Goal: Task Accomplishment & Management: Use online tool/utility

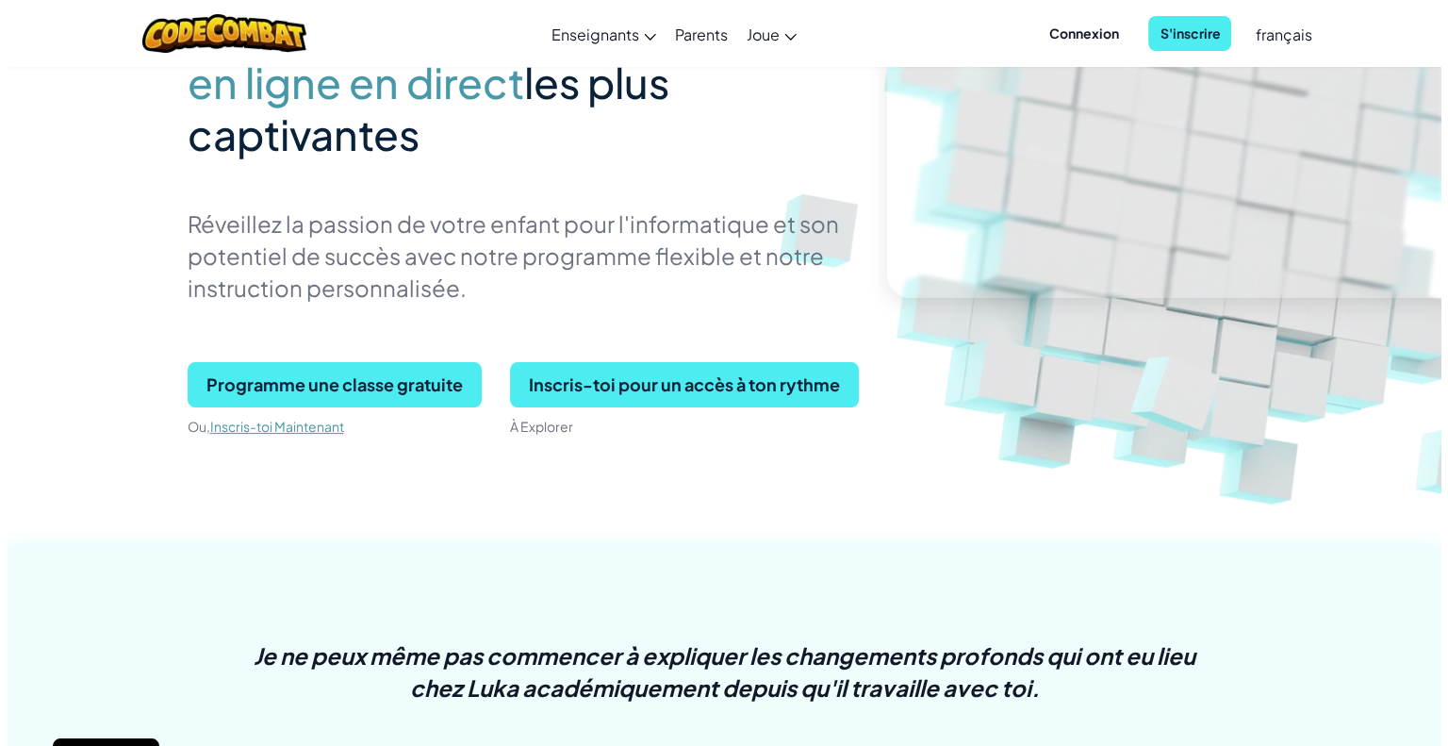
scroll to position [189, 0]
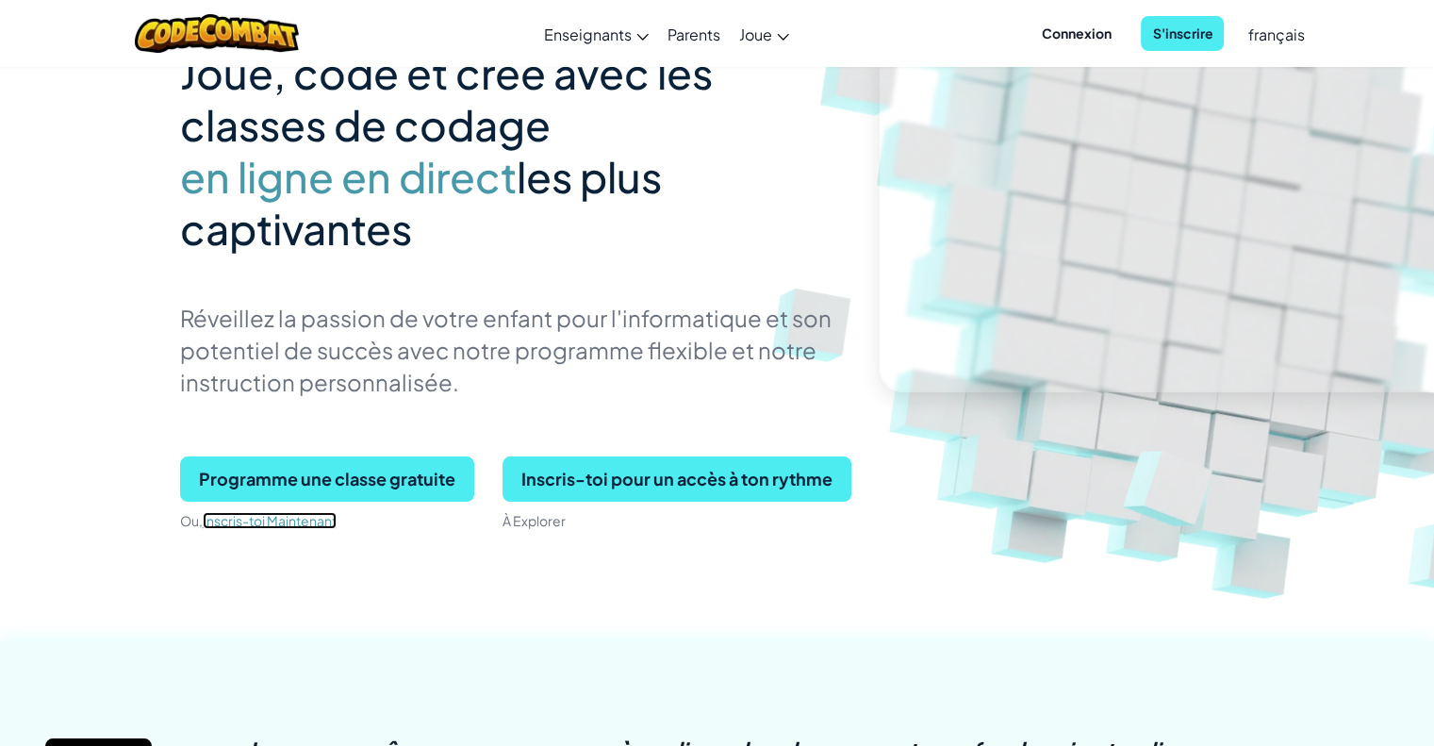
click at [275, 517] on link "Inscris-toi Maintenant" at bounding box center [270, 520] width 134 height 17
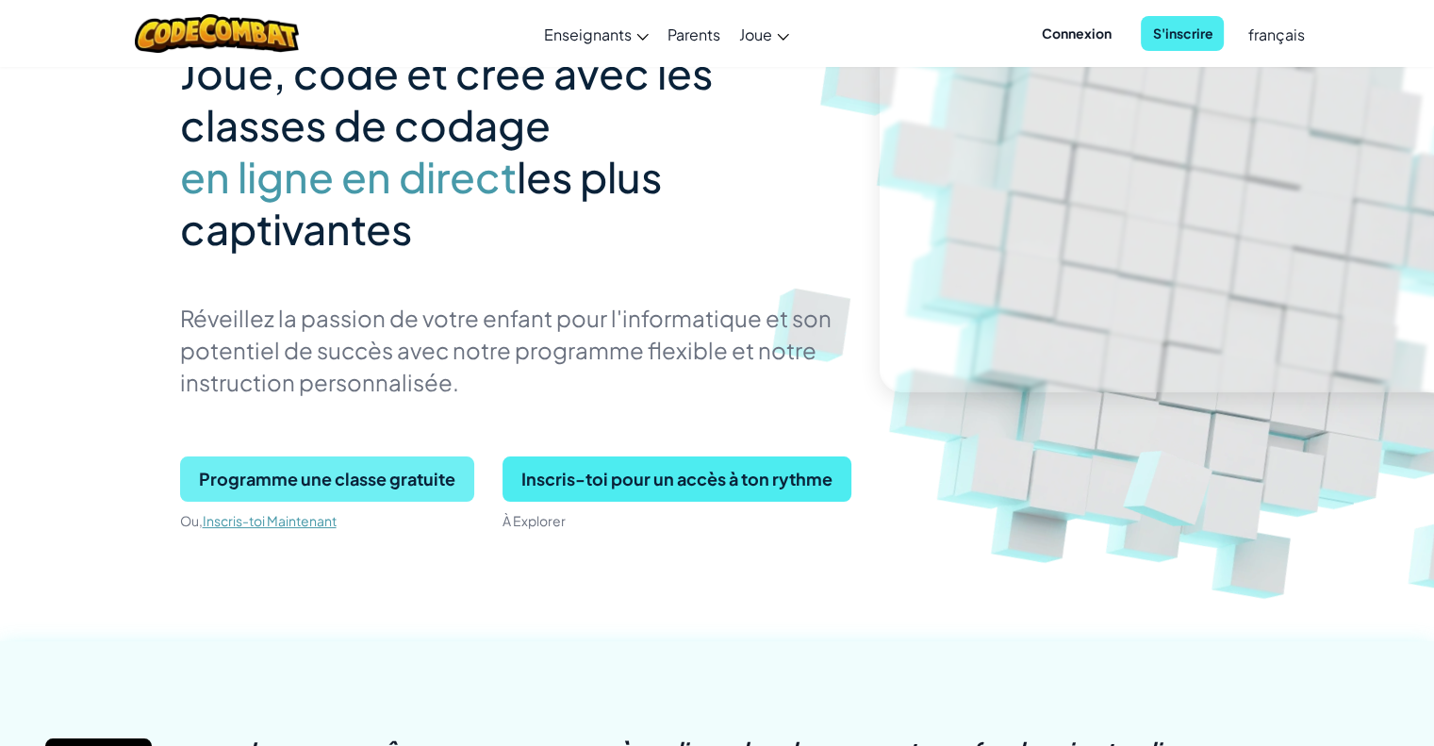
click at [380, 477] on span "Programme une classe gratuite" at bounding box center [327, 478] width 294 height 45
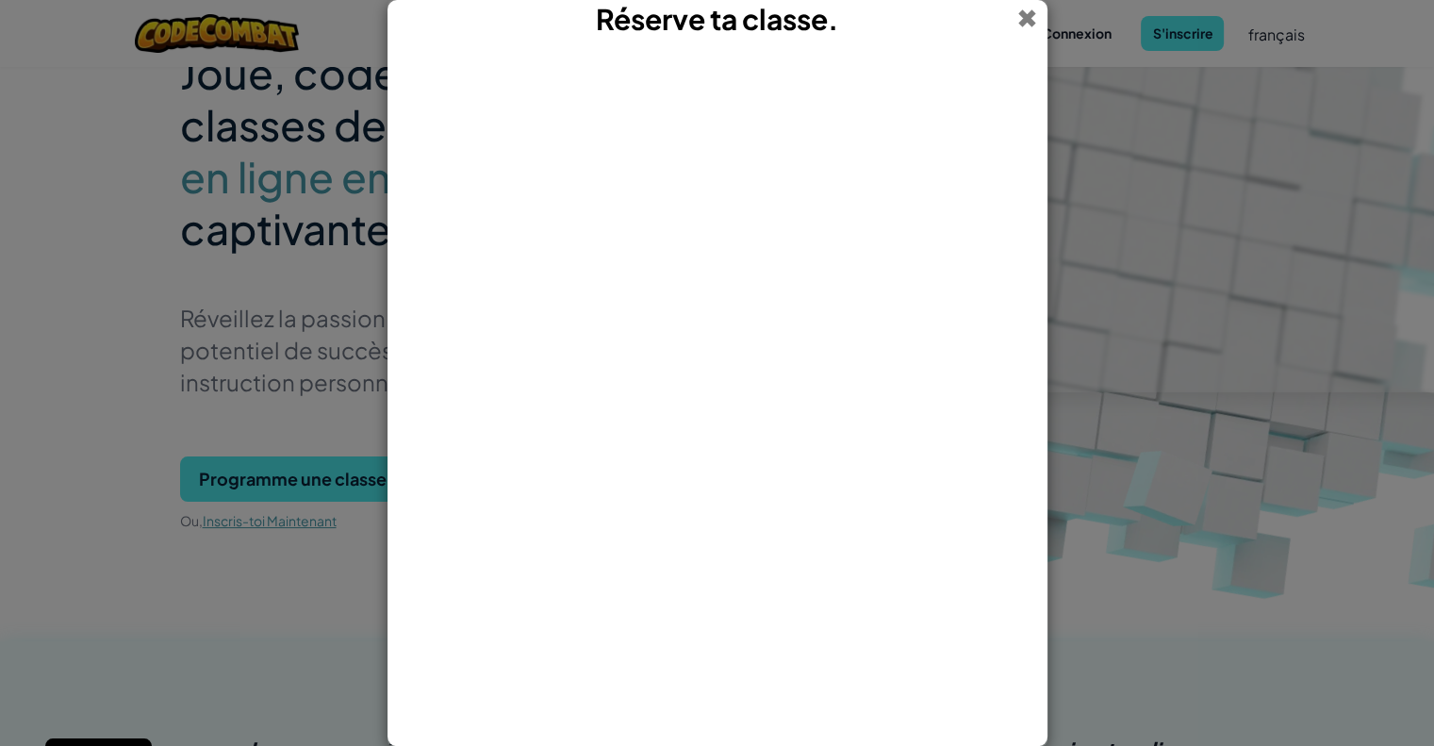
click at [1029, 10] on span at bounding box center [1027, 18] width 20 height 37
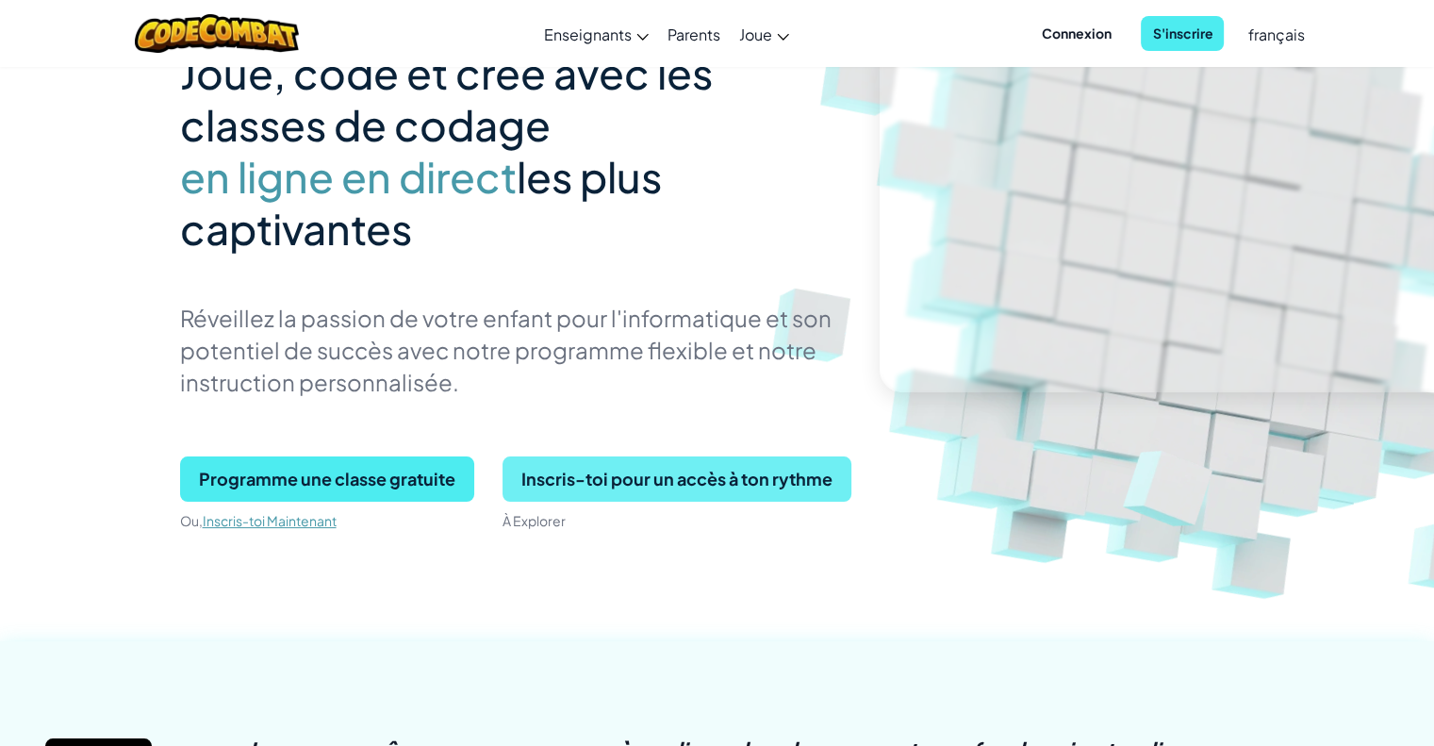
click at [649, 482] on span "Inscris-toi pour un accès à ton rythme" at bounding box center [676, 478] width 349 height 45
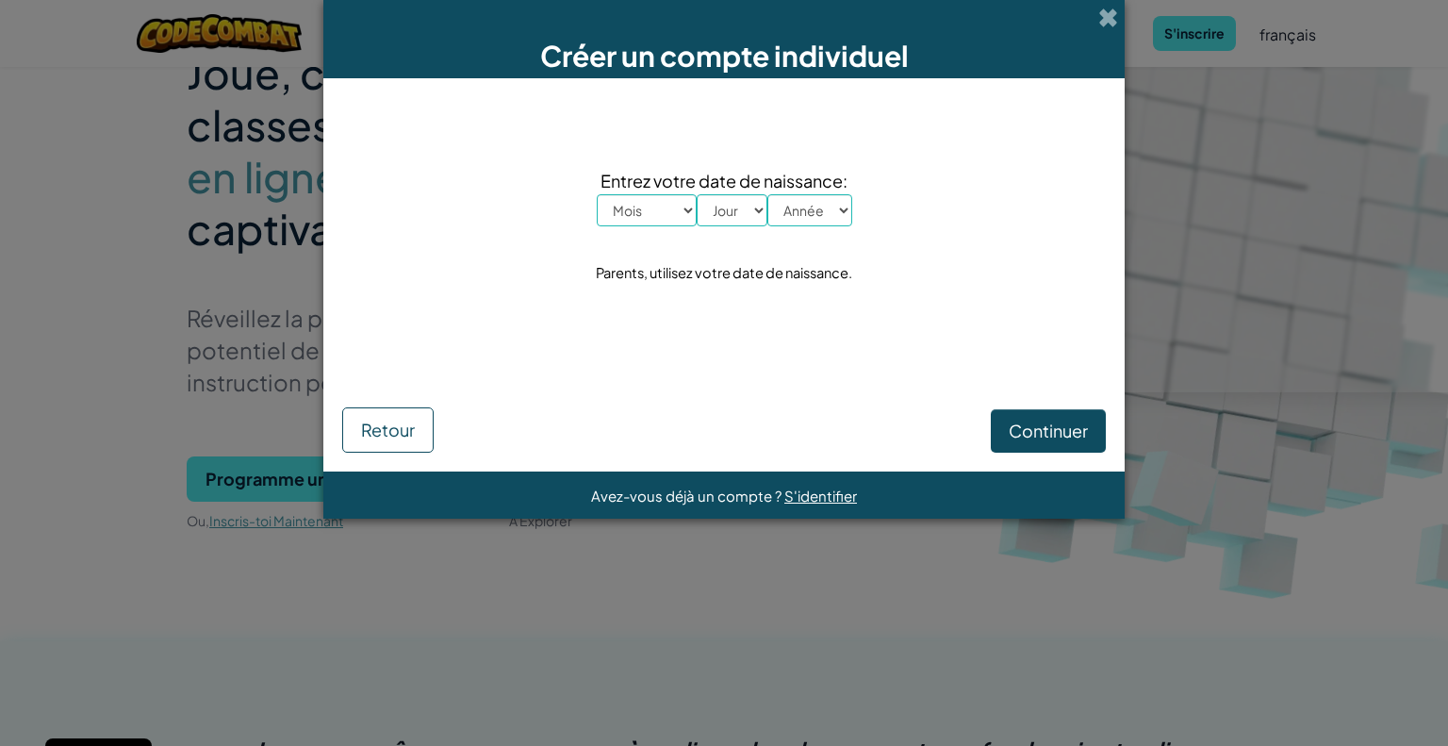
click at [649, 217] on select "Mois Janvier Février Mars Avril Mai Juin Juillet Août Septembre Octobre Novembr…" at bounding box center [647, 210] width 100 height 32
select select "2"
click at [597, 194] on select "Mois Janvier Février Mars Avril Mai Juin Juillet Août Septembre Octobre Novembr…" at bounding box center [647, 210] width 100 height 32
click at [724, 209] on select "Jour 1 2 3 4 5 6 7 8 9 10 11 12 13 14 15 16 17 18 19 20 21 22 23 24 25 26 27 28…" at bounding box center [732, 210] width 71 height 32
select select "2"
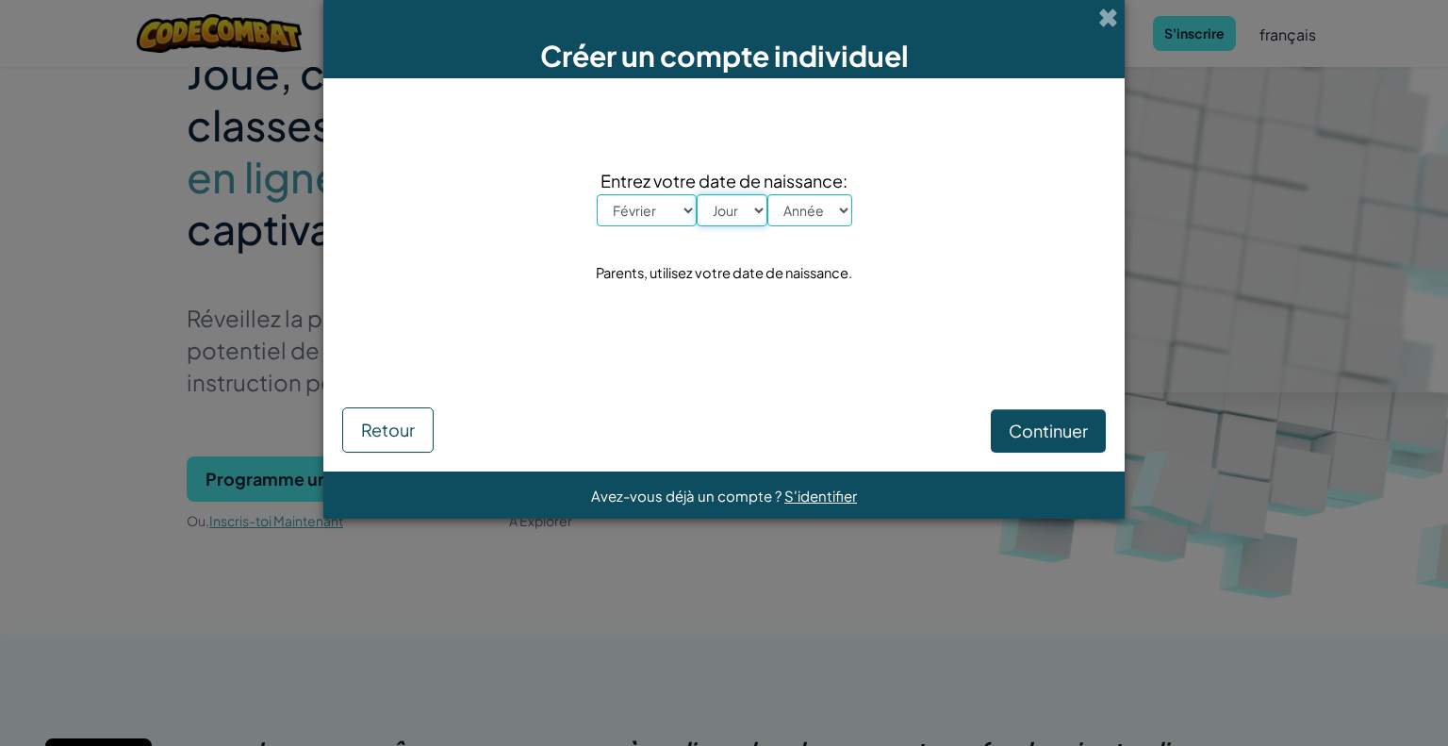
click at [697, 194] on select "Jour 1 2 3 4 5 6 7 8 9 10 11 12 13 14 15 16 17 18 19 20 21 22 23 24 25 26 27 28…" at bounding box center [732, 210] width 71 height 32
click at [827, 213] on select "Année 2025 2024 2023 2022 2021 2020 2019 2018 2017 2016 2015 2014 2013 2012 201…" at bounding box center [809, 210] width 85 height 32
select select "2010"
click at [767, 194] on select "Année 2025 2024 2023 2022 2021 2020 2019 2018 2017 2016 2015 2014 2013 2012 201…" at bounding box center [809, 210] width 85 height 32
click at [1038, 435] on span "Continuer" at bounding box center [1048, 430] width 79 height 22
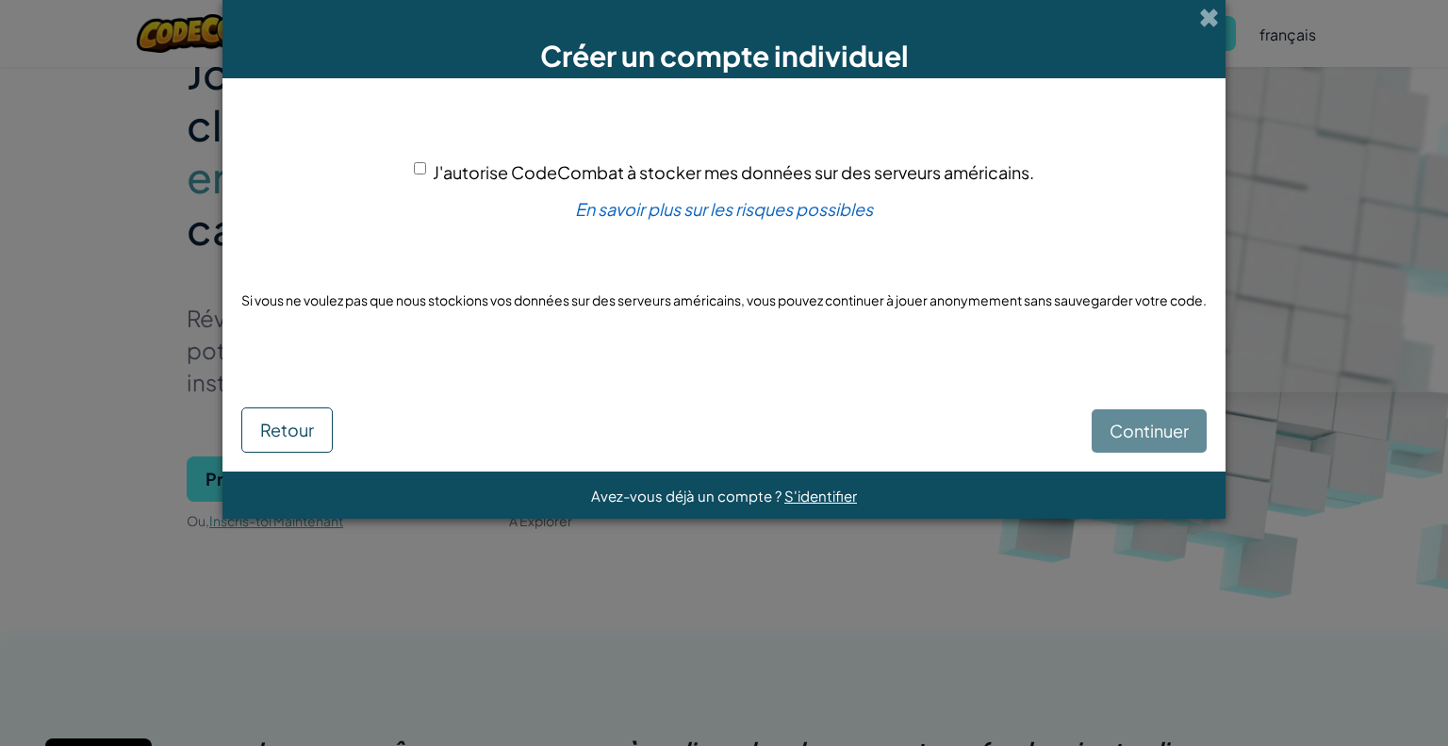
click at [415, 165] on input "J'autorise CodeCombat à stocker mes données sur des serveurs américains." at bounding box center [420, 168] width 12 height 12
checkbox input "true"
click at [1131, 427] on span "Continuer" at bounding box center [1148, 430] width 79 height 22
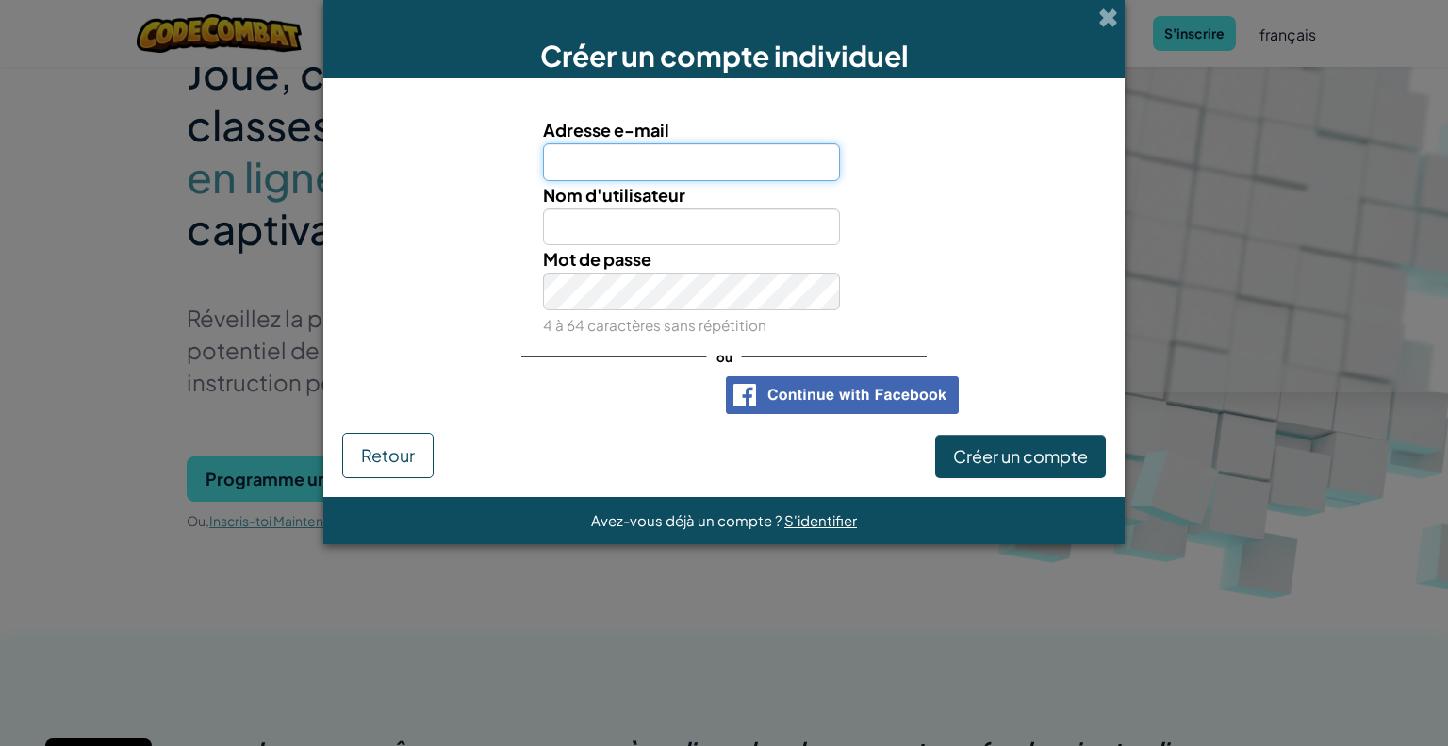
click at [622, 161] on input "Adresse e-mail" at bounding box center [692, 162] width 298 height 38
type input "ericsimon76@yahoo.fr"
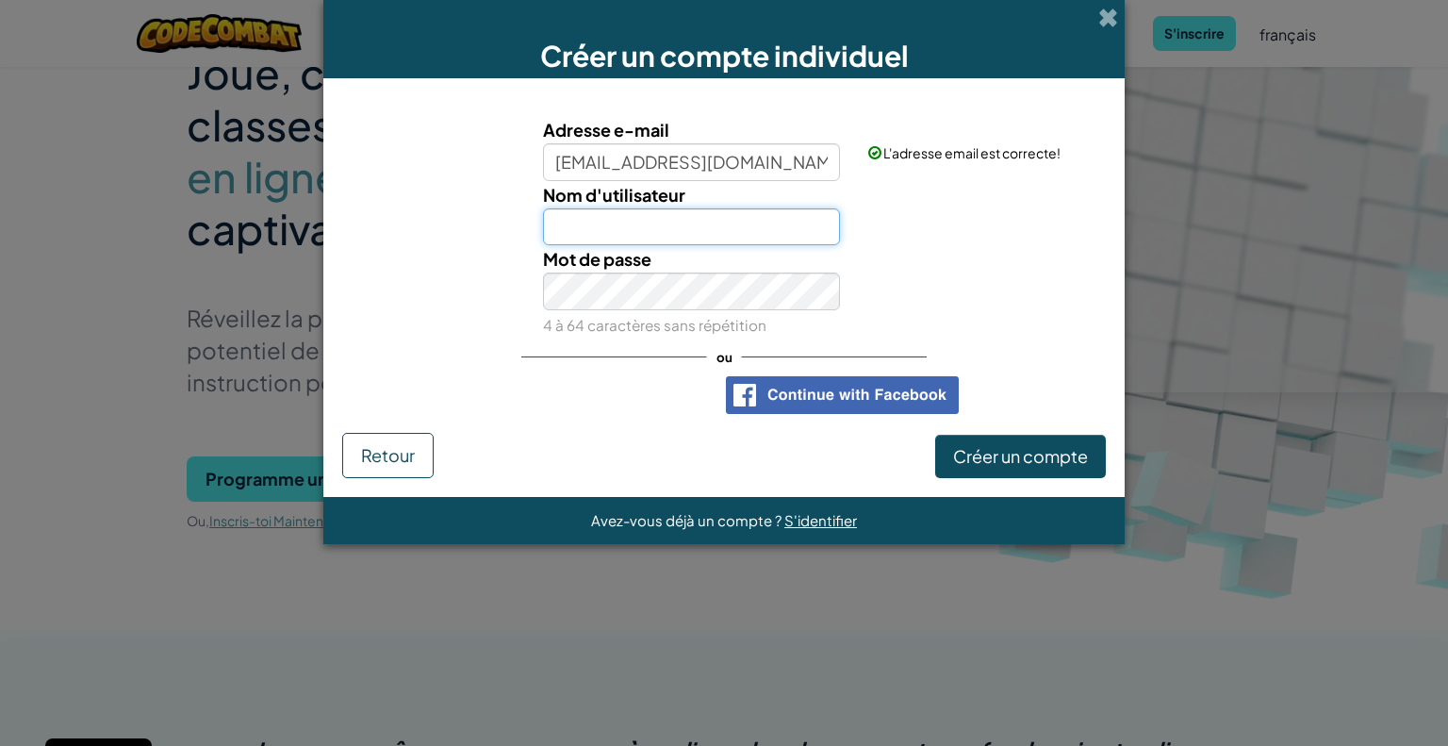
click at [647, 222] on input "Nom d'utilisateur" at bounding box center [692, 227] width 298 height 38
click at [610, 233] on input "bas" at bounding box center [692, 227] width 298 height 38
type input "bassim"
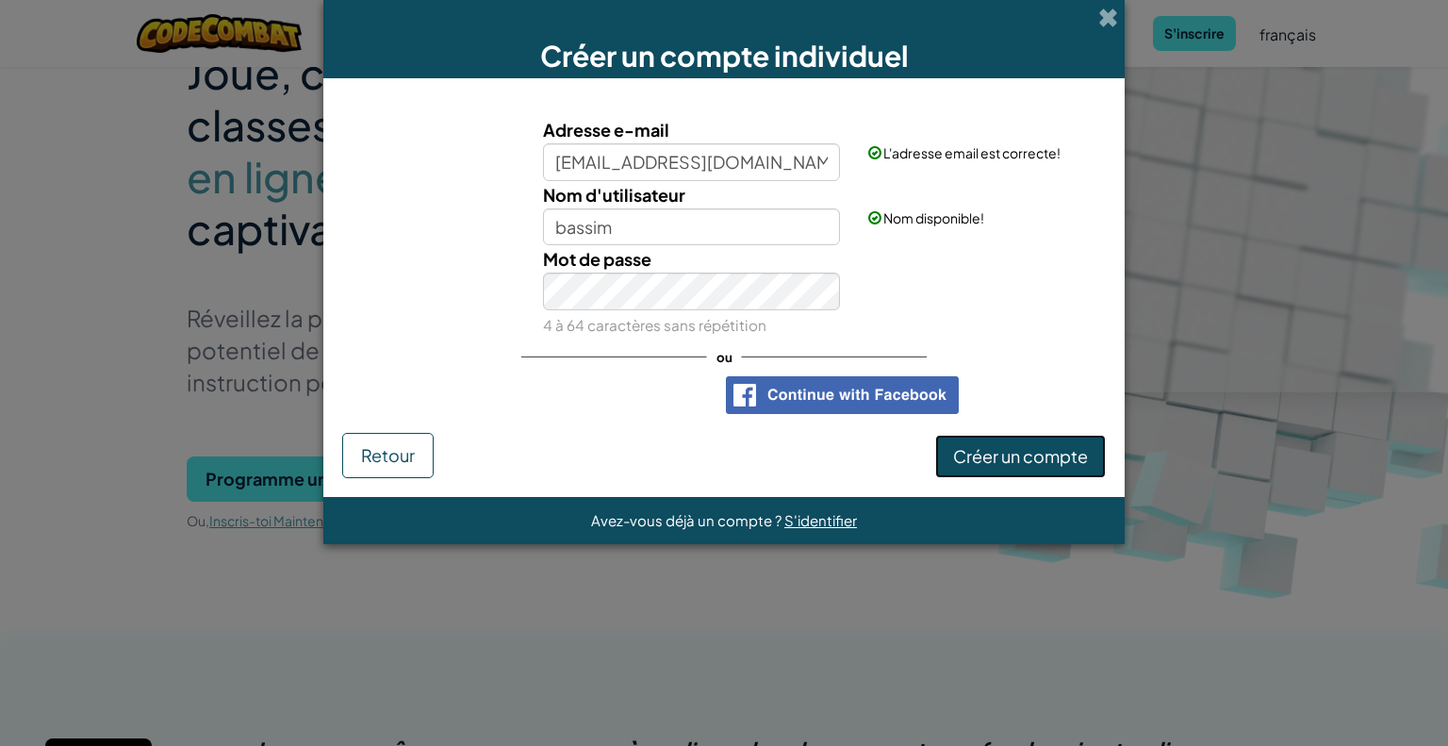
click at [993, 452] on span "Créer un compte" at bounding box center [1020, 456] width 135 height 22
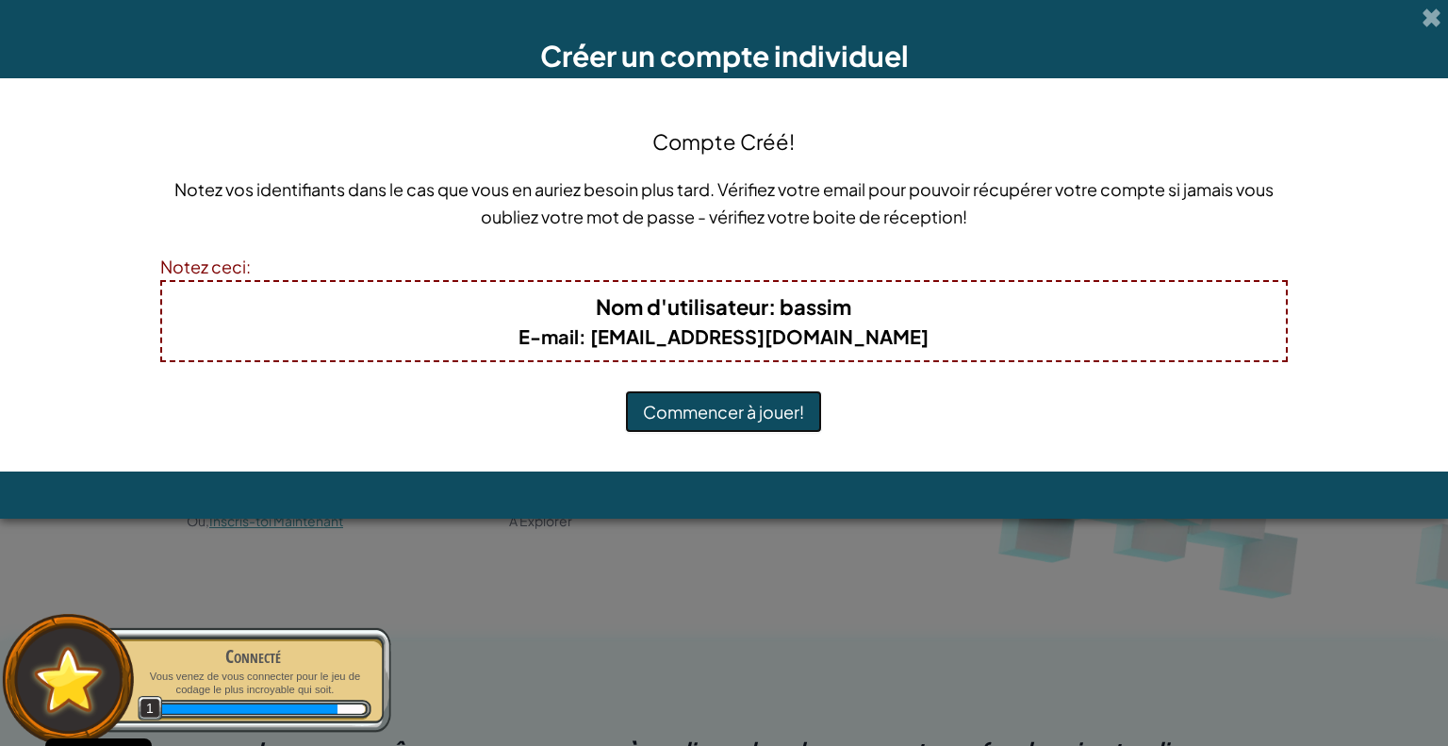
click at [726, 410] on button "Commencer à jouer!" at bounding box center [723, 411] width 197 height 43
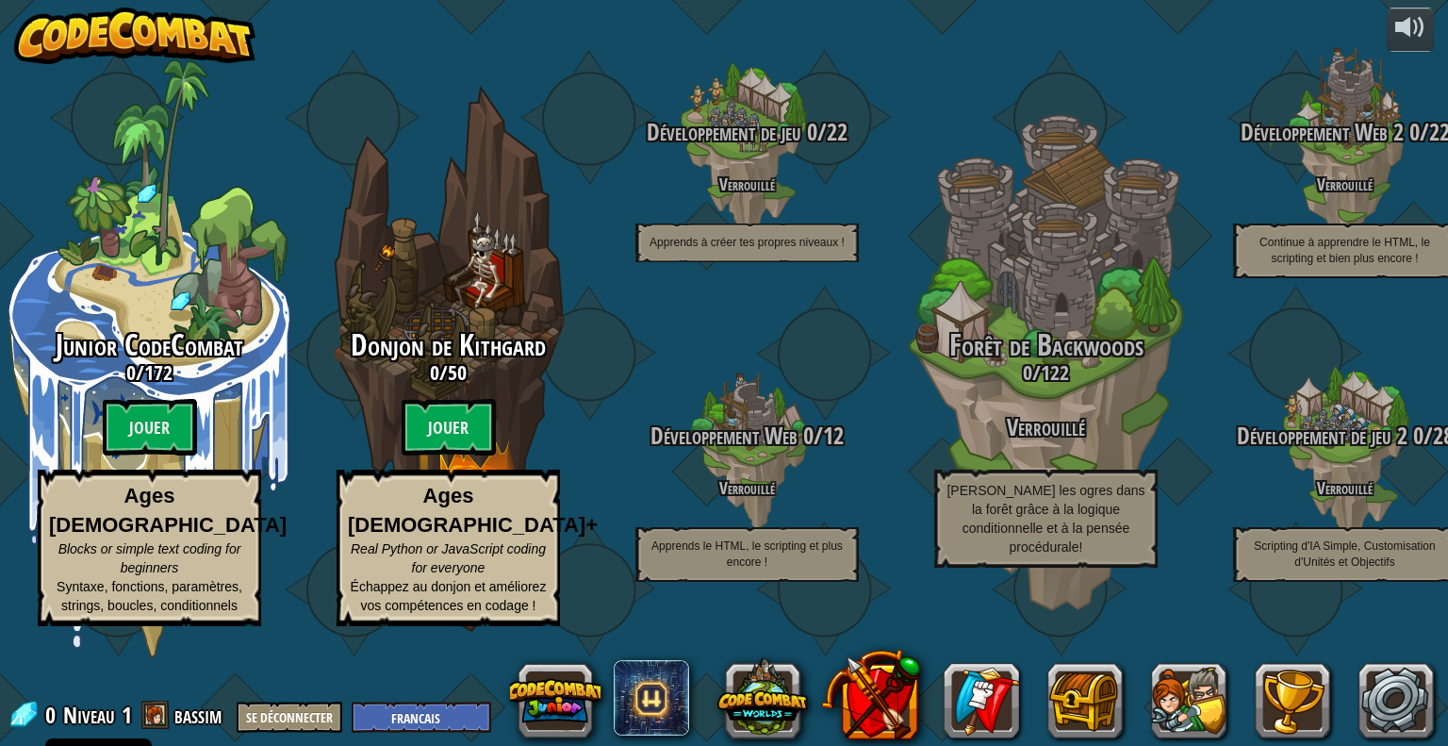
select select "fr"
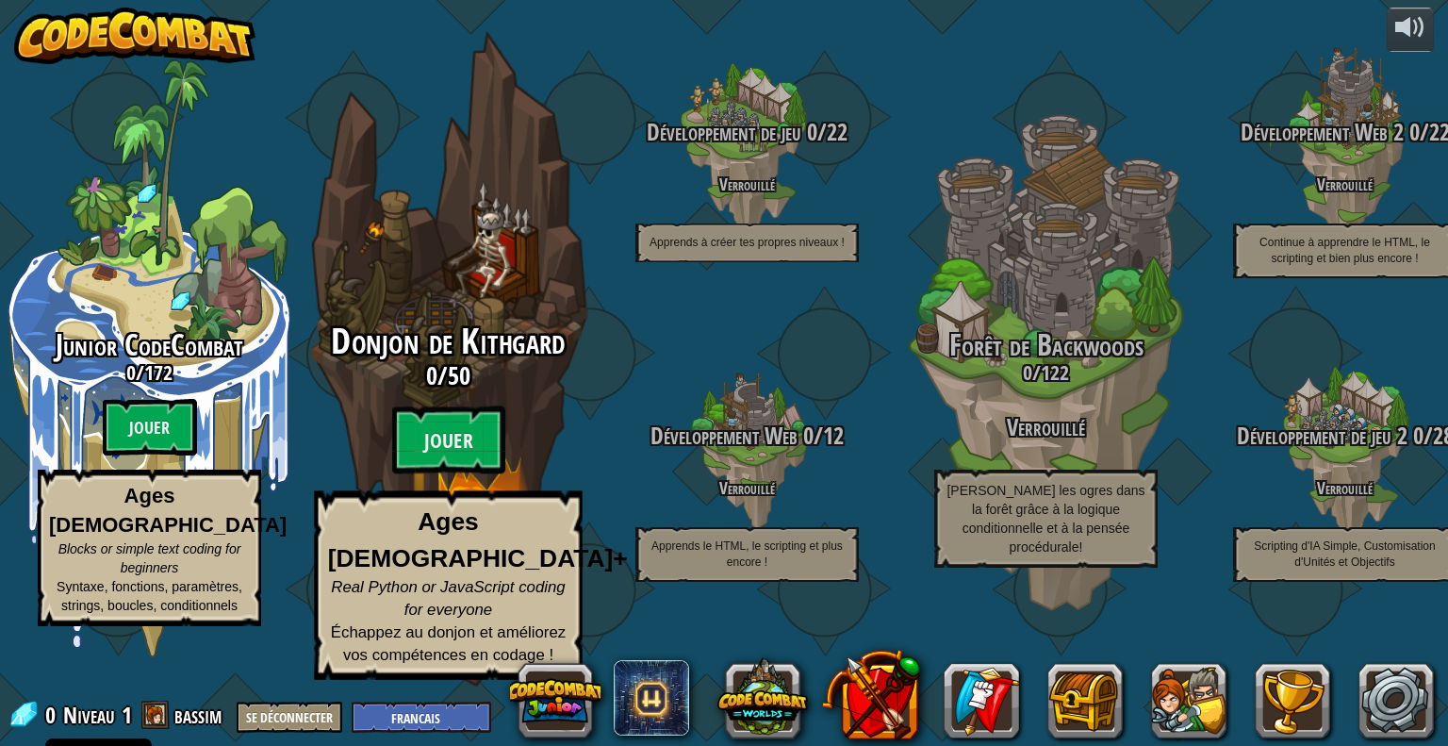
click at [473, 348] on div "Donjon de Kithgard 0 / 50 Jouer Ages [DEMOGRAPHIC_DATA]+ Real Python or JavaScr…" at bounding box center [448, 358] width 358 height 717
select select "fr"
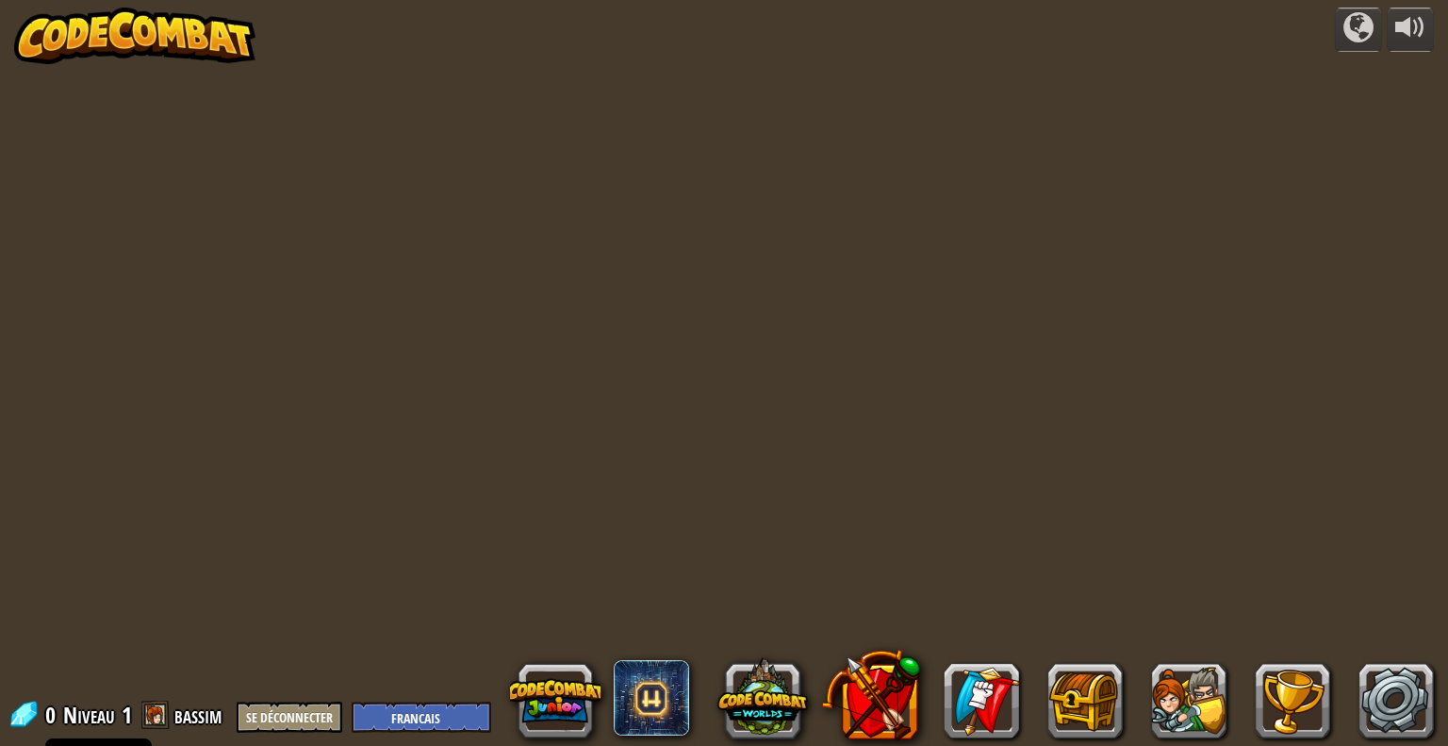
select select "fr"
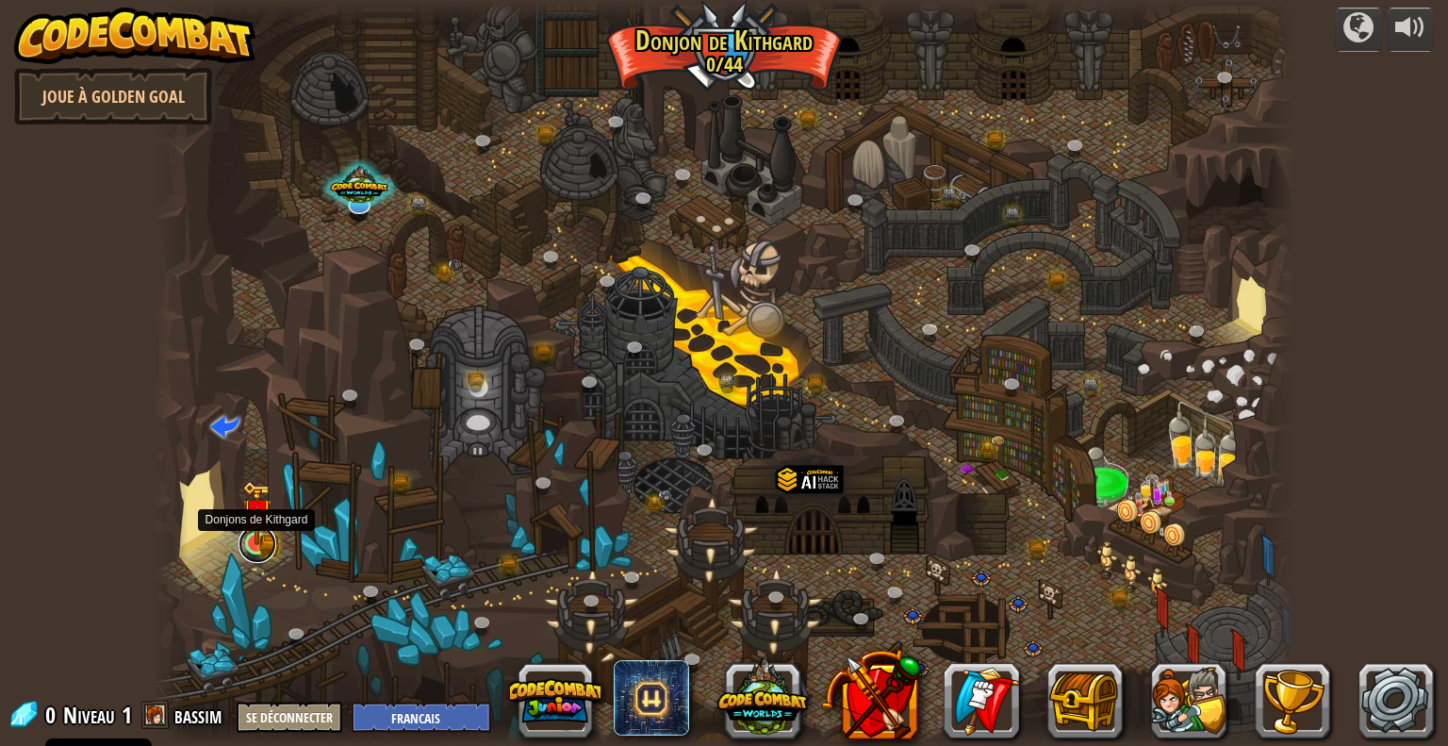
click at [260, 546] on link at bounding box center [257, 544] width 38 height 38
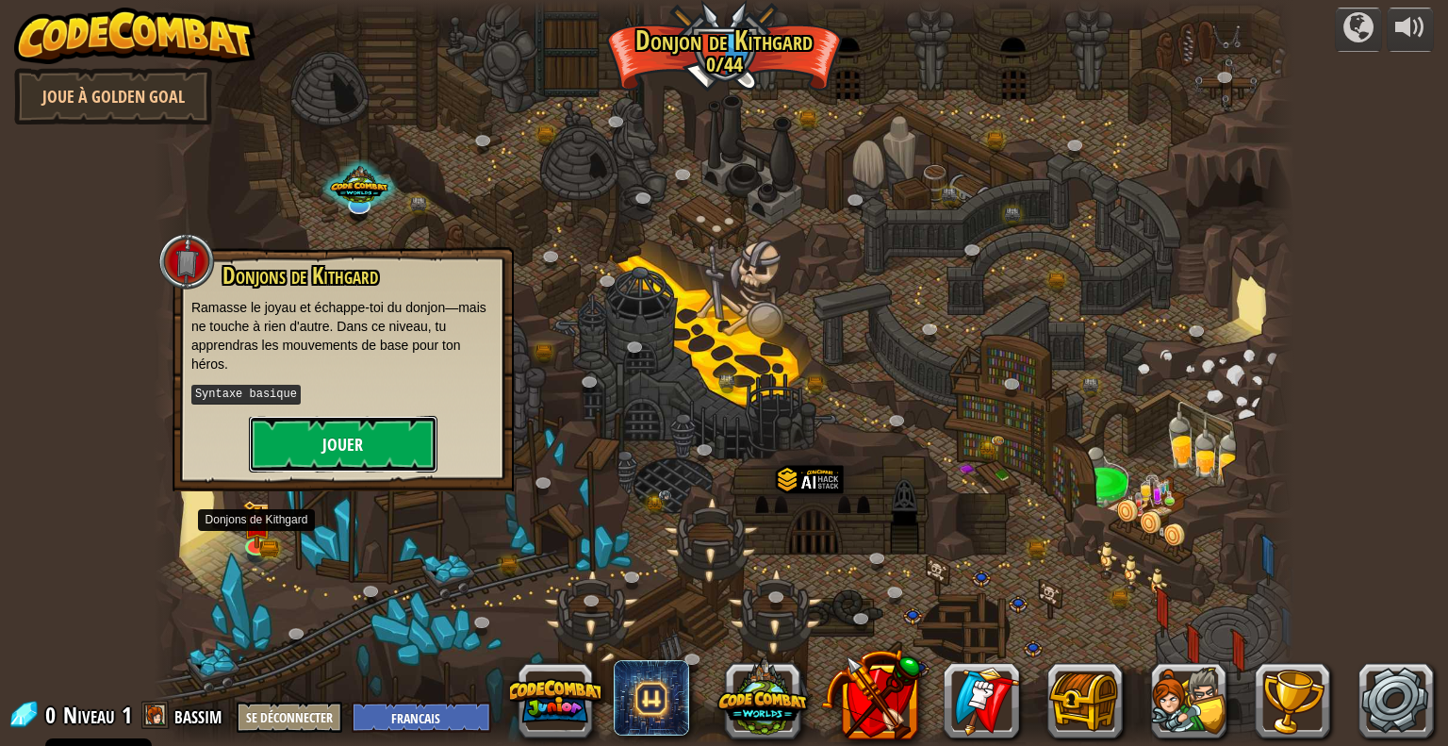
click at [320, 447] on button "Jouer" at bounding box center [343, 444] width 189 height 57
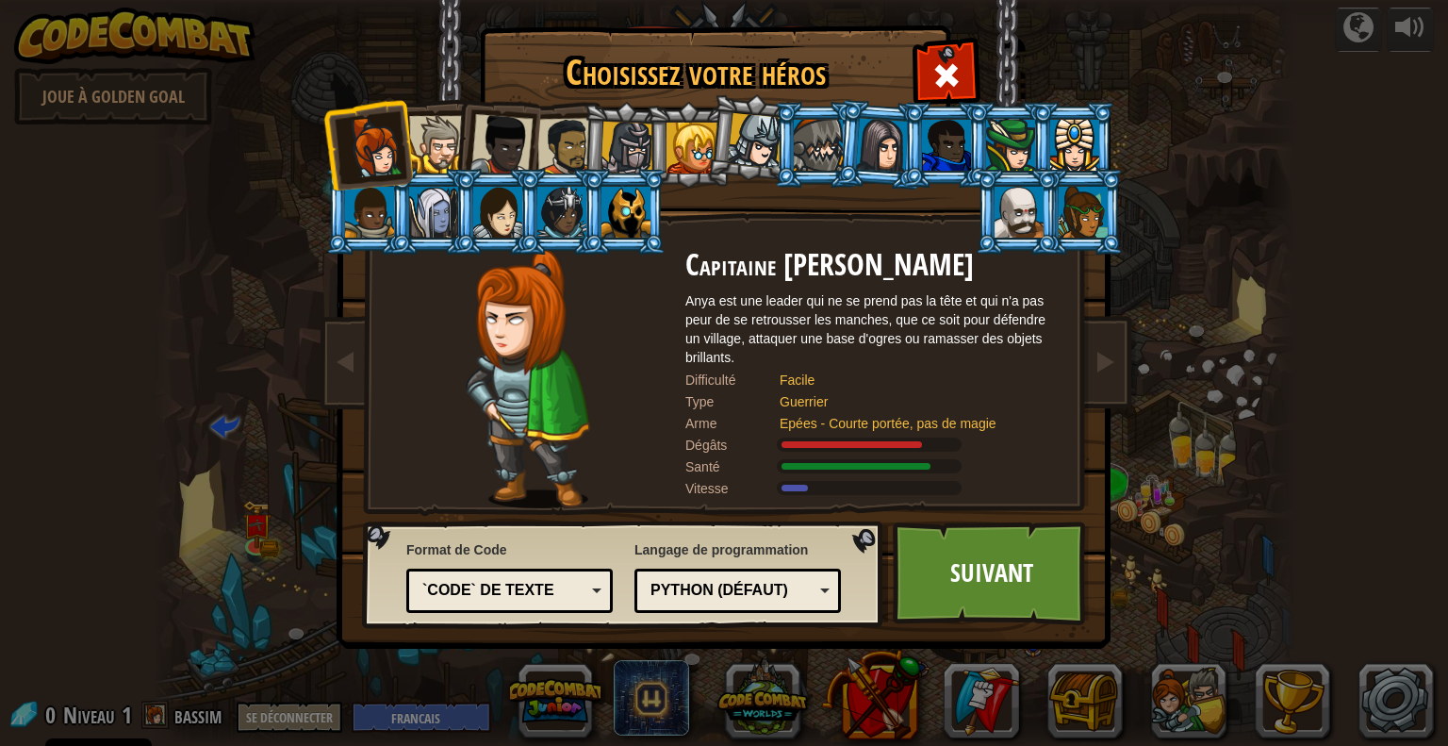
click at [553, 154] on div at bounding box center [566, 147] width 58 height 58
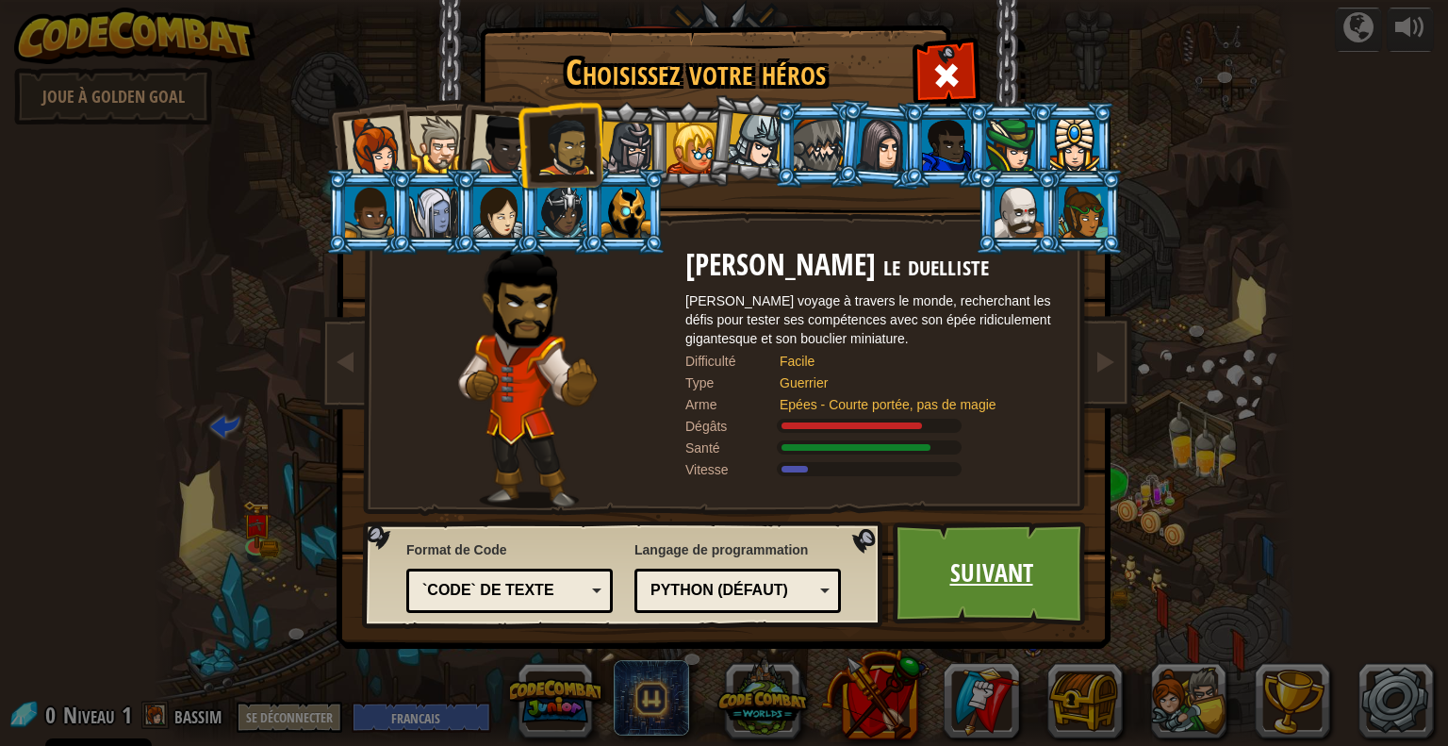
click at [993, 571] on link "Suivant" at bounding box center [991, 573] width 197 height 104
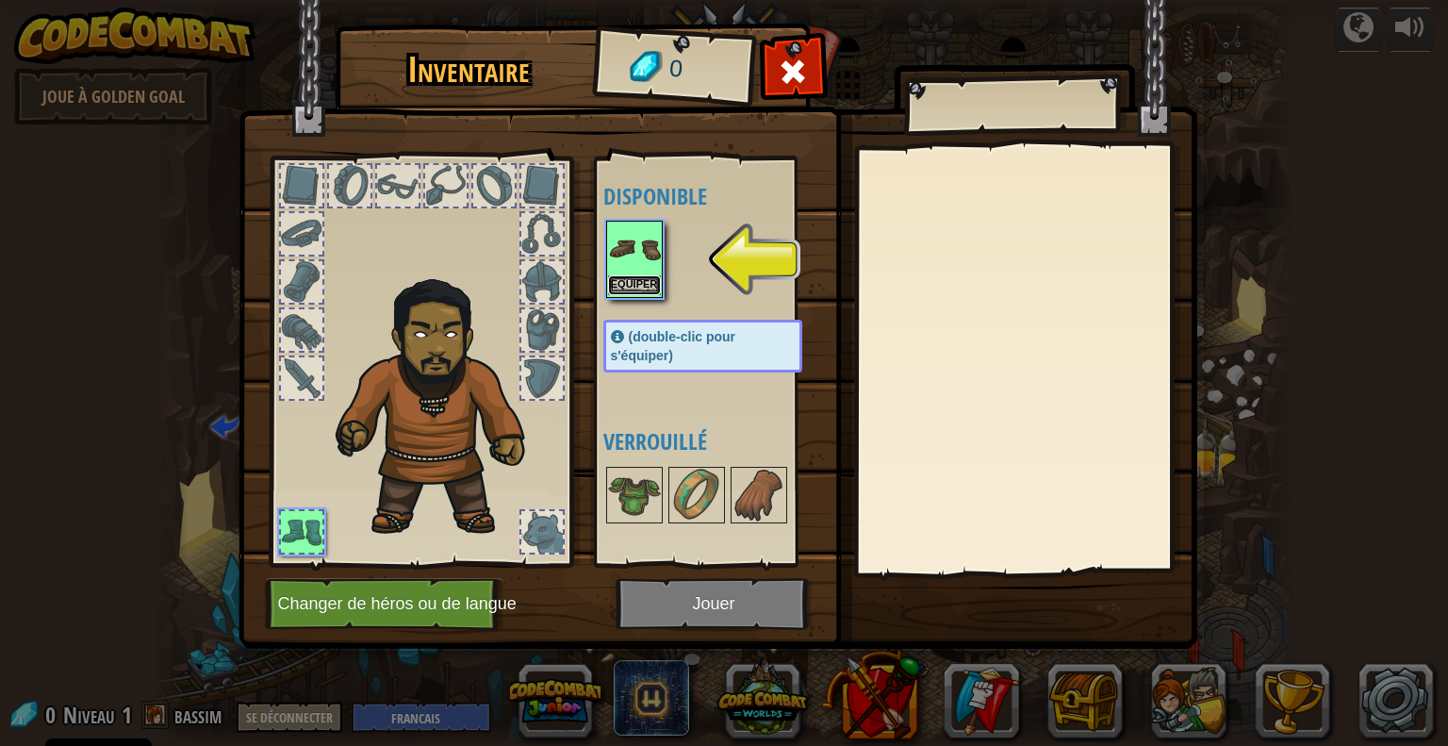
click at [639, 290] on button "Equiper" at bounding box center [634, 285] width 53 height 20
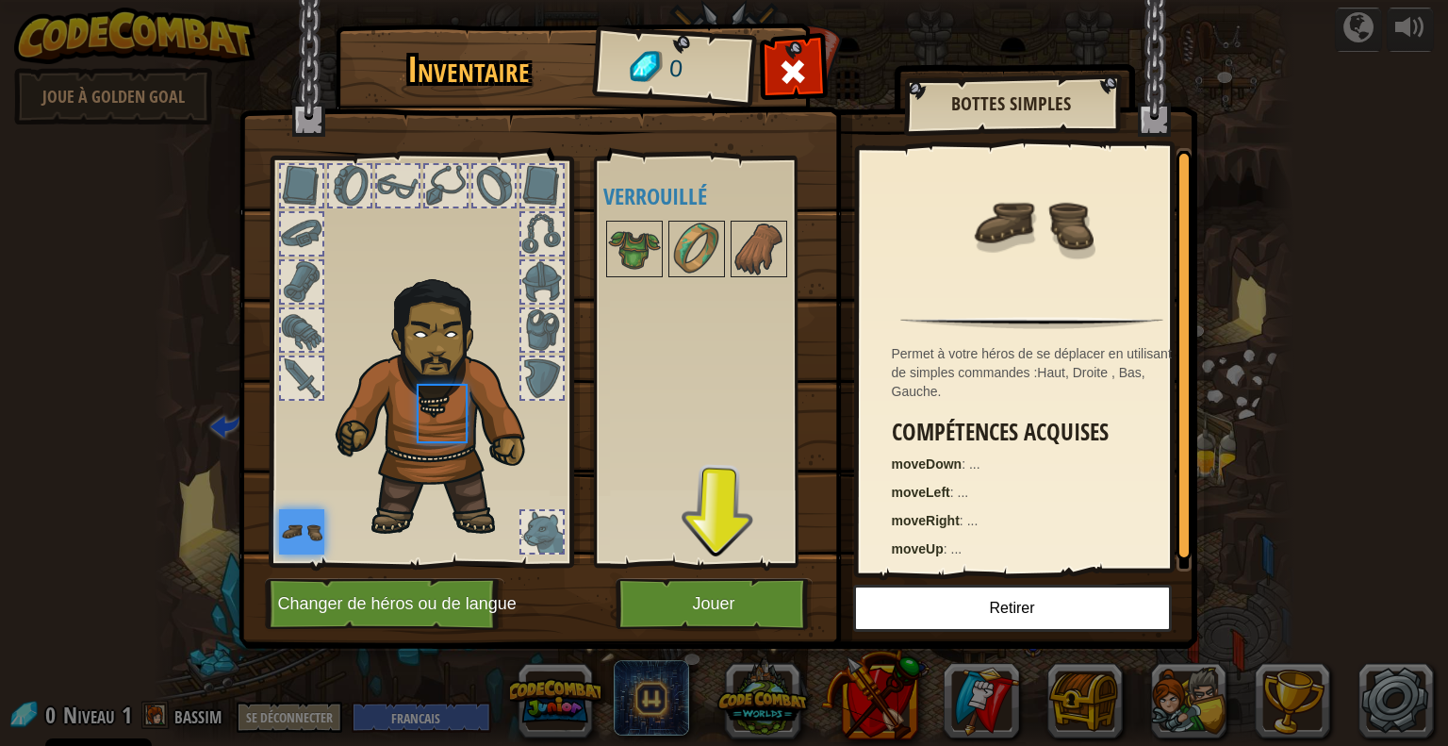
click at [639, 290] on div "Disponible Equiper (double-clic pour s'équiper) Verrouillé" at bounding box center [721, 361] width 237 height 393
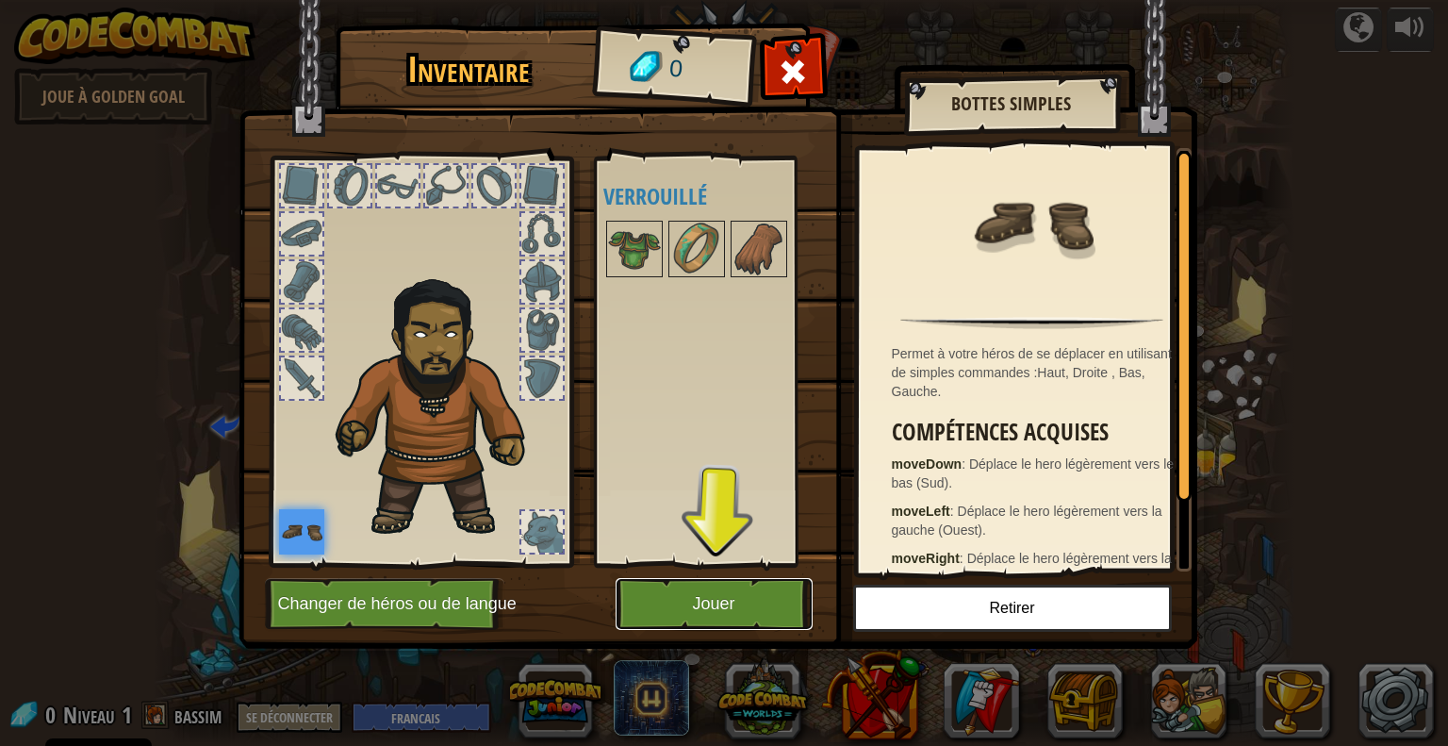
click at [732, 620] on button "Jouer" at bounding box center [714, 604] width 197 height 52
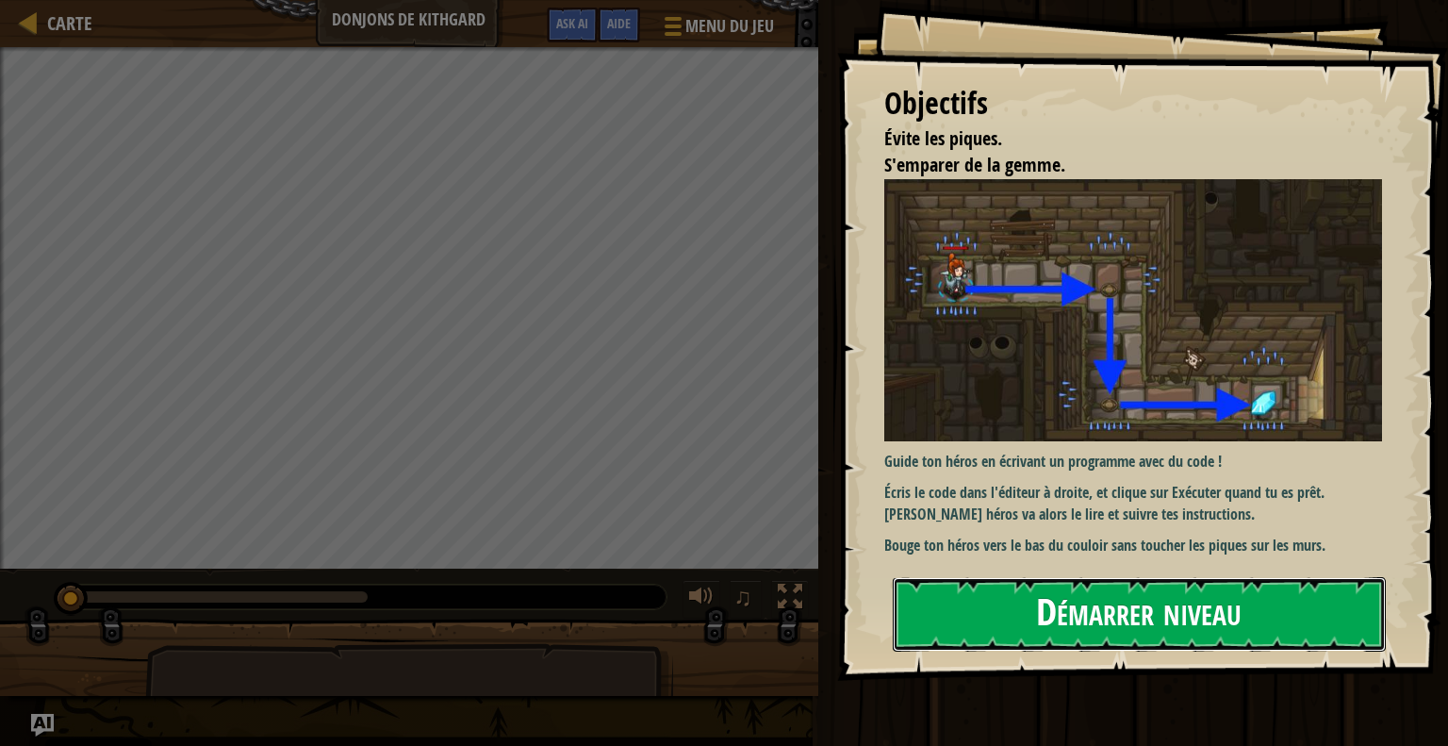
click at [1003, 624] on button "Démarrer niveau" at bounding box center [1139, 614] width 493 height 74
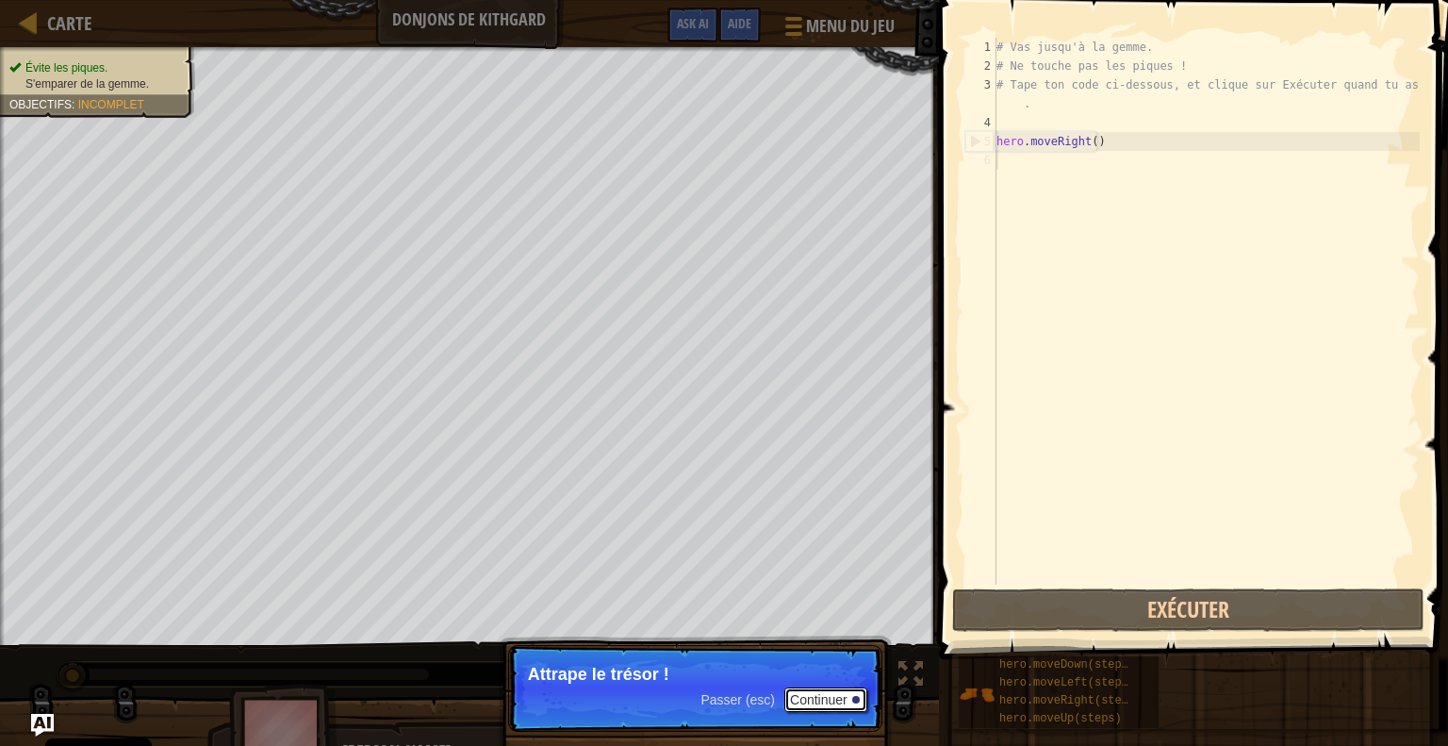
click at [837, 696] on button "Continuer" at bounding box center [825, 699] width 83 height 25
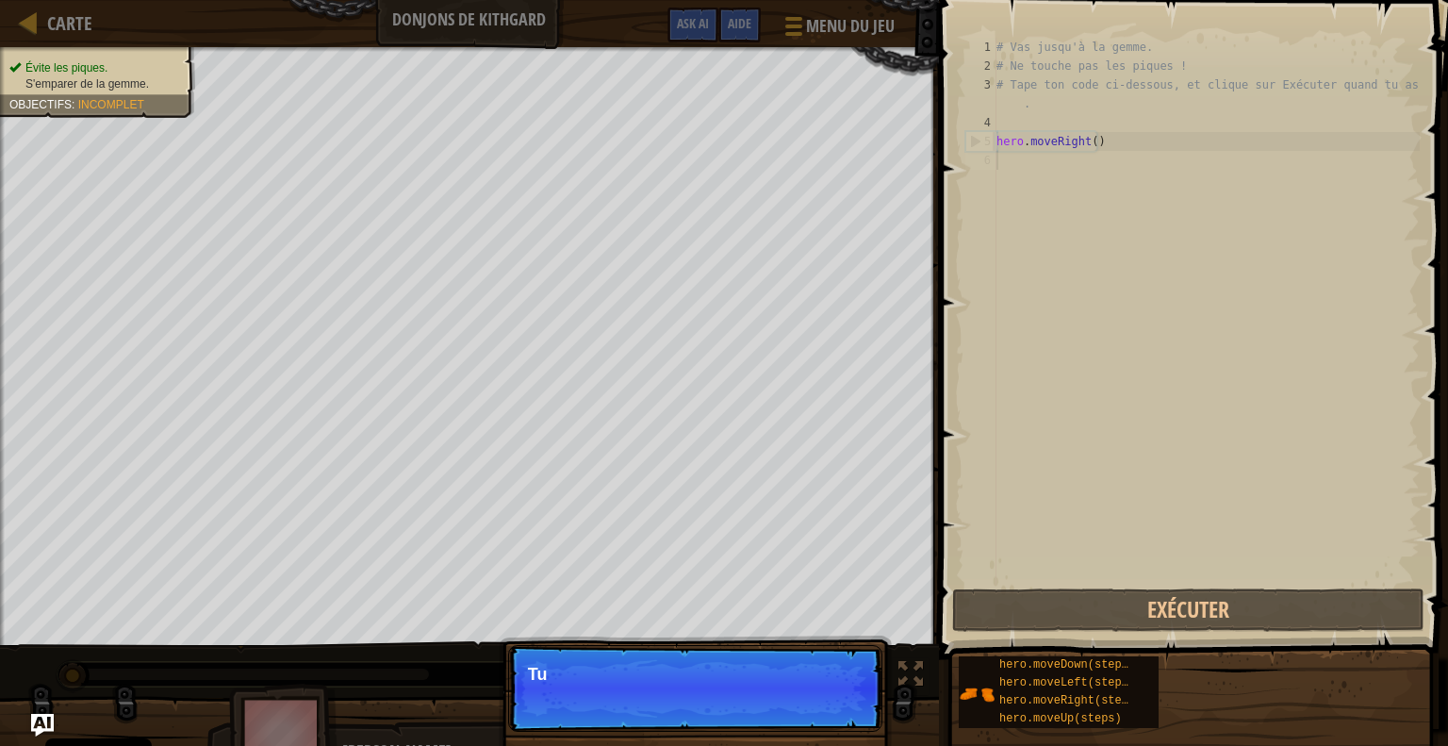
scroll to position [8, 0]
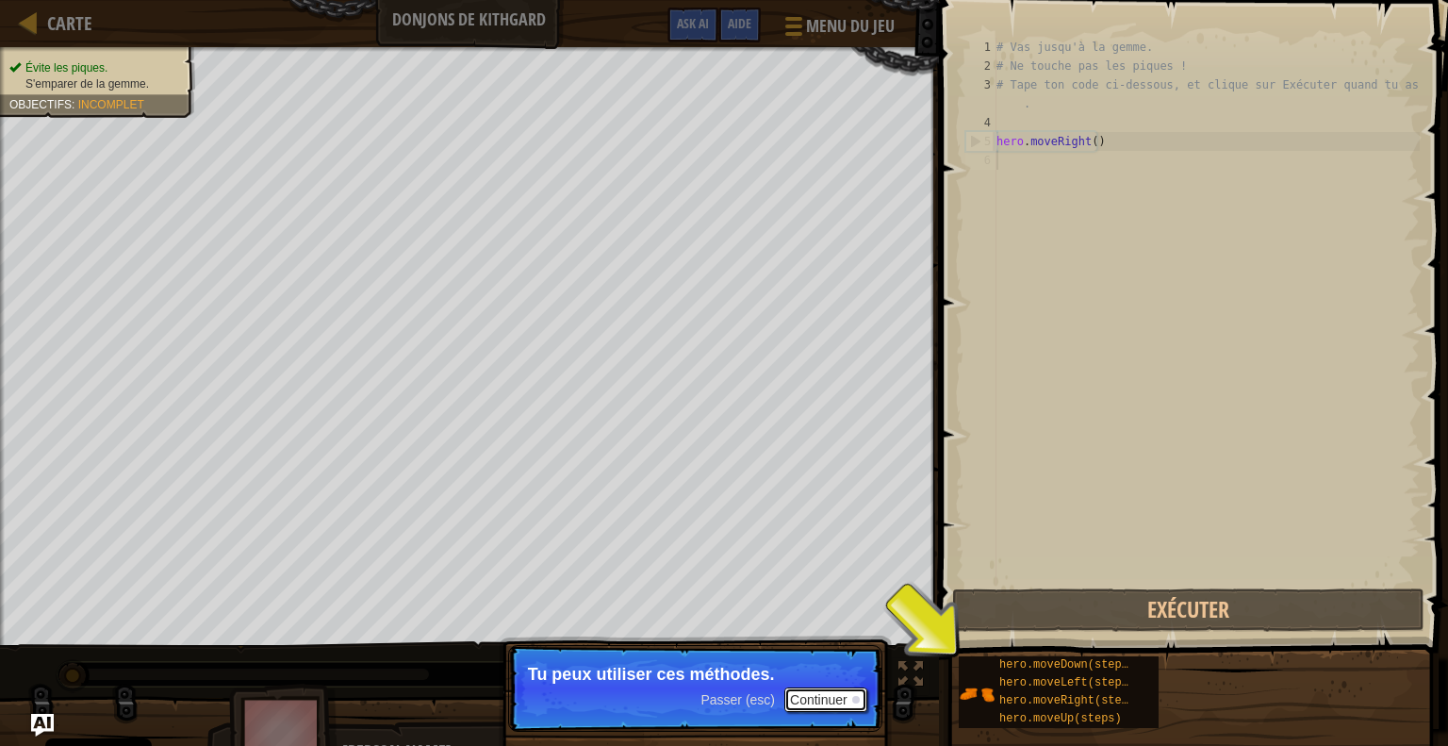
click at [837, 696] on button "Continuer" at bounding box center [825, 699] width 83 height 25
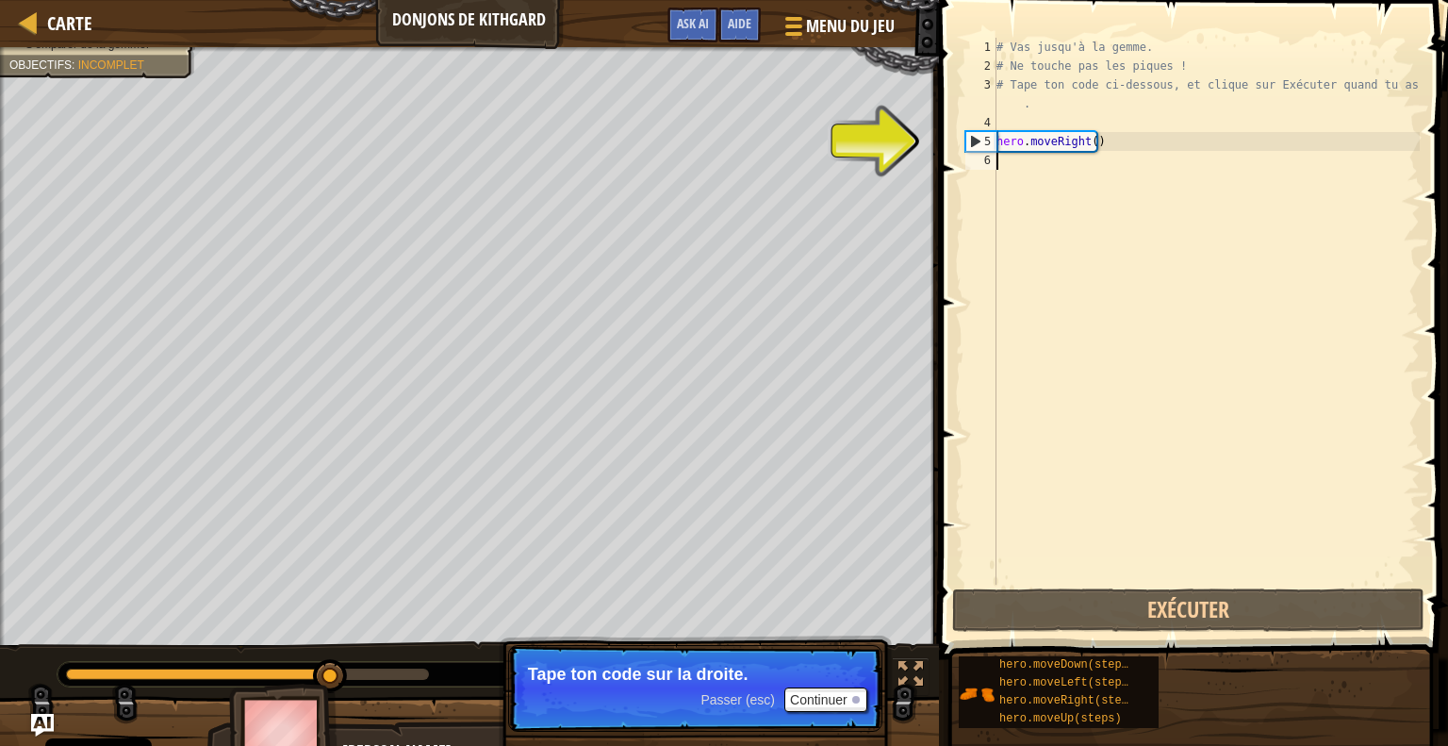
type textarea "h"
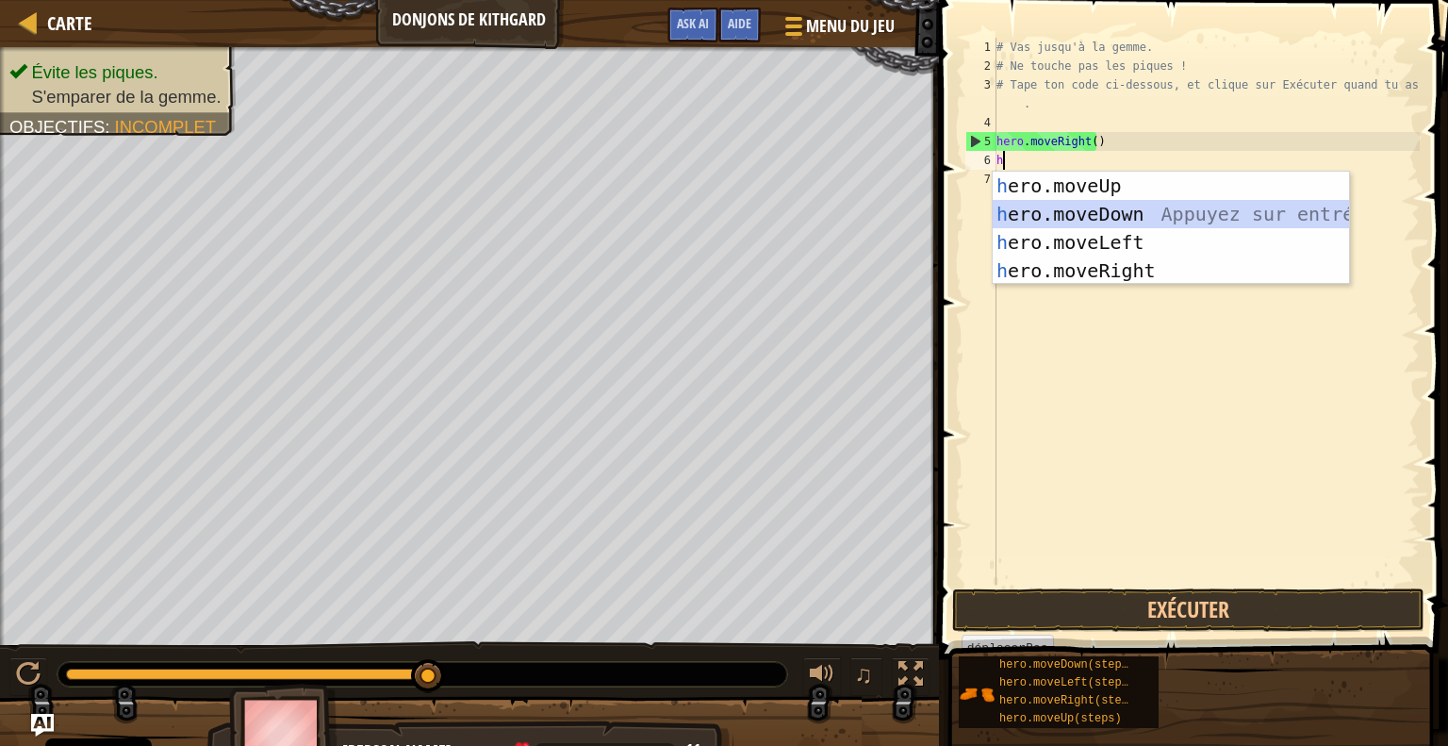
click at [1043, 211] on div "h ero.moveUp Appuyez sur entrée h ero.moveDown Appuyez sur entrée h ero.moveLef…" at bounding box center [1171, 257] width 356 height 170
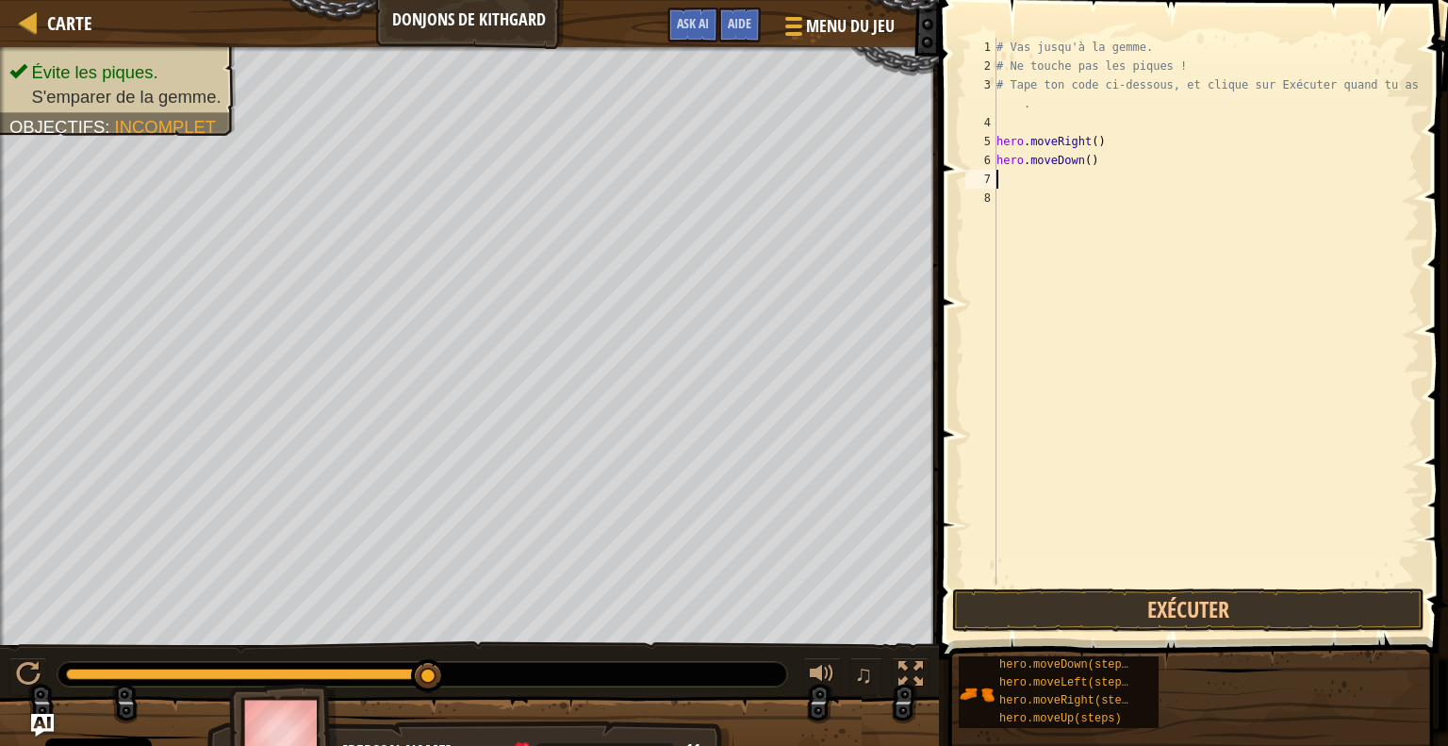
type textarea "h"
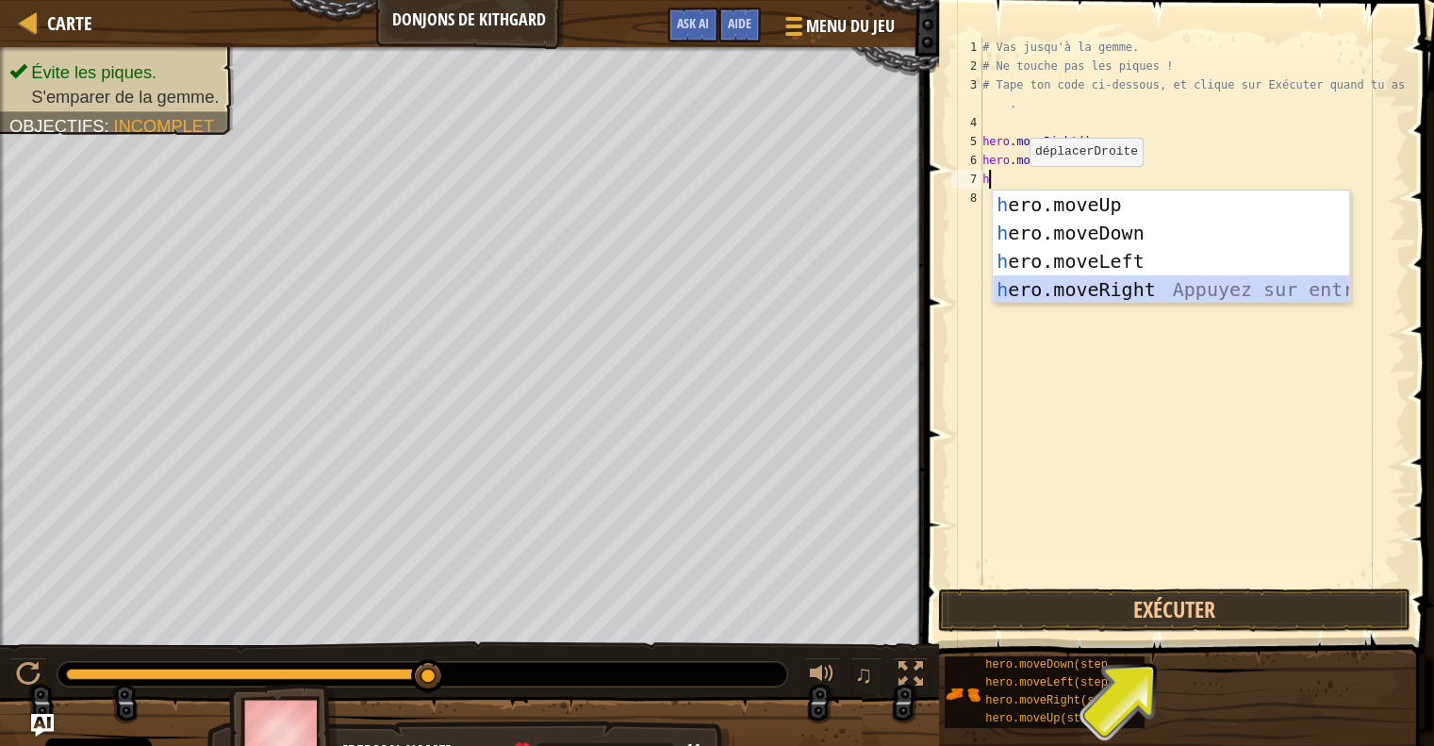
click at [1062, 286] on div "h ero.moveUp Appuyez sur entrée h ero.moveDown Appuyez sur entrée h ero.moveLef…" at bounding box center [1171, 275] width 356 height 170
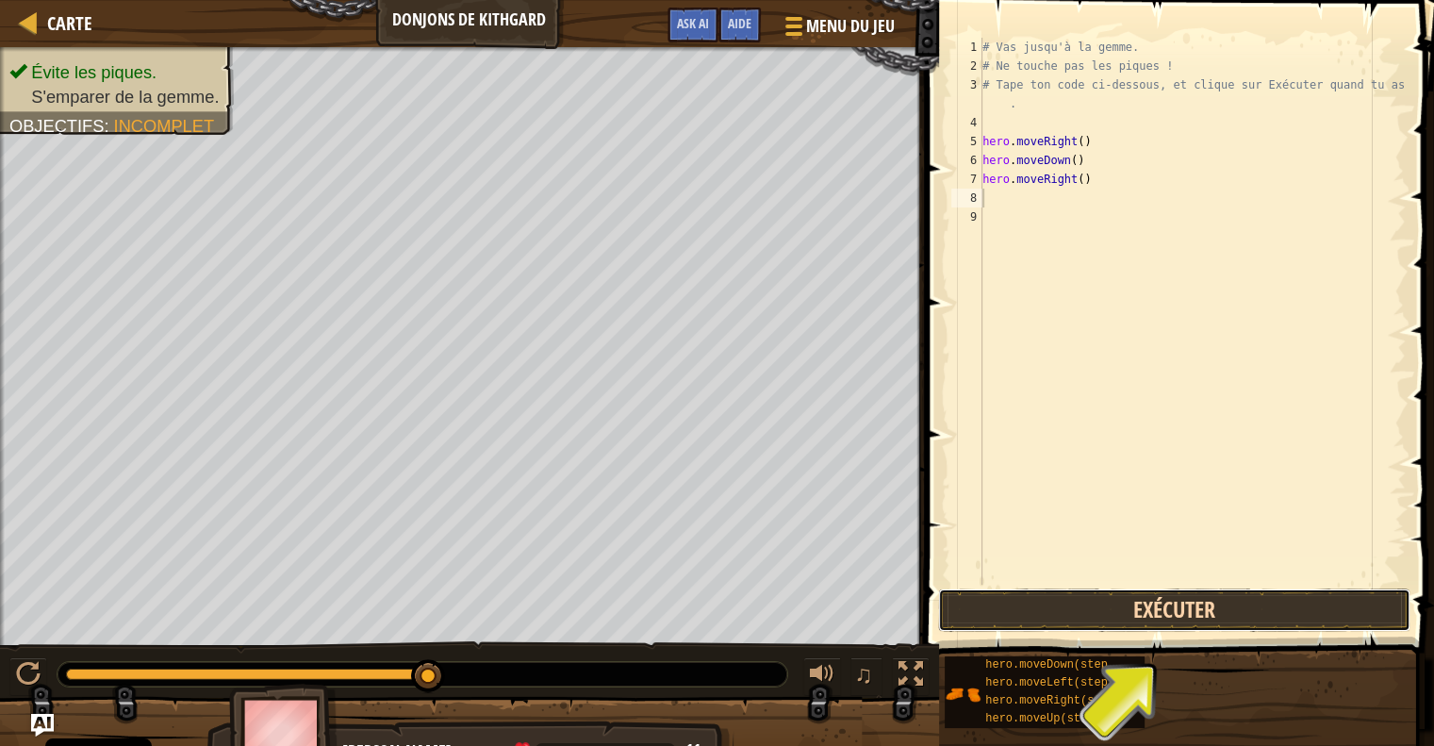
click at [1082, 617] on button "Exécuter" at bounding box center [1174, 609] width 472 height 43
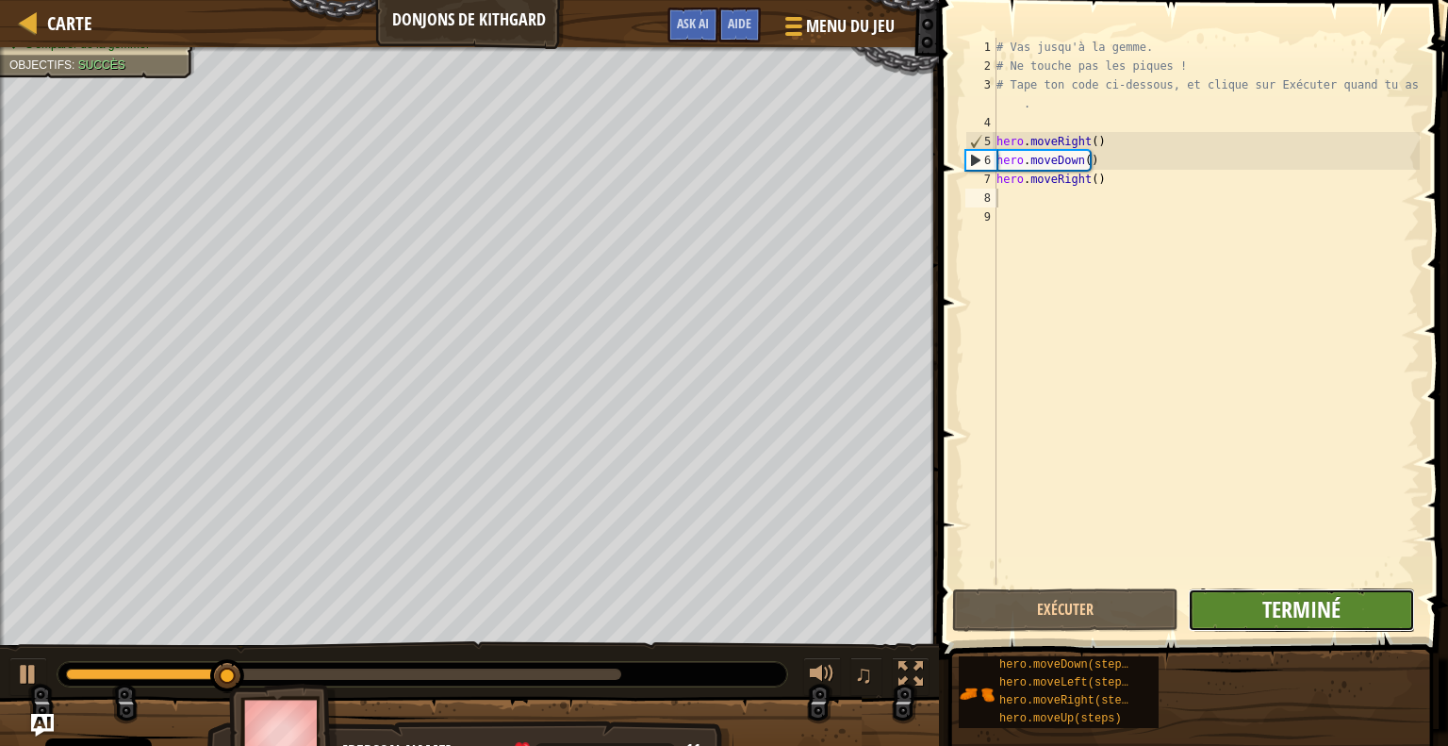
click at [1331, 603] on span "Terminé" at bounding box center [1301, 609] width 78 height 30
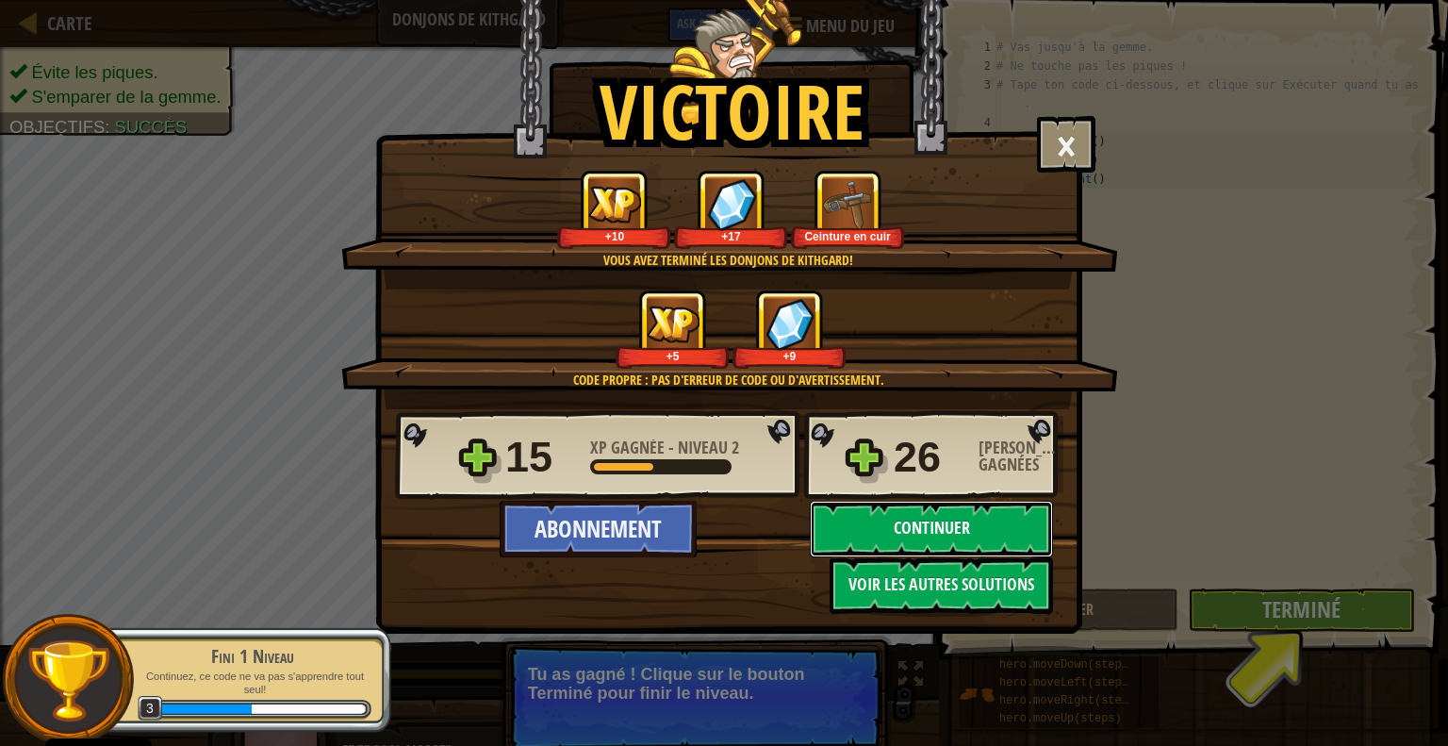
click at [882, 533] on button "Continuer" at bounding box center [931, 529] width 243 height 57
select select "fr"
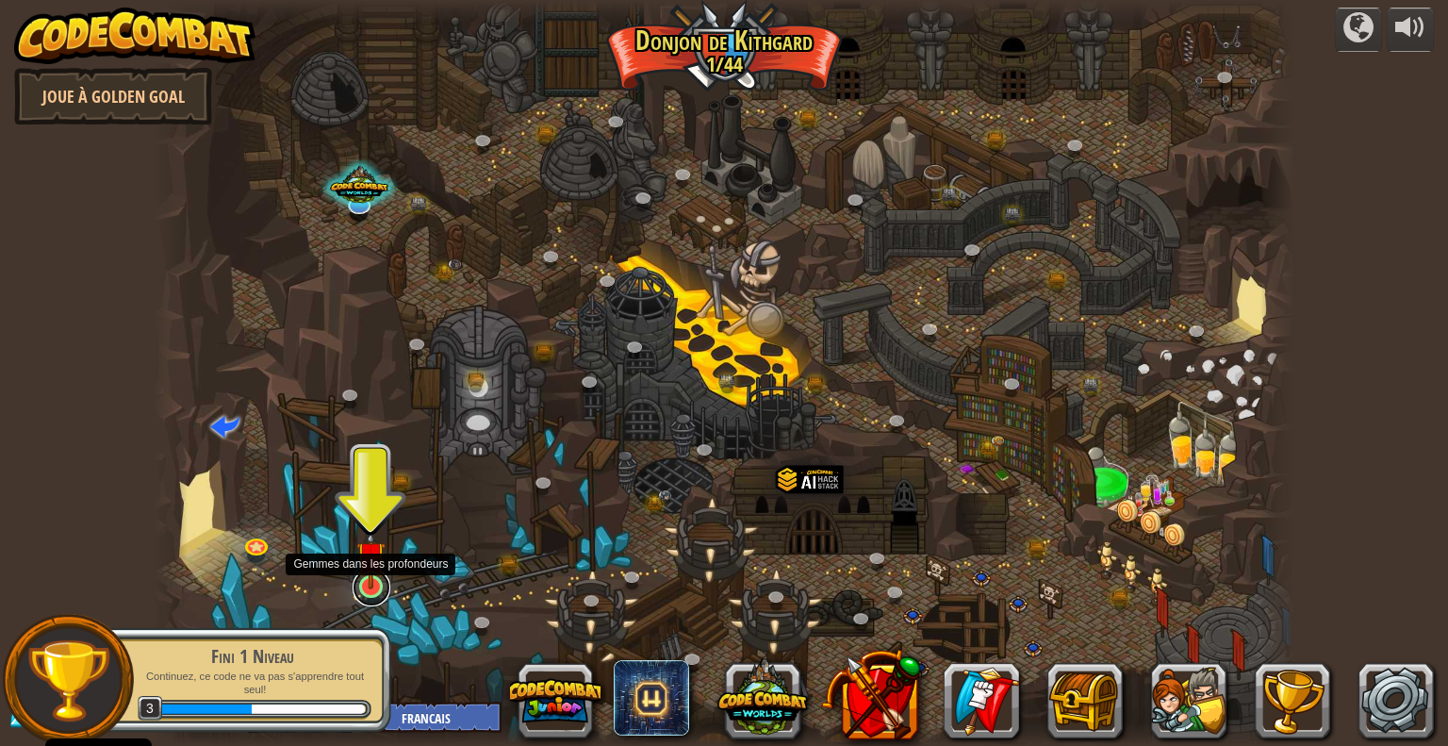
click at [369, 593] on link at bounding box center [372, 587] width 38 height 38
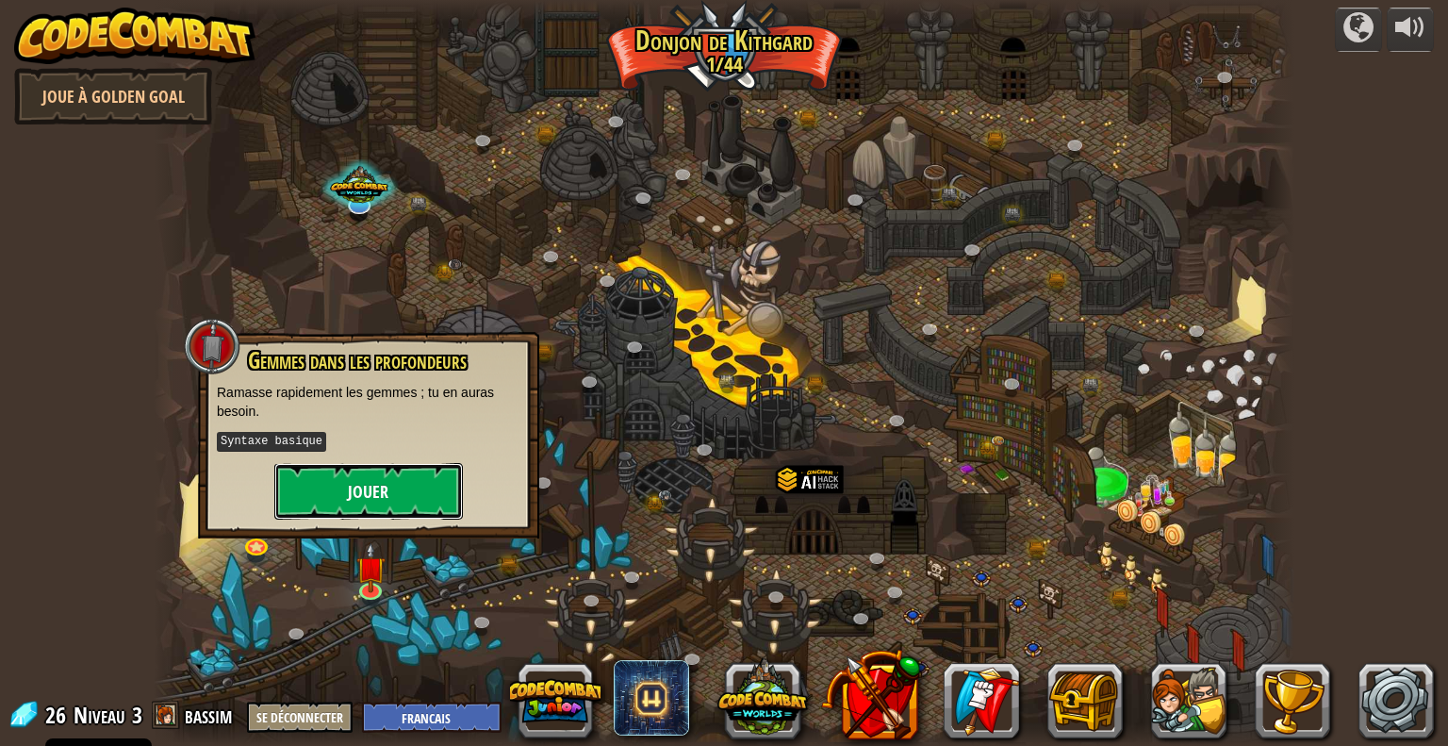
click at [386, 512] on button "Jouer" at bounding box center [368, 491] width 189 height 57
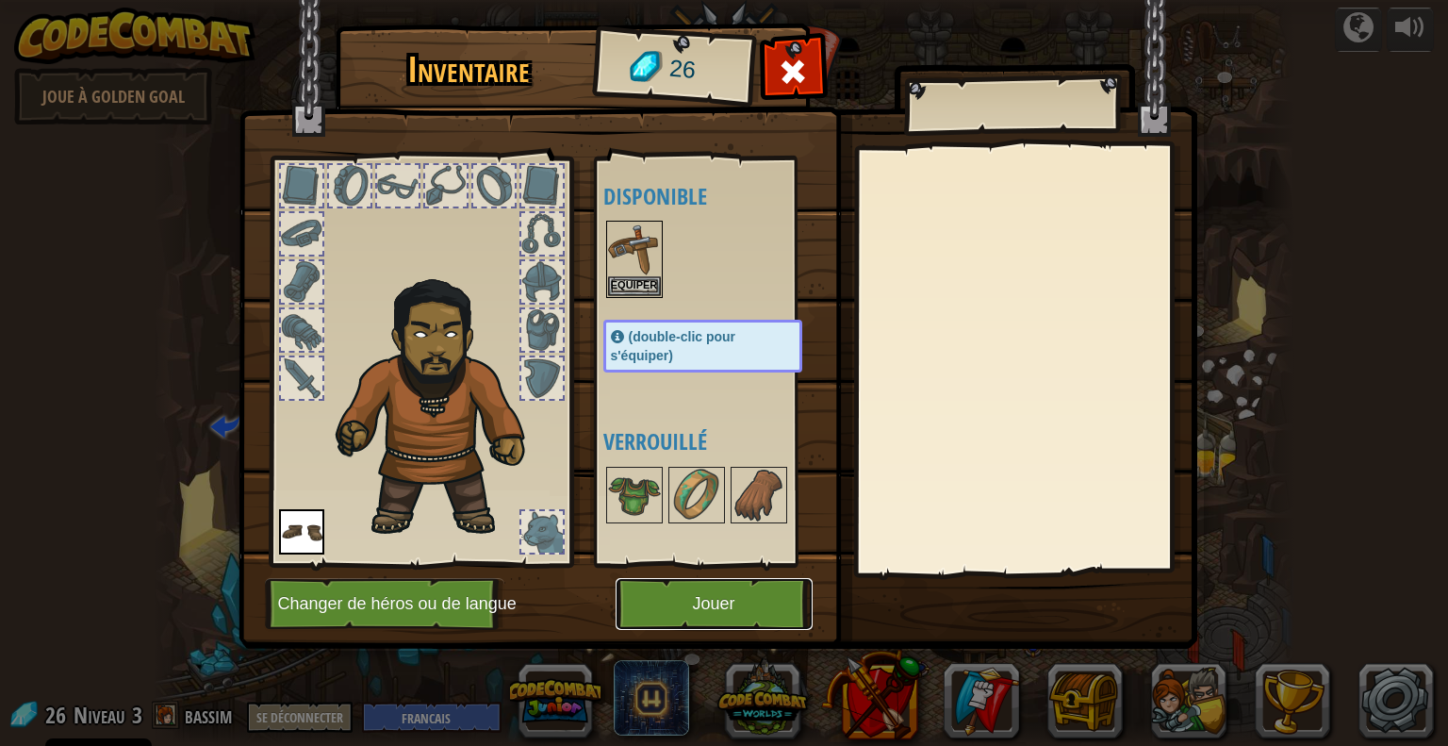
click at [679, 601] on button "Jouer" at bounding box center [714, 604] width 197 height 52
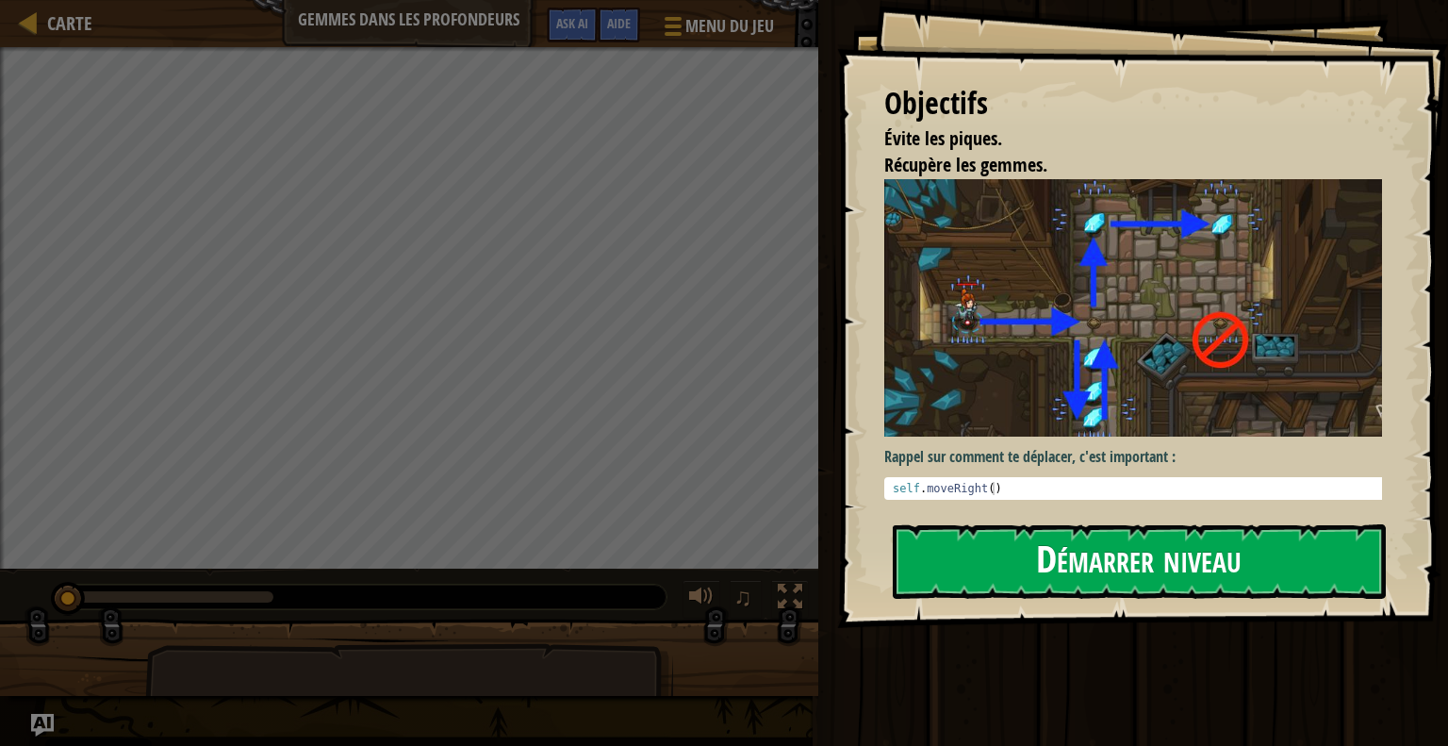
click at [977, 557] on button "Démarrer niveau" at bounding box center [1139, 561] width 493 height 74
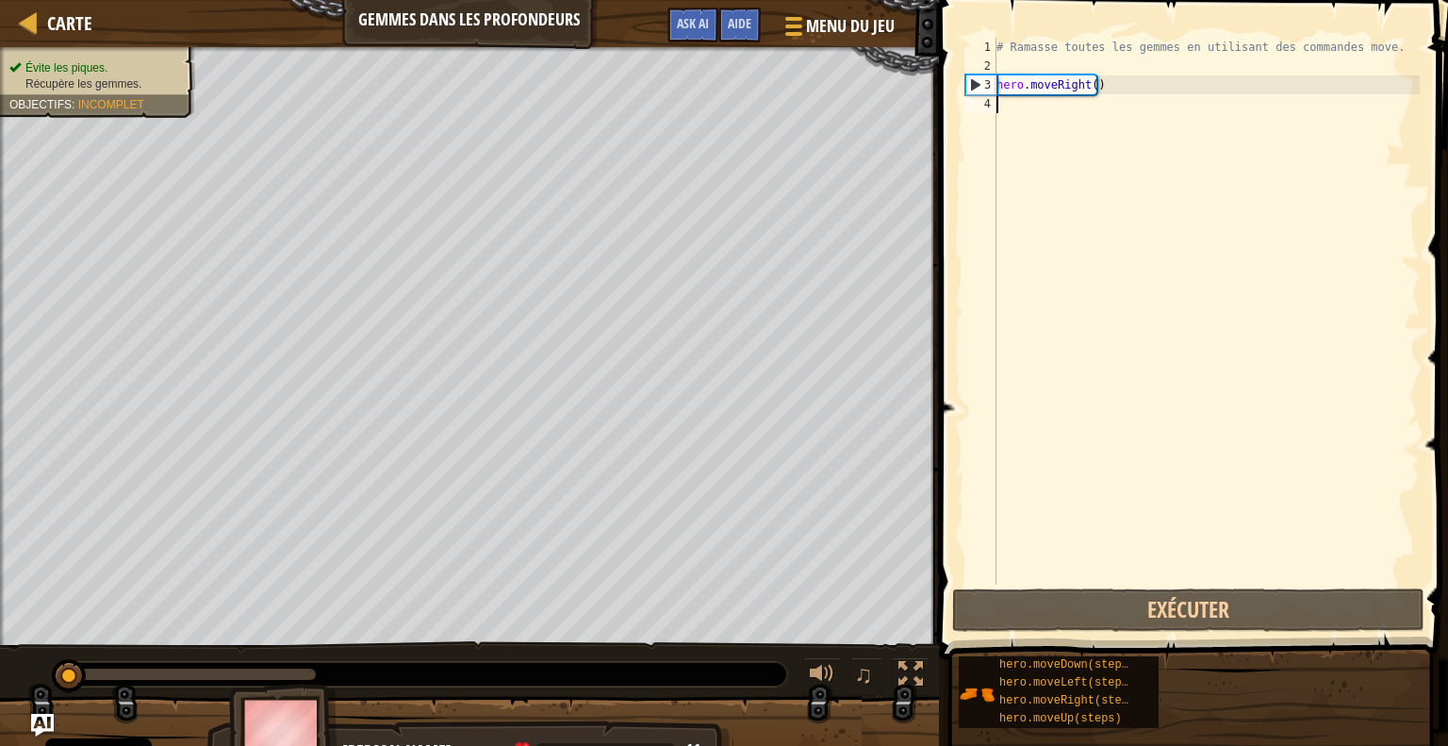
type textarea "h"
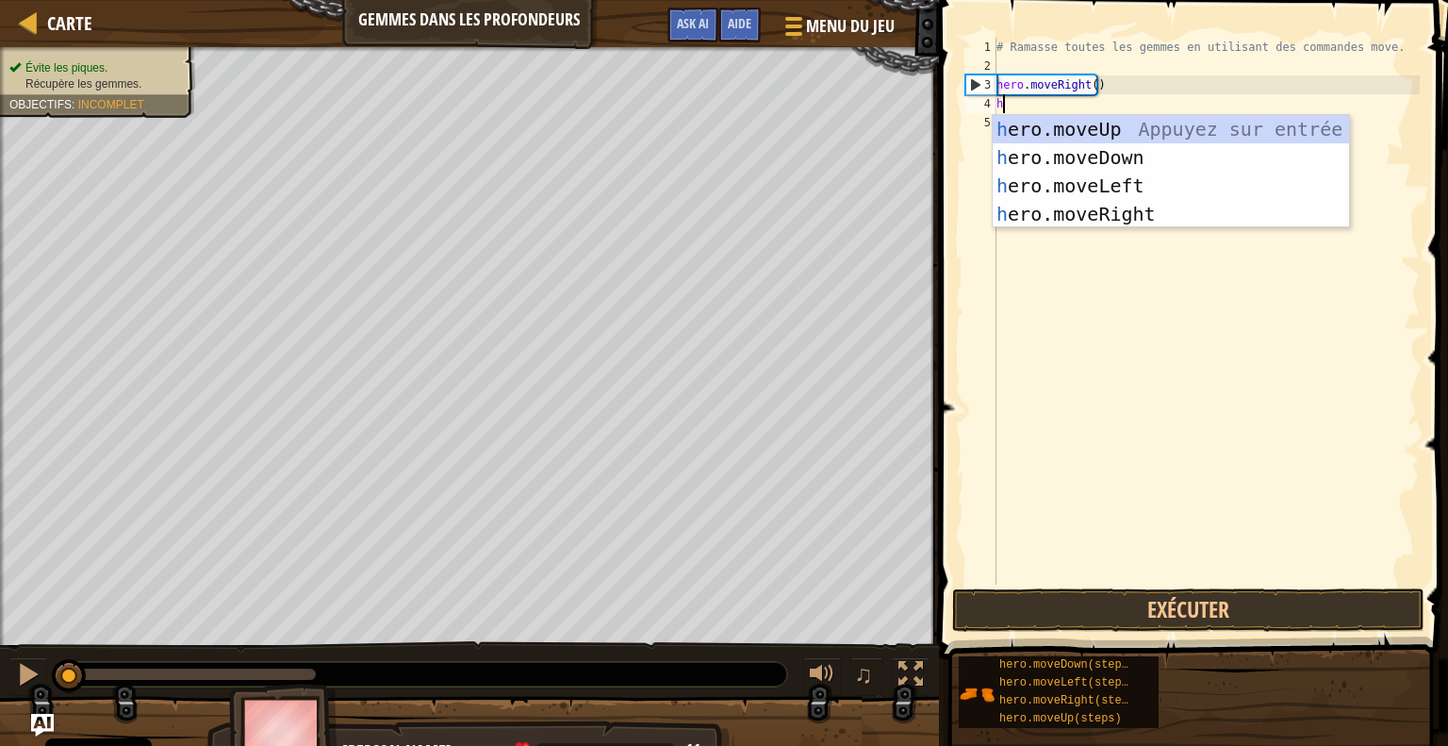
scroll to position [8, 0]
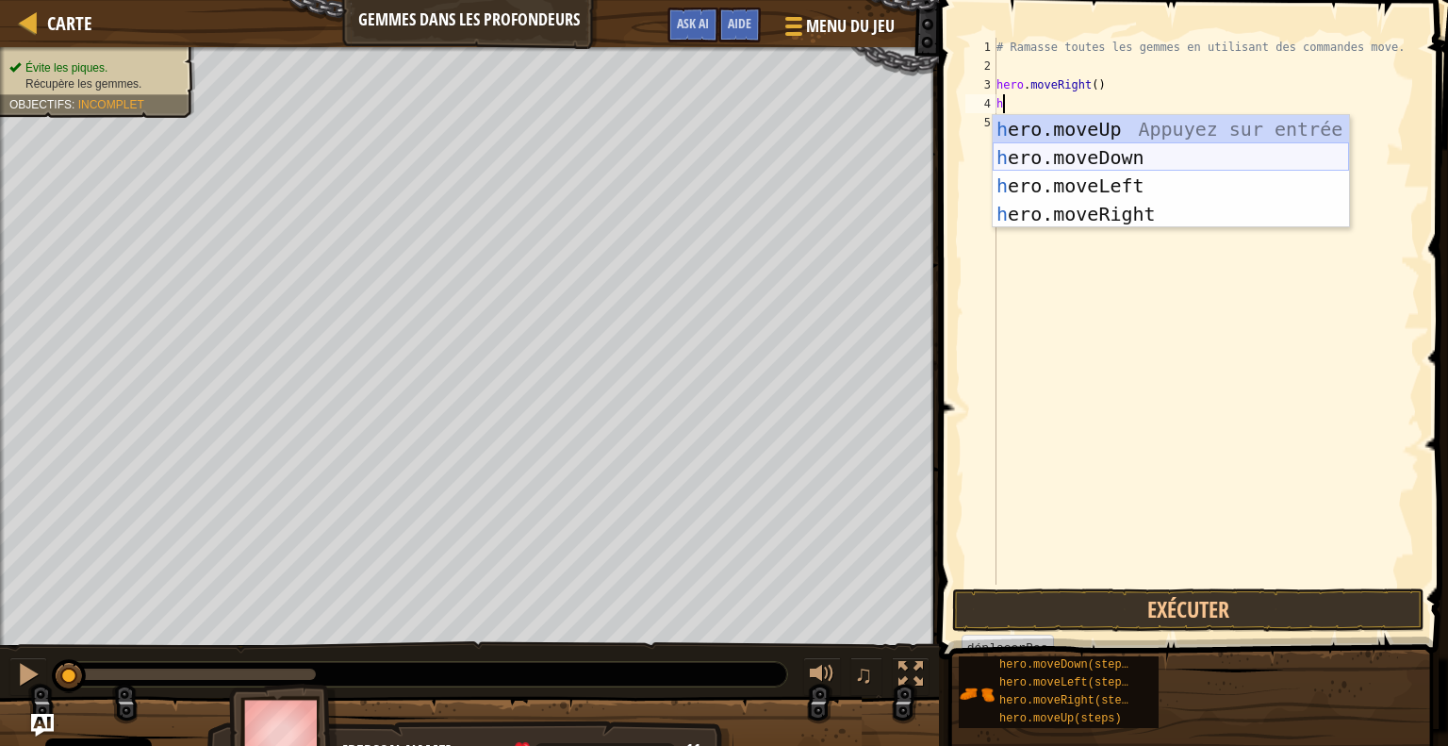
click at [1036, 160] on div "h ero.moveUp Appuyez sur entrée h ero.moveDown Appuyez sur entrée h ero.moveLef…" at bounding box center [1171, 200] width 356 height 170
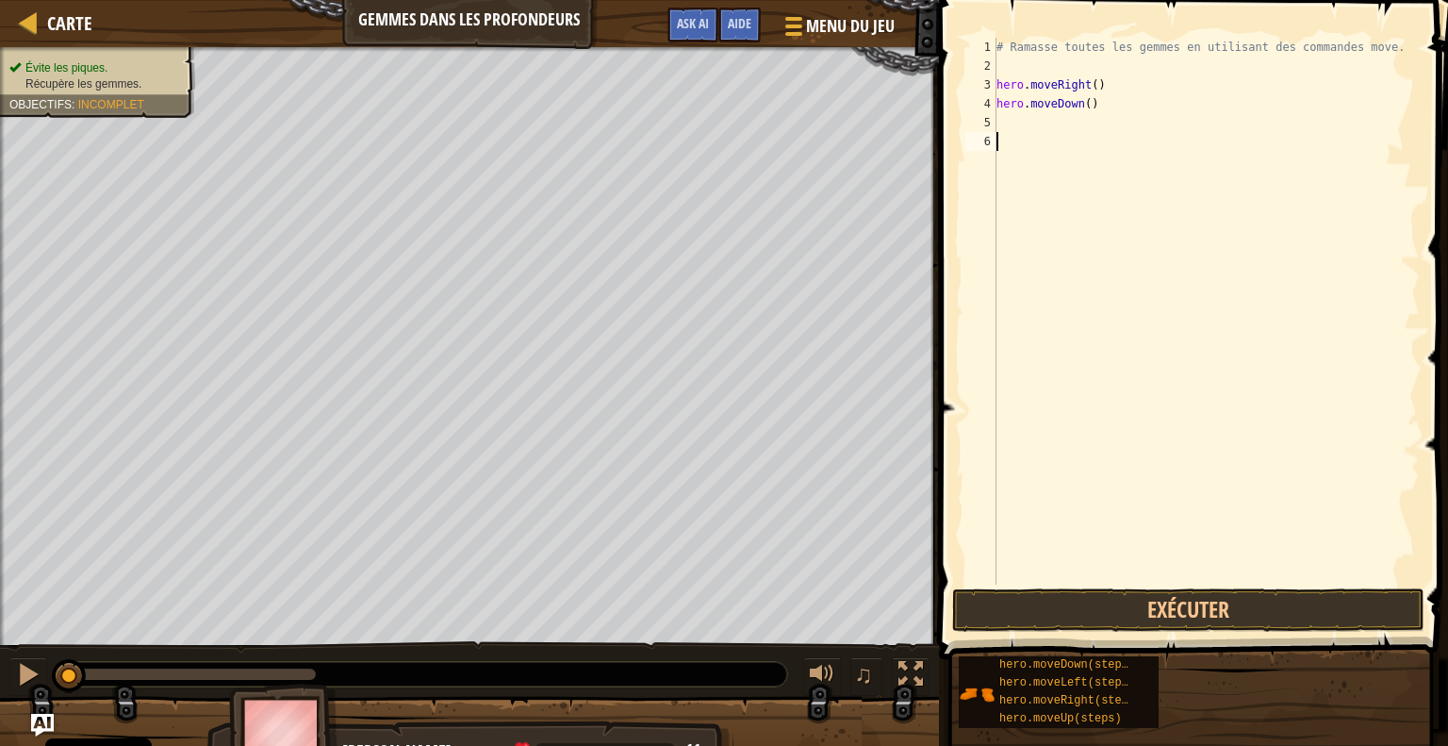
click at [1022, 133] on div "# Ramasse toutes les gemmes en utilisant des commandes move. hero . moveRight (…" at bounding box center [1206, 330] width 427 height 584
click at [1015, 120] on div "# Ramasse toutes les gemmes en utilisant des commandes move. hero . moveRight (…" at bounding box center [1206, 330] width 427 height 584
type textarea "h"
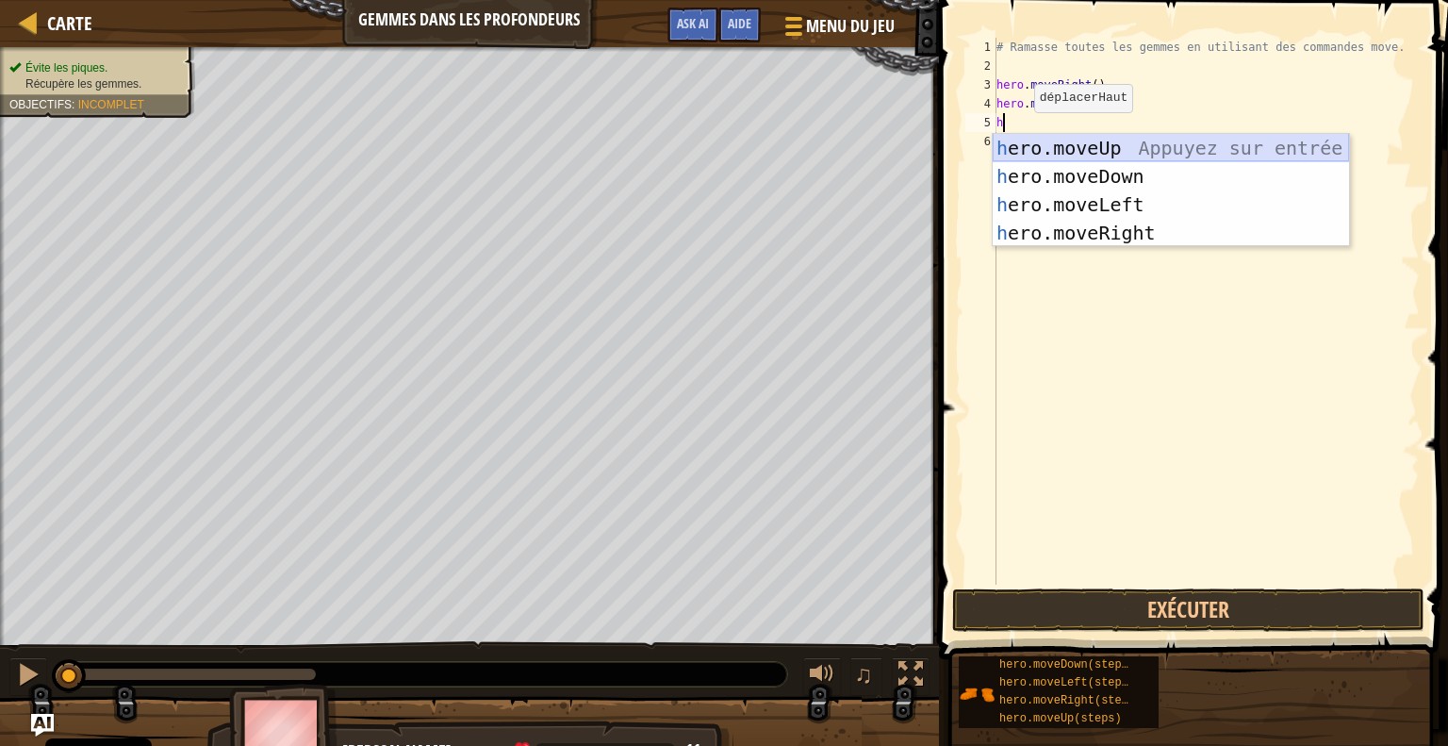
click at [1014, 150] on div "h ero.moveUp Appuyez sur entrée h ero.moveDown Appuyez sur entrée h ero.moveLef…" at bounding box center [1171, 219] width 356 height 170
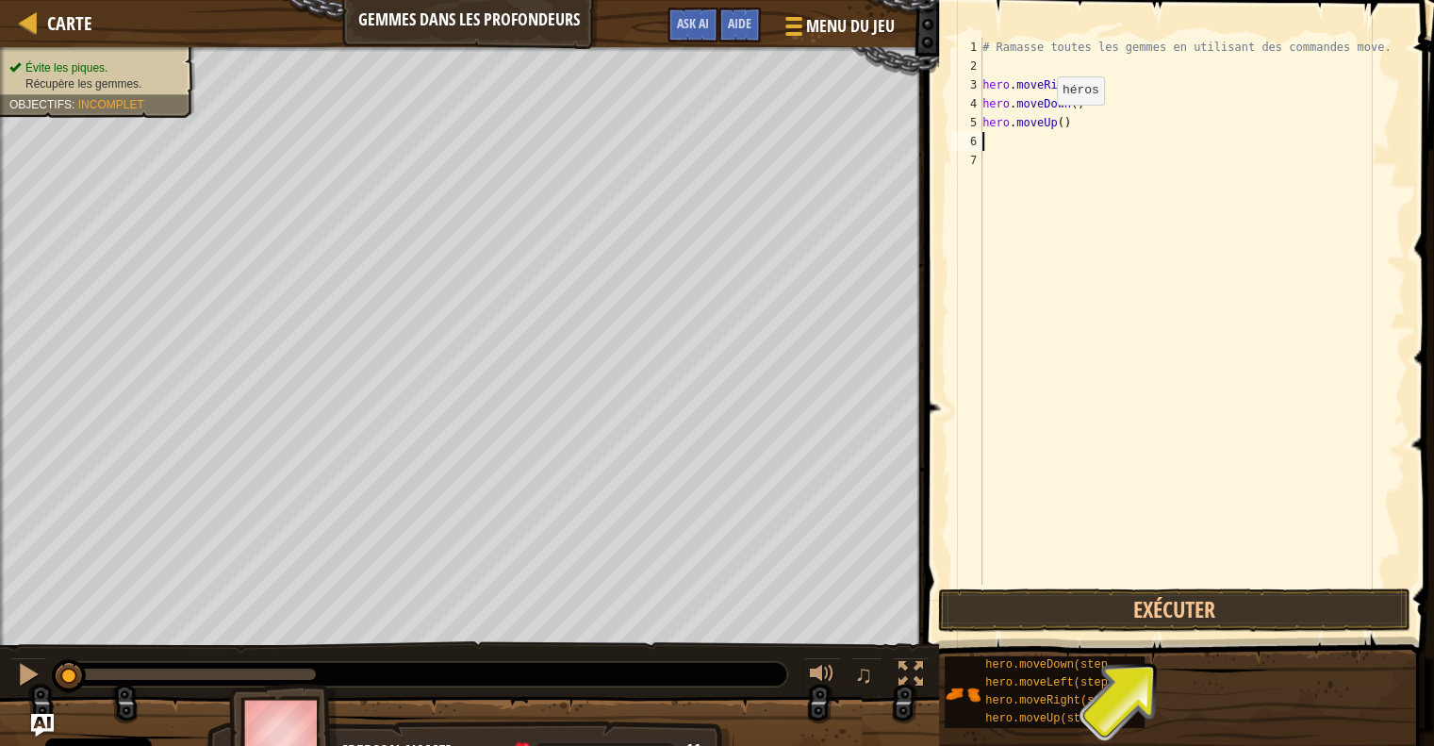
click at [1055, 123] on div "# Ramasse toutes les gemmes en utilisant des commandes move. hero . moveRight (…" at bounding box center [1191, 330] width 427 height 584
type textarea "hero.moveUp()"
click at [1057, 134] on div "# Ramasse toutes les gemmes en utilisant des commandes move. hero . moveRight (…" at bounding box center [1191, 330] width 427 height 584
click at [1148, 616] on button "Exécuter" at bounding box center [1174, 609] width 472 height 43
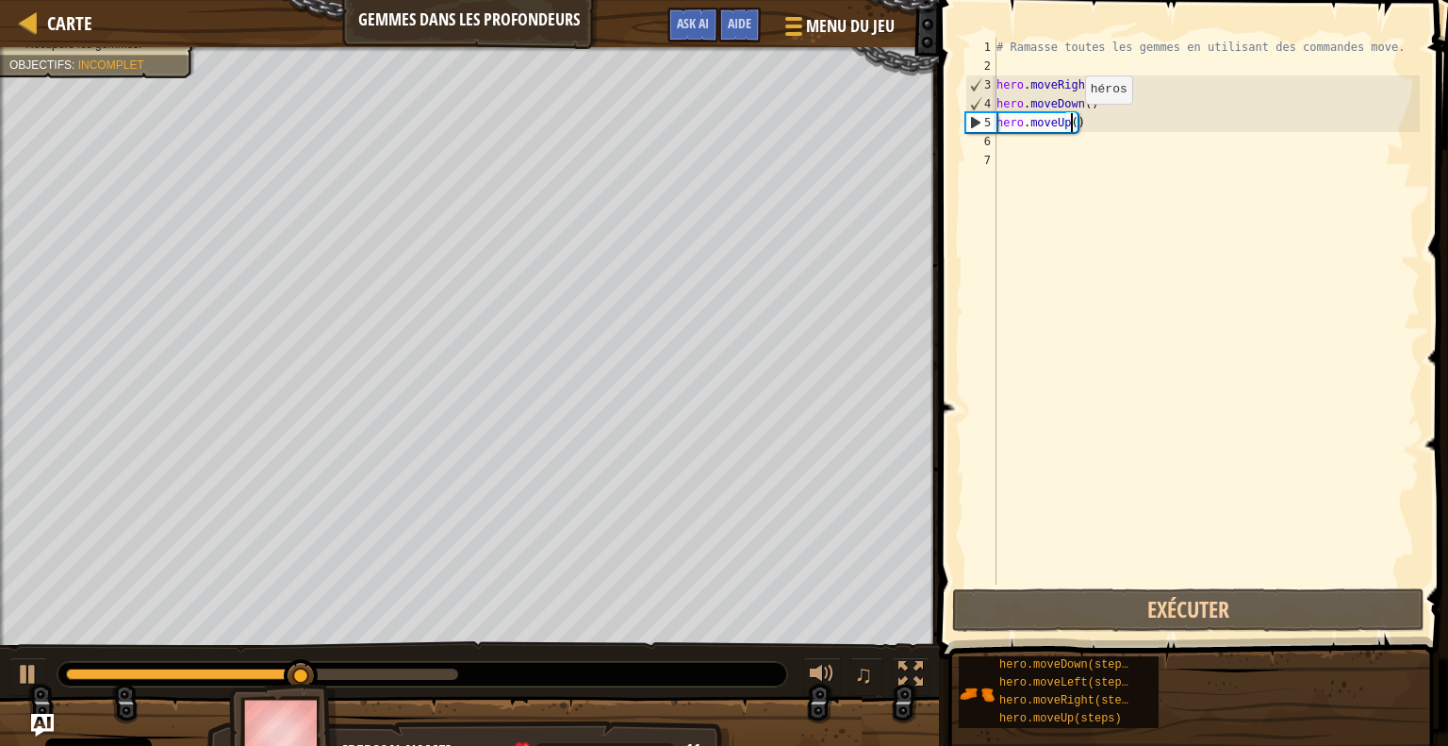
click at [1068, 123] on div "# Ramasse toutes les gemmes en utilisant des commandes move. hero . moveRight (…" at bounding box center [1206, 330] width 427 height 584
type textarea "hero.moveUp(2)"
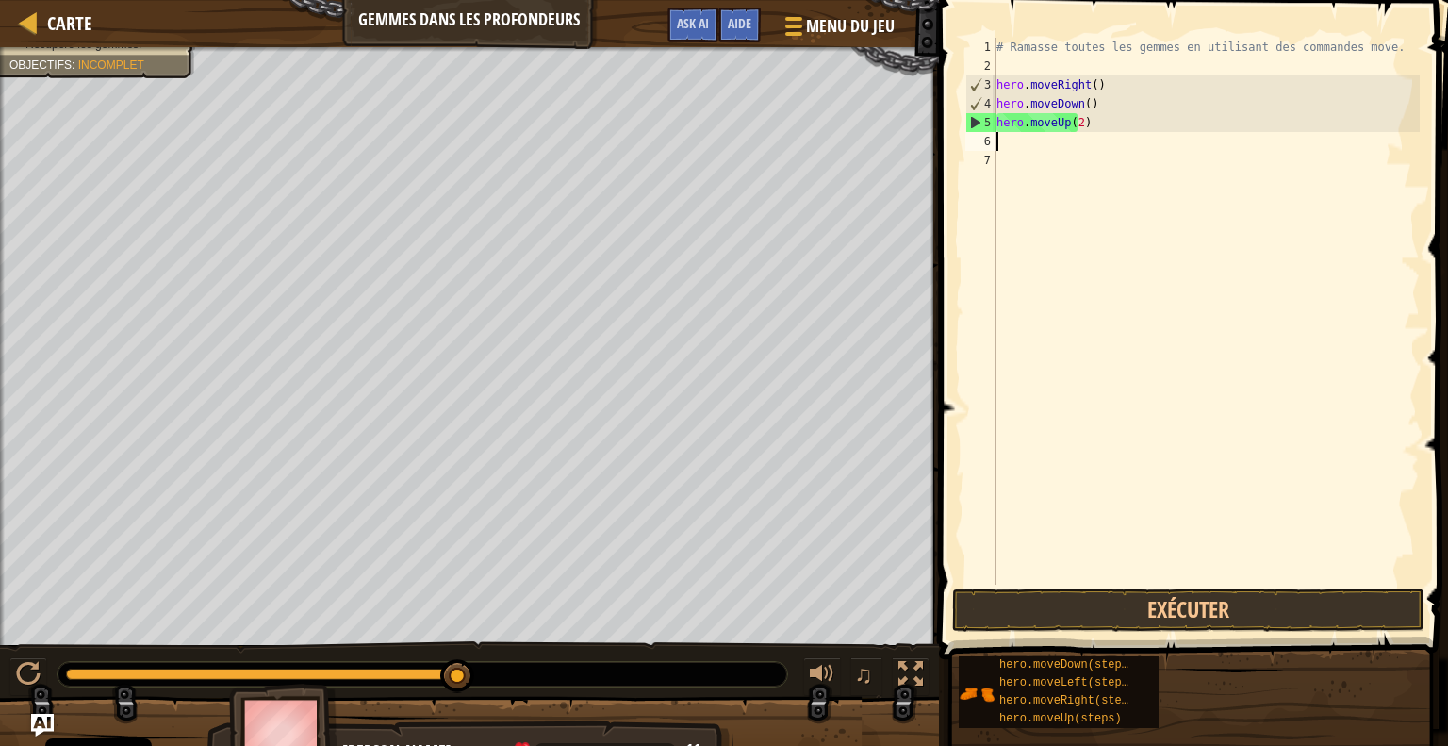
click at [1003, 146] on div "# Ramasse toutes les gemmes en utilisant des commandes move. hero . moveRight (…" at bounding box center [1206, 330] width 427 height 584
type textarea "h"
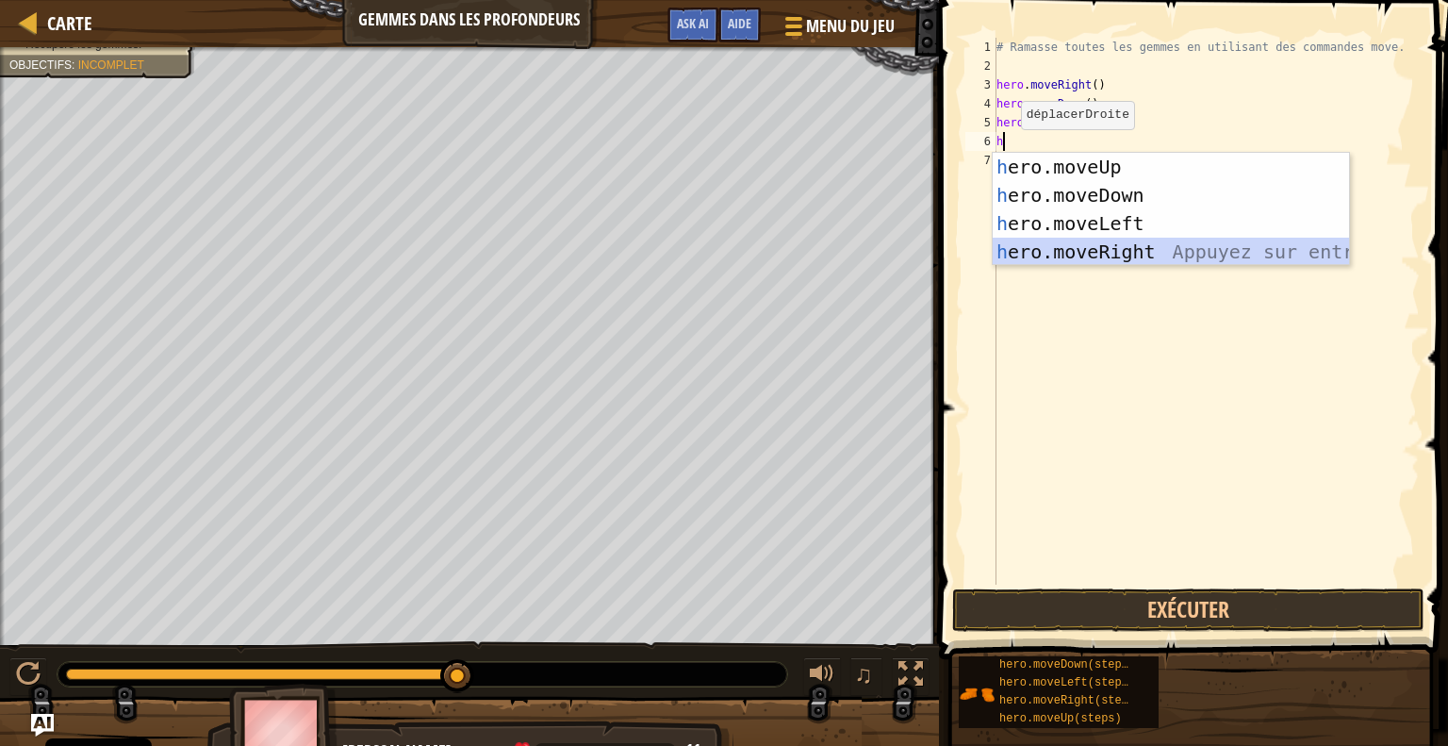
click at [1072, 246] on div "h ero.moveUp Appuyez sur entrée h ero.moveDown Appuyez sur entrée h ero.moveLef…" at bounding box center [1171, 238] width 356 height 170
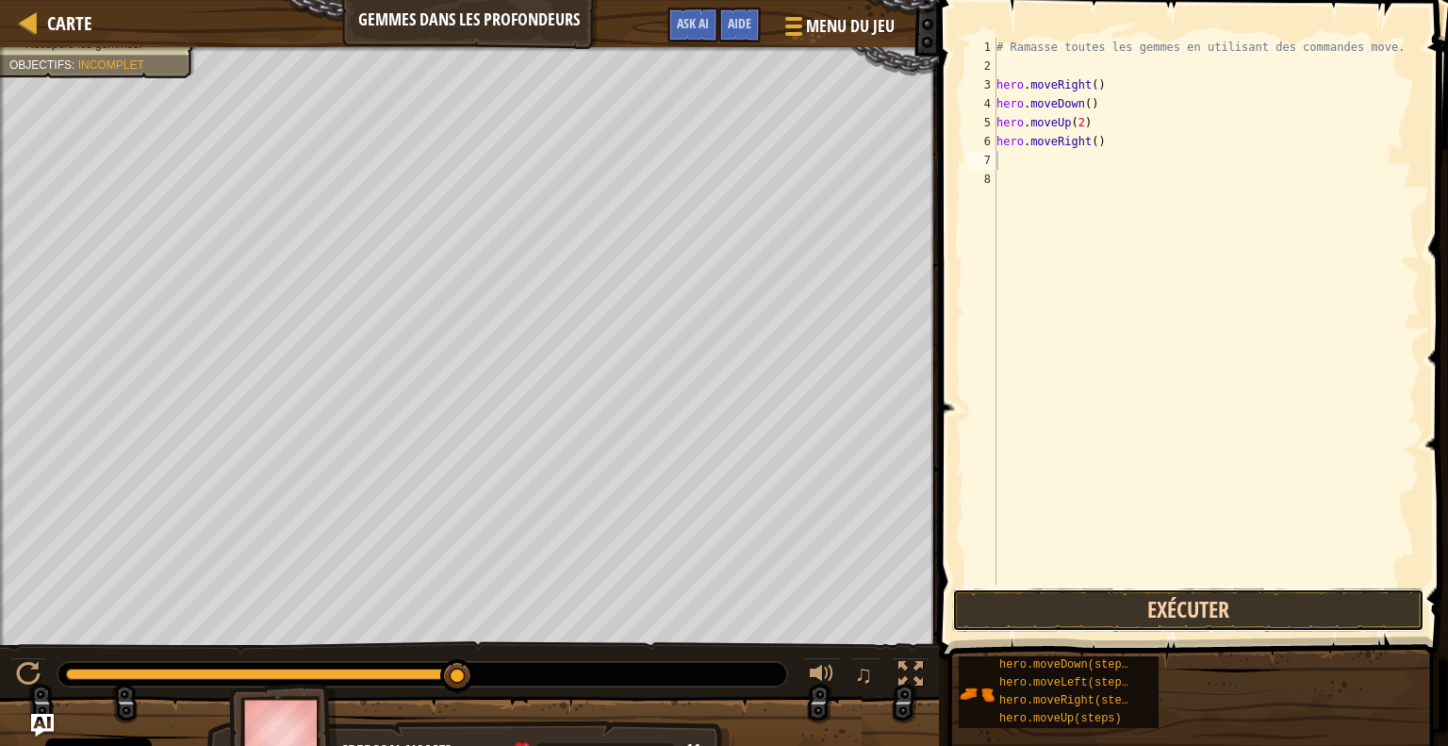
click at [1124, 601] on button "Exécuter" at bounding box center [1188, 609] width 472 height 43
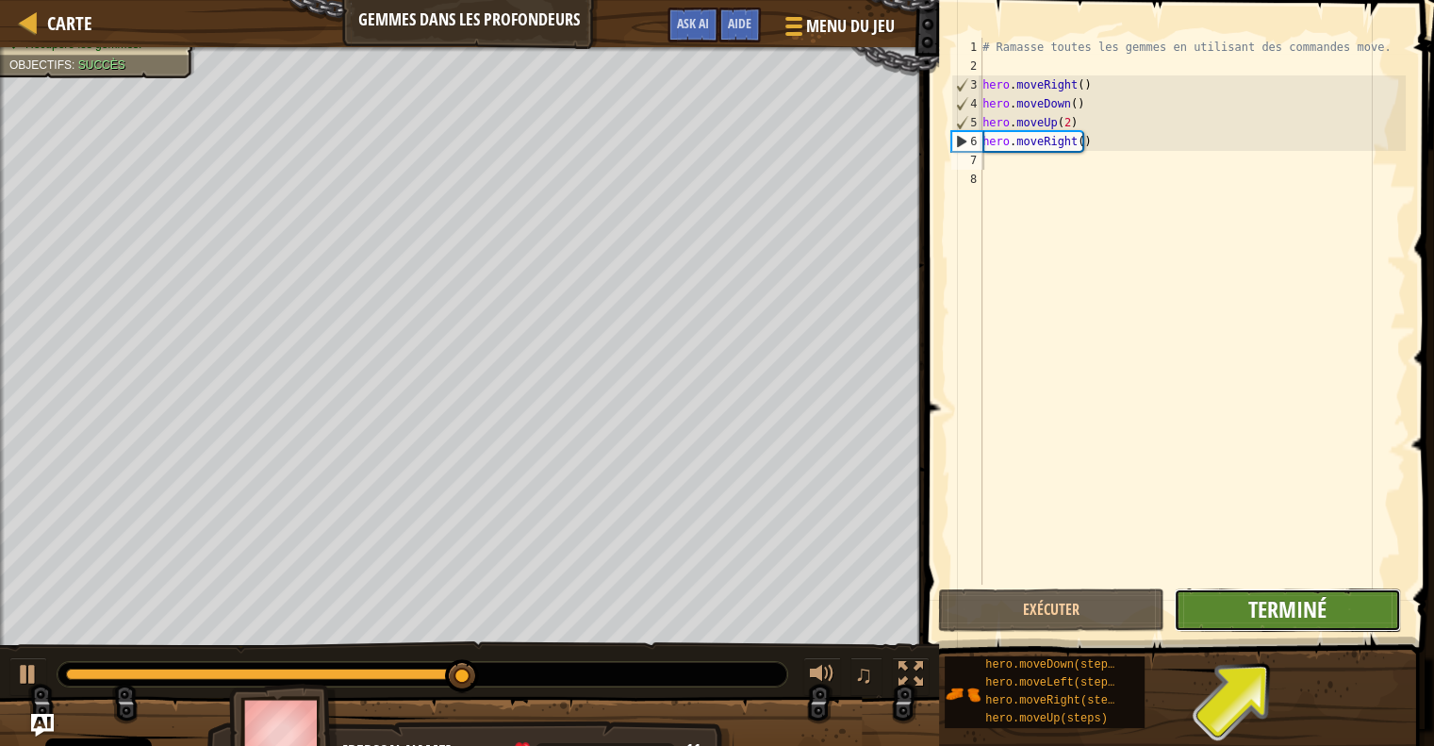
click at [1258, 608] on span "Terminé" at bounding box center [1287, 609] width 78 height 30
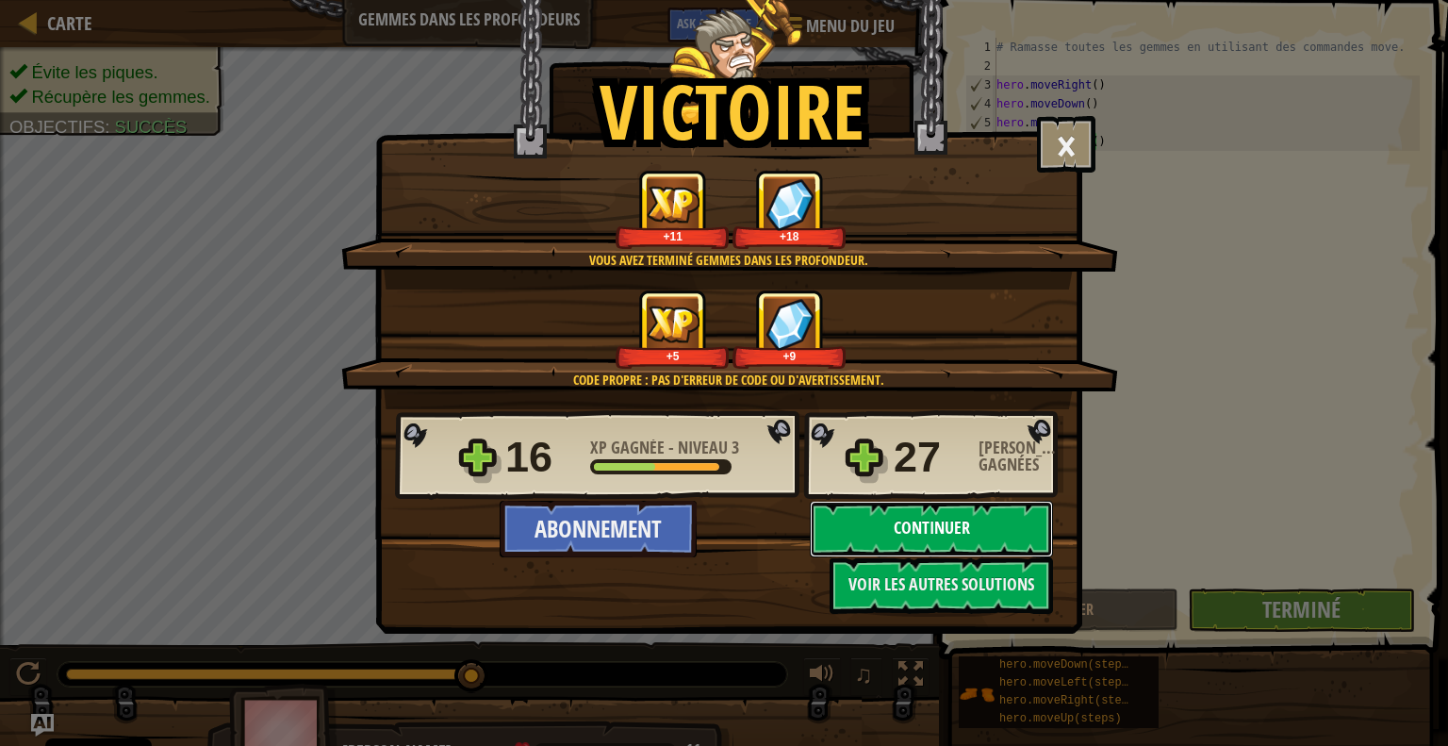
click at [862, 512] on button "Continuer" at bounding box center [931, 529] width 243 height 57
select select "fr"
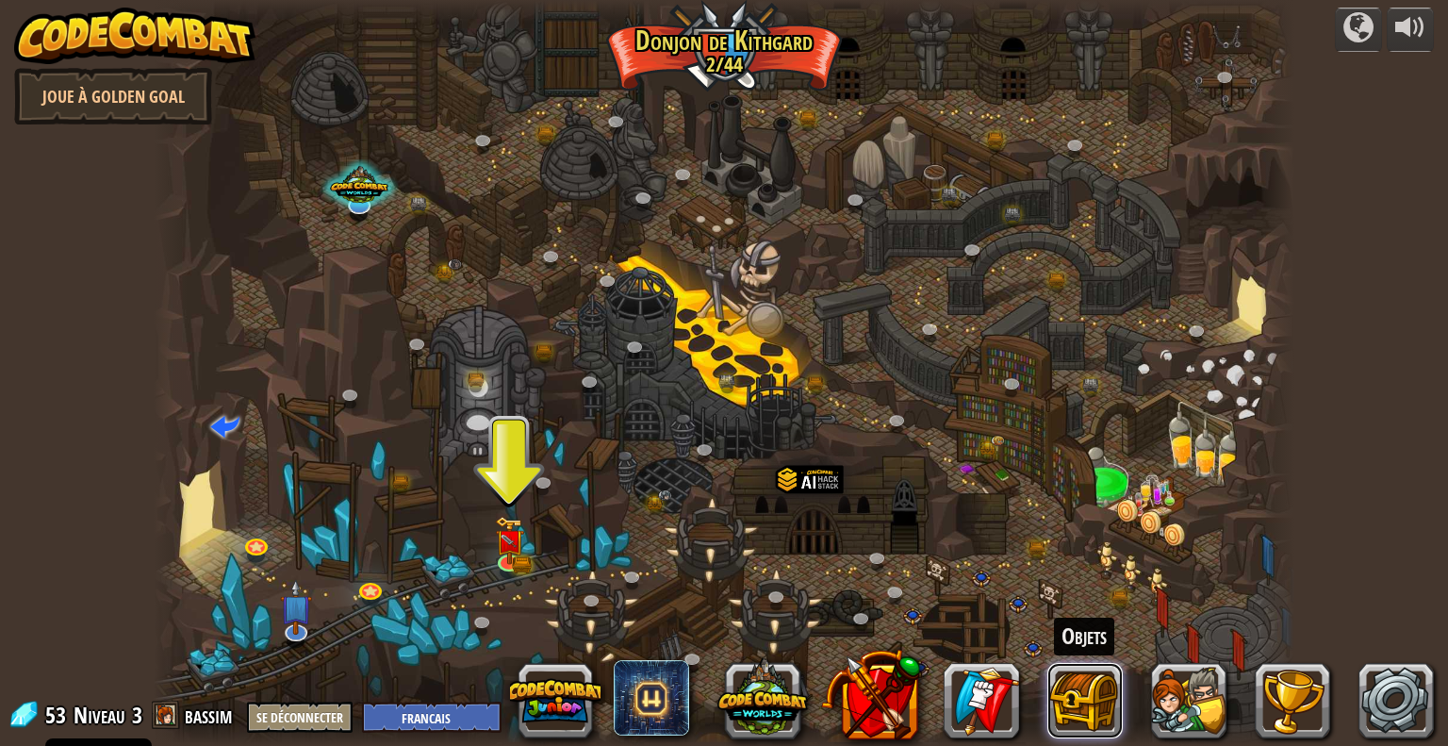
click at [1093, 697] on button at bounding box center [1084, 700] width 75 height 75
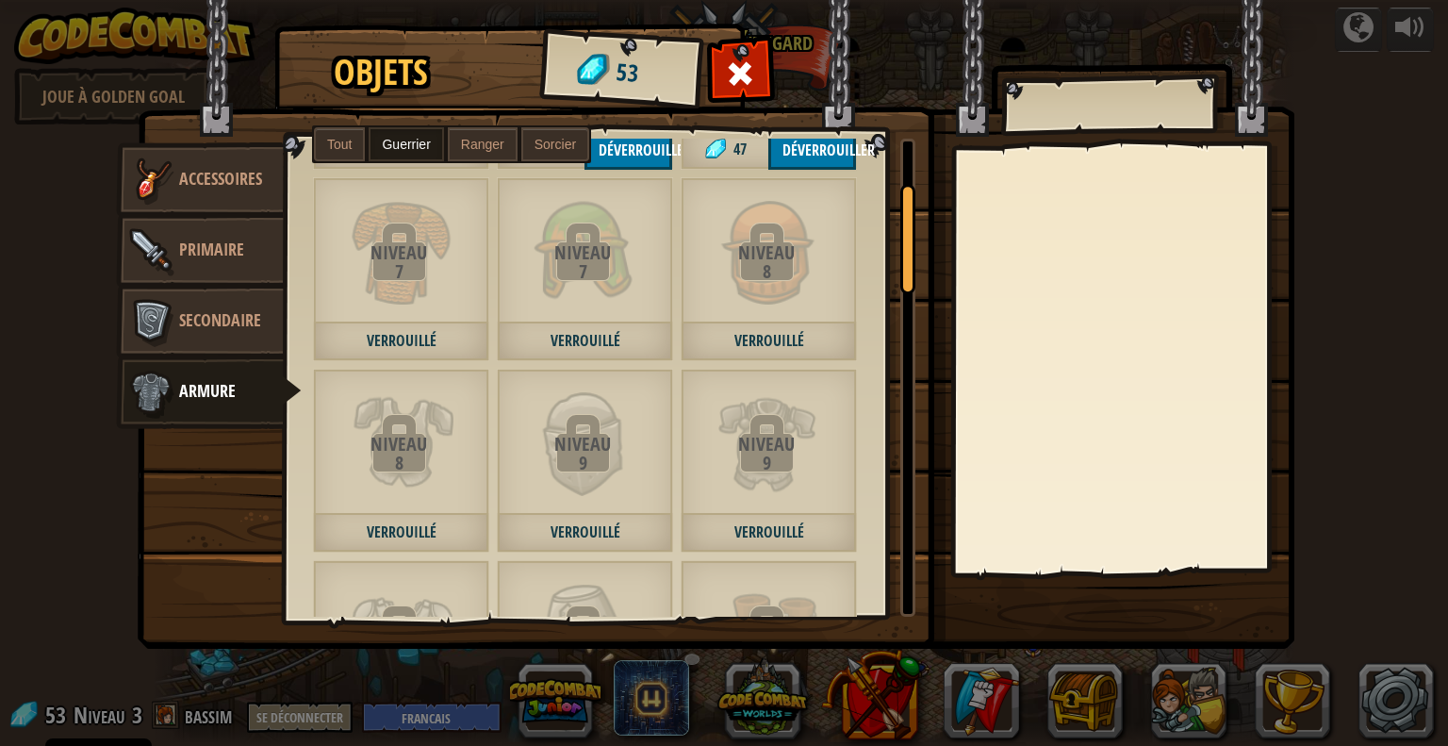
scroll to position [191, 0]
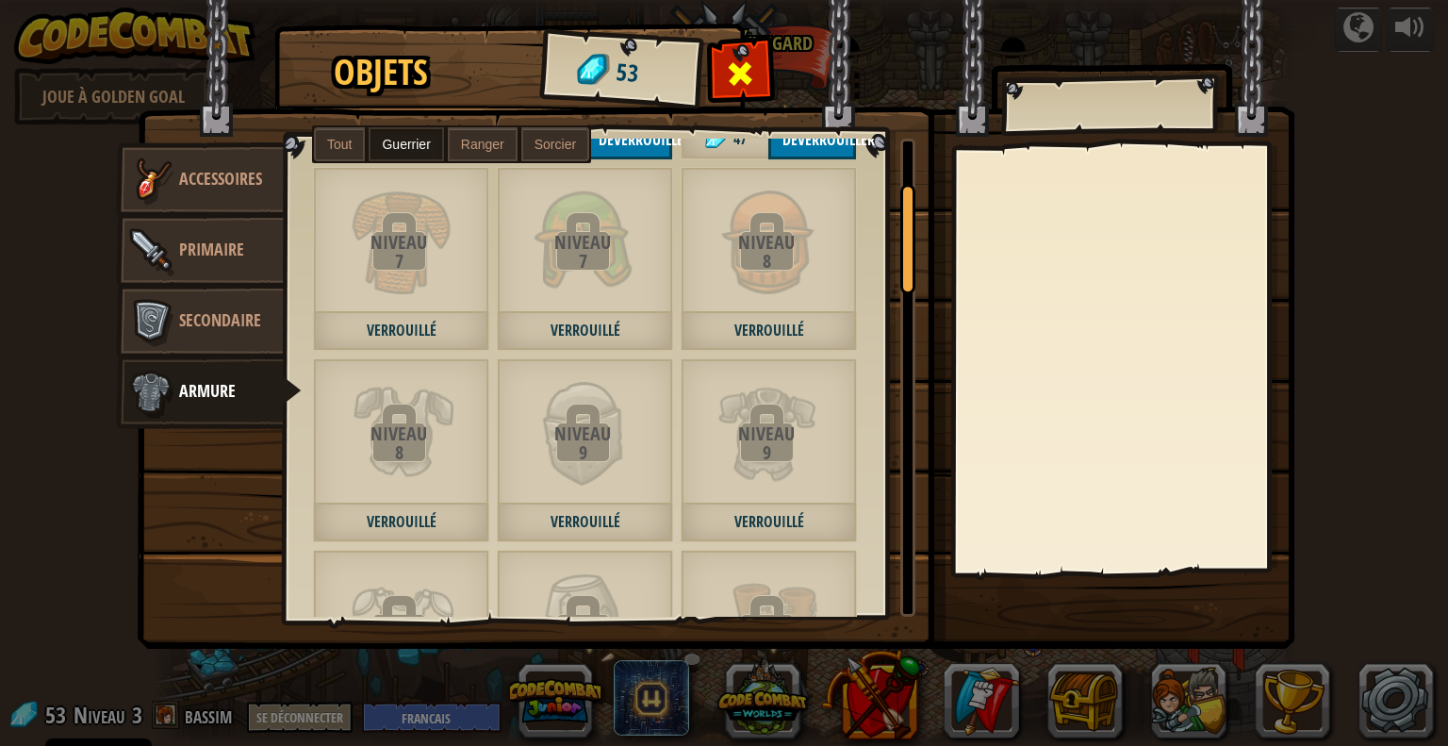
click at [743, 70] on span at bounding box center [741, 73] width 30 height 30
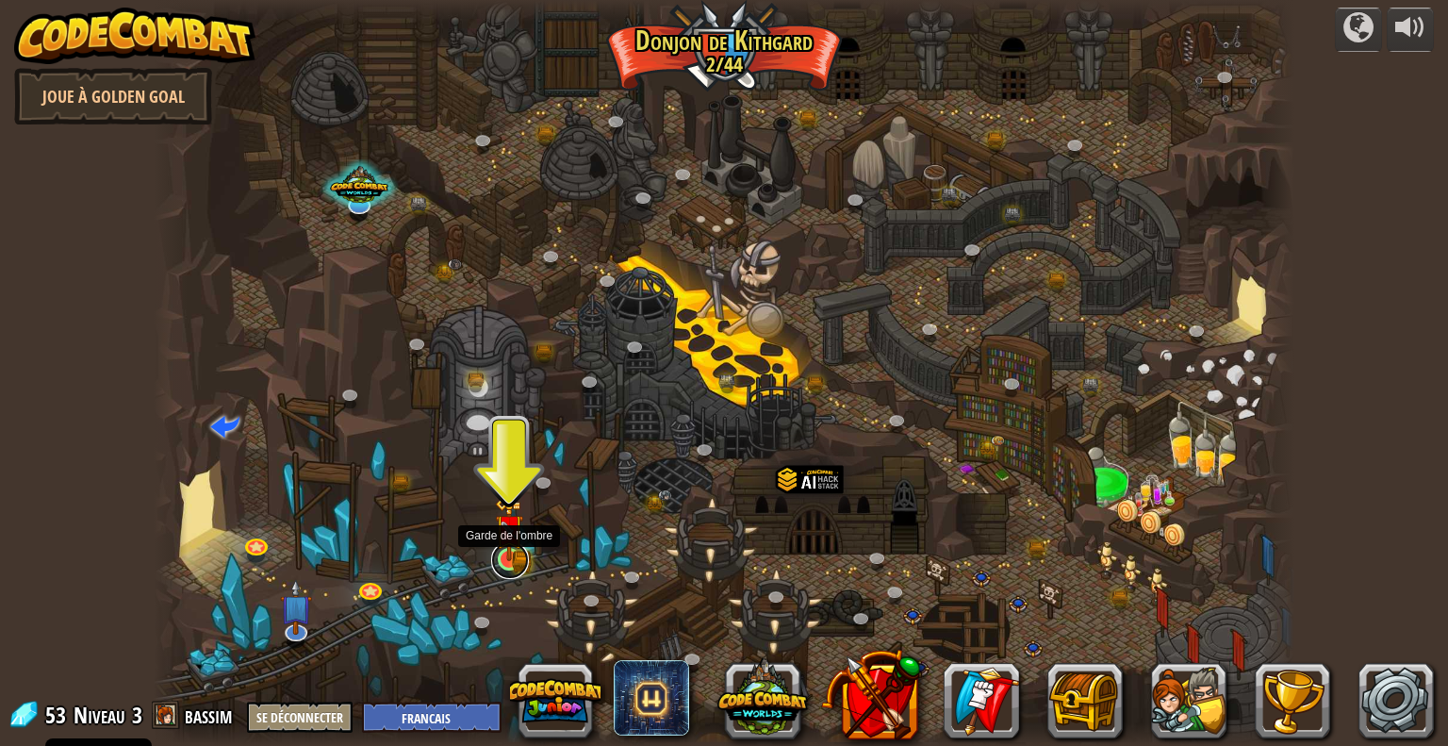
click at [509, 561] on link at bounding box center [510, 560] width 38 height 38
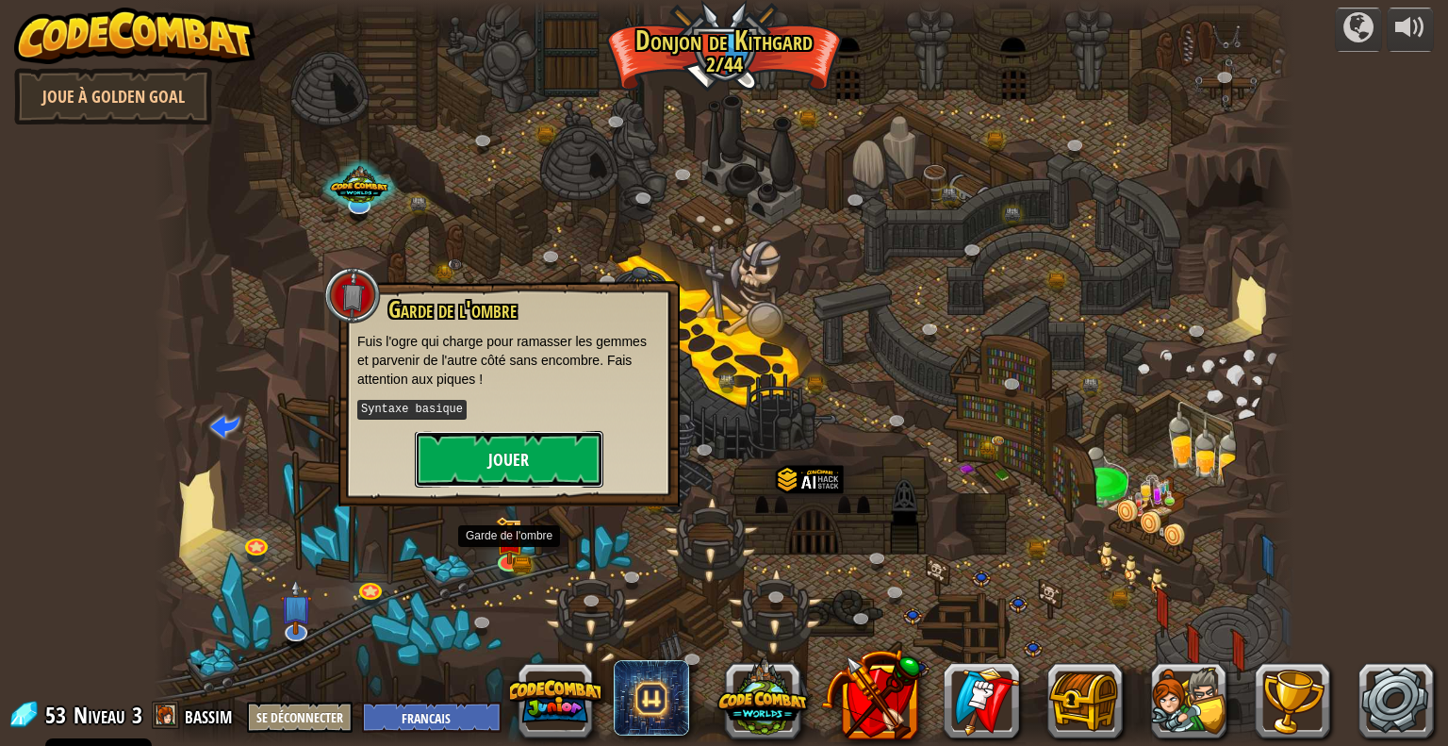
click at [540, 452] on button "Jouer" at bounding box center [509, 459] width 189 height 57
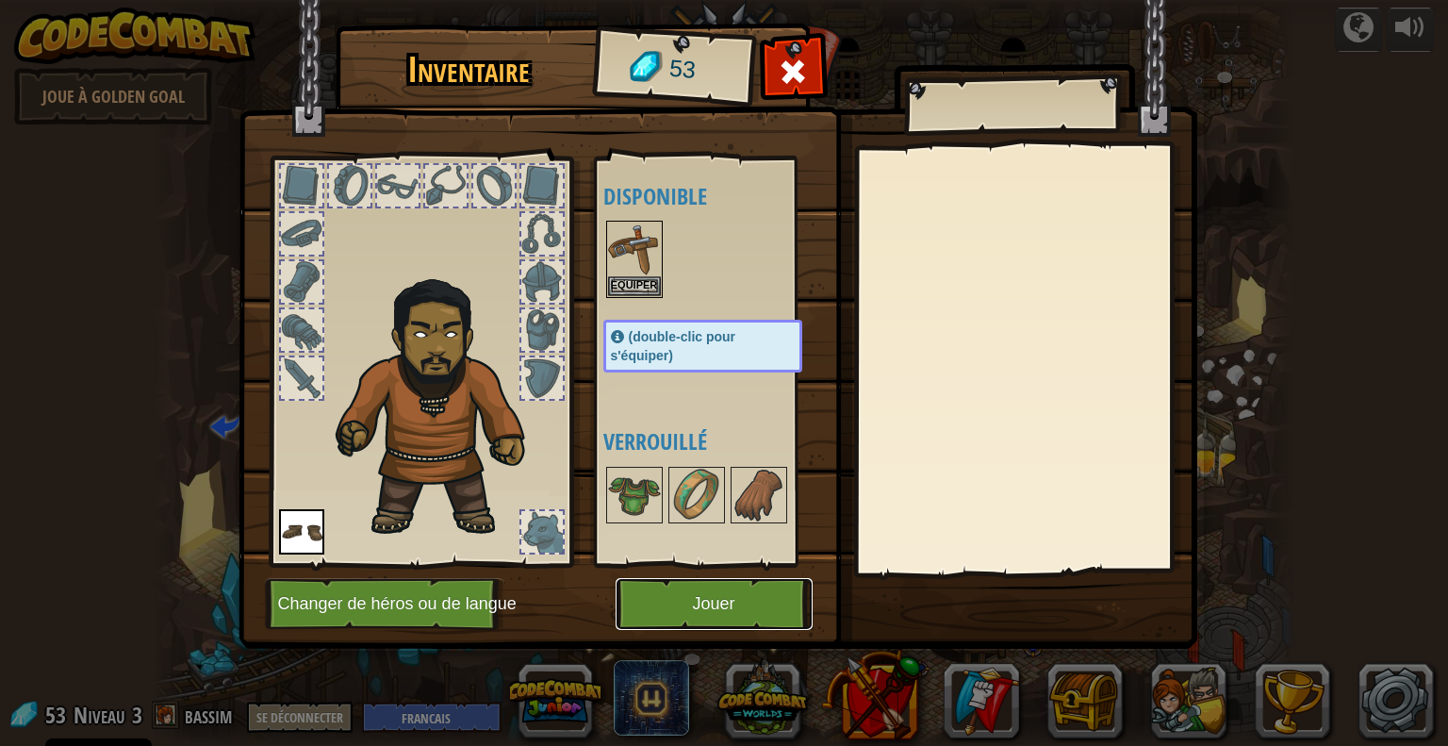
click at [689, 595] on button "Jouer" at bounding box center [714, 604] width 197 height 52
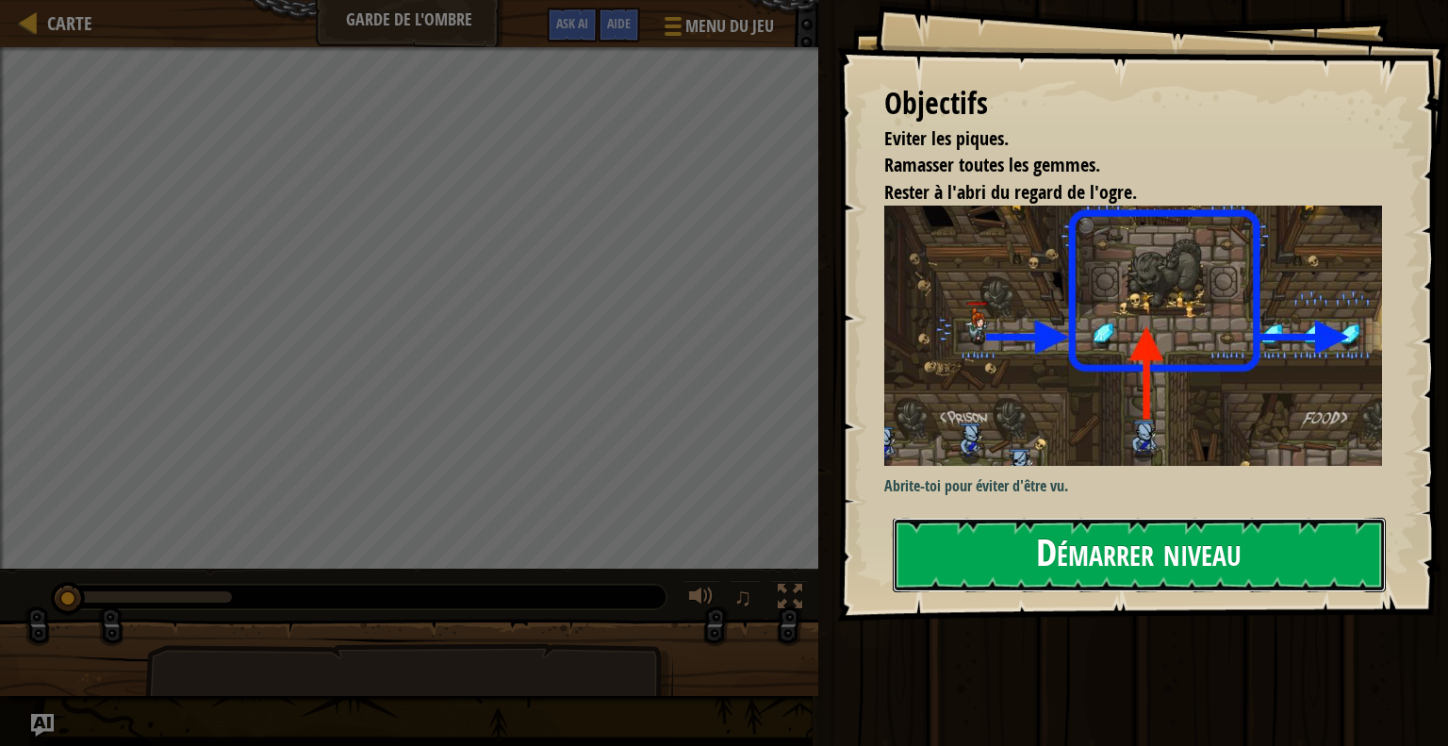
click at [1026, 545] on button "Démarrer niveau" at bounding box center [1139, 554] width 493 height 74
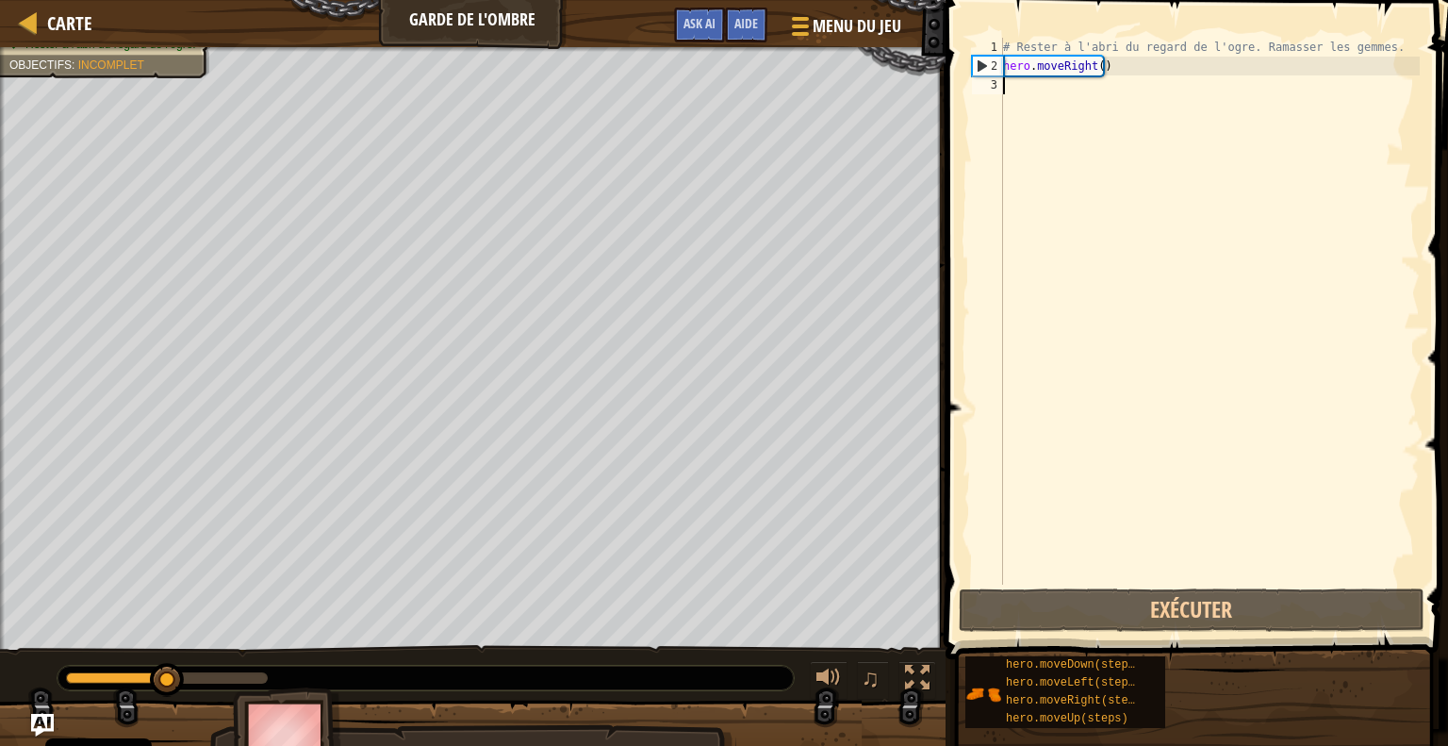
type textarea "h"
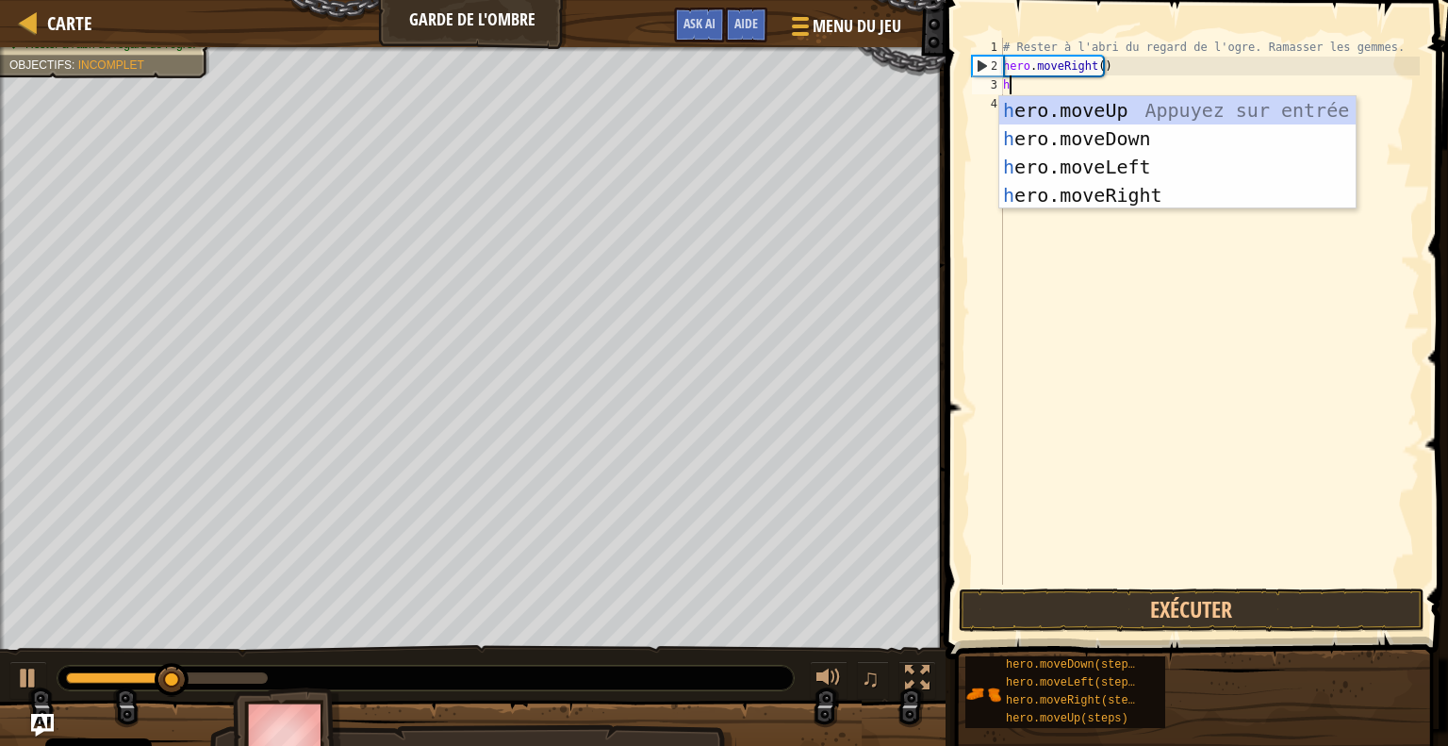
scroll to position [8, 0]
click at [1105, 112] on div "h ero.moveUp Appuyez sur entrée h ero.moveDown Appuyez sur entrée h ero.moveLef…" at bounding box center [1177, 181] width 356 height 170
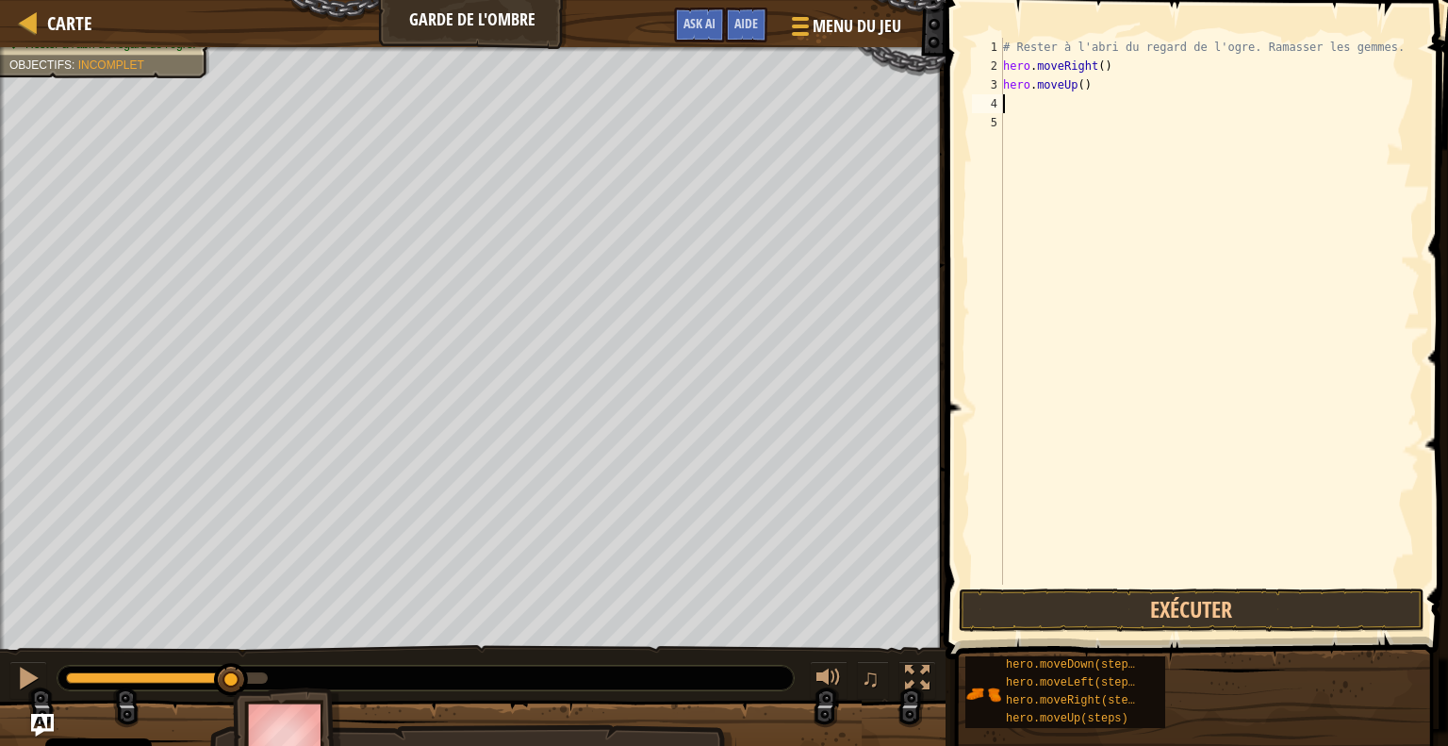
type textarea "h"
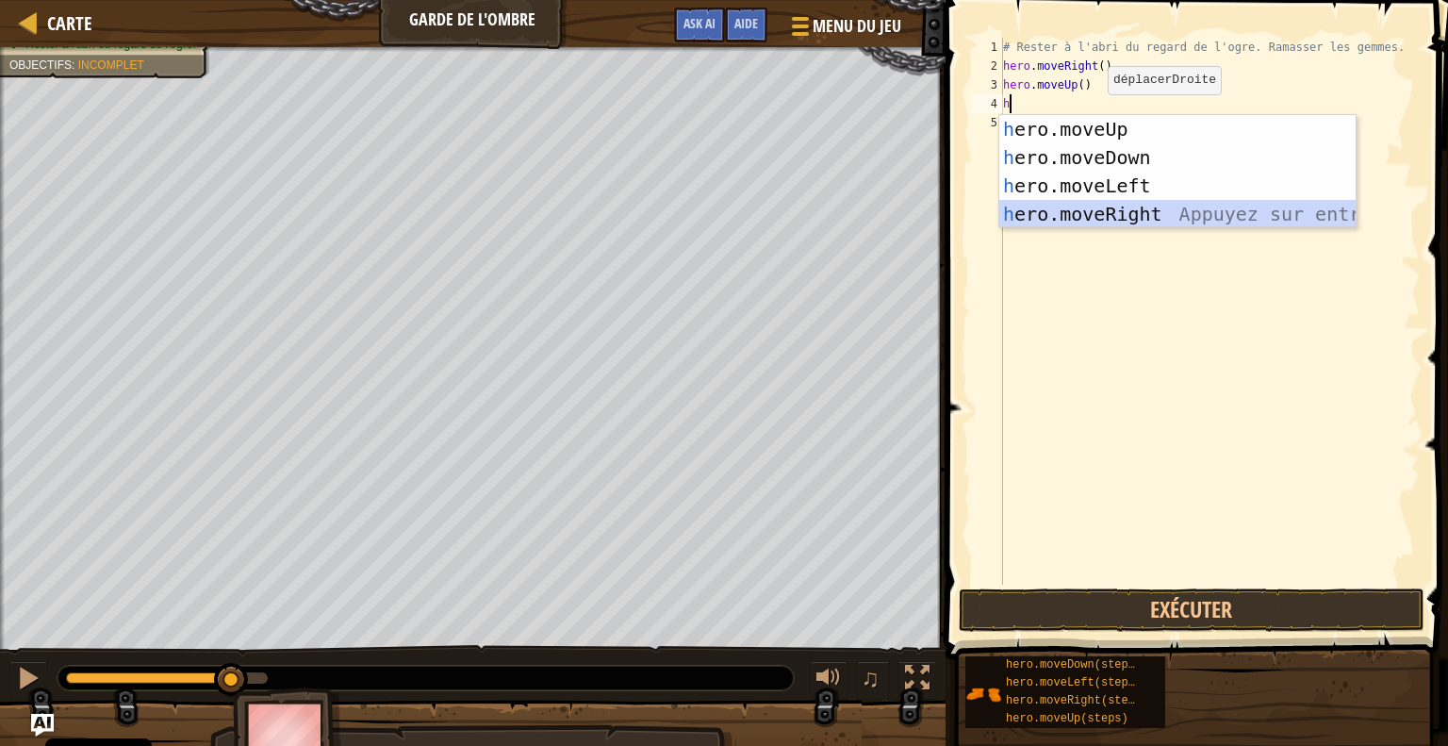
click at [1075, 213] on div "h ero.moveUp Appuyez sur entrée h ero.moveDown Appuyez sur entrée h ero.moveLef…" at bounding box center [1177, 200] width 356 height 170
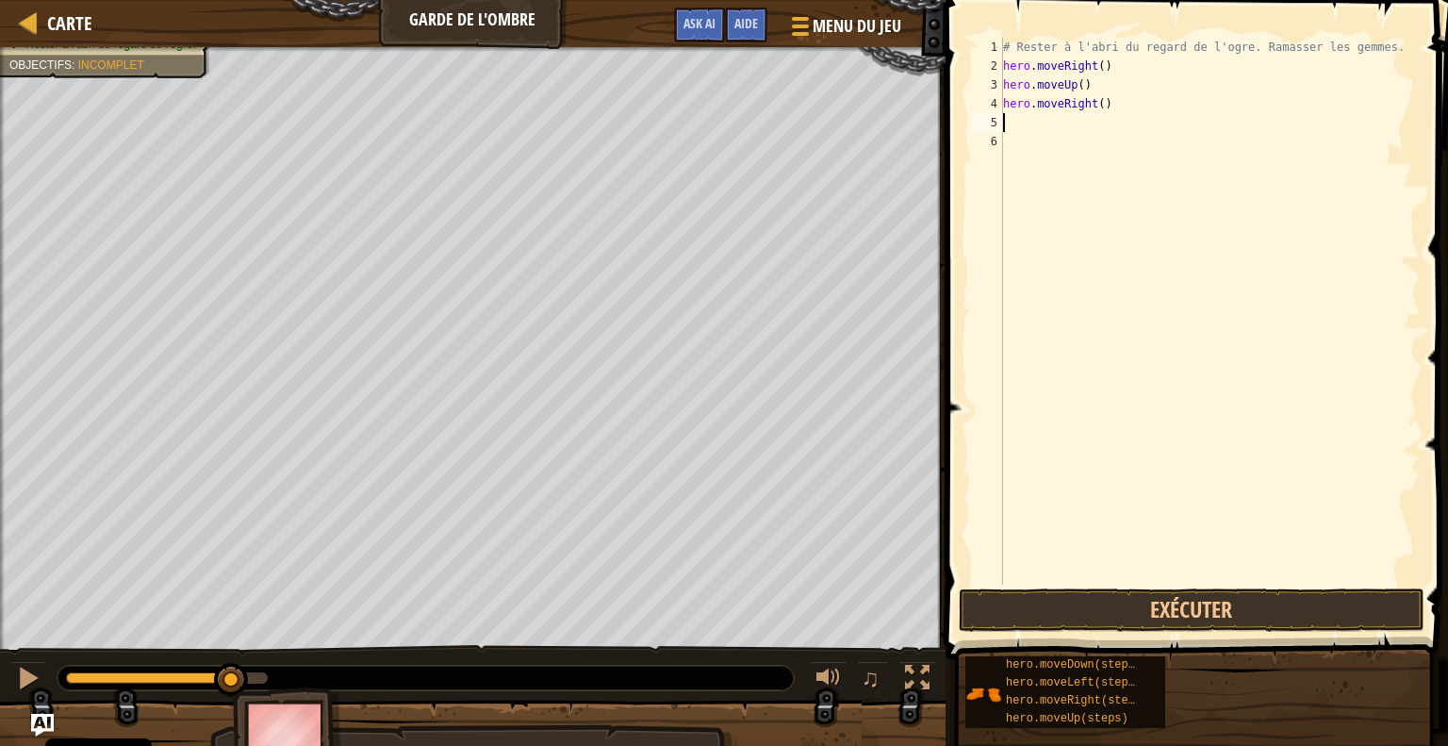
type textarea "h"
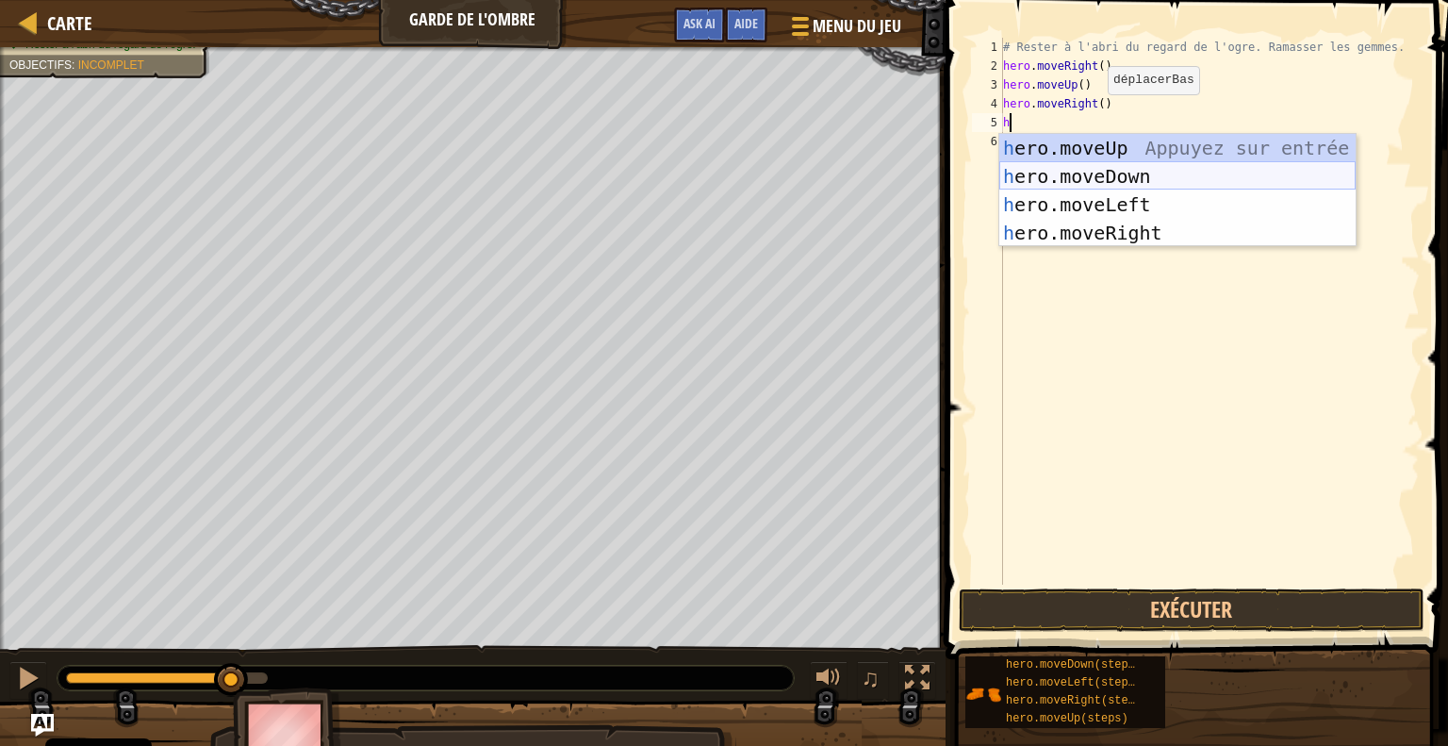
click at [1029, 172] on div "h ero.moveUp Appuyez sur entrée h ero.moveDown Appuyez sur entrée h ero.moveLef…" at bounding box center [1177, 219] width 356 height 170
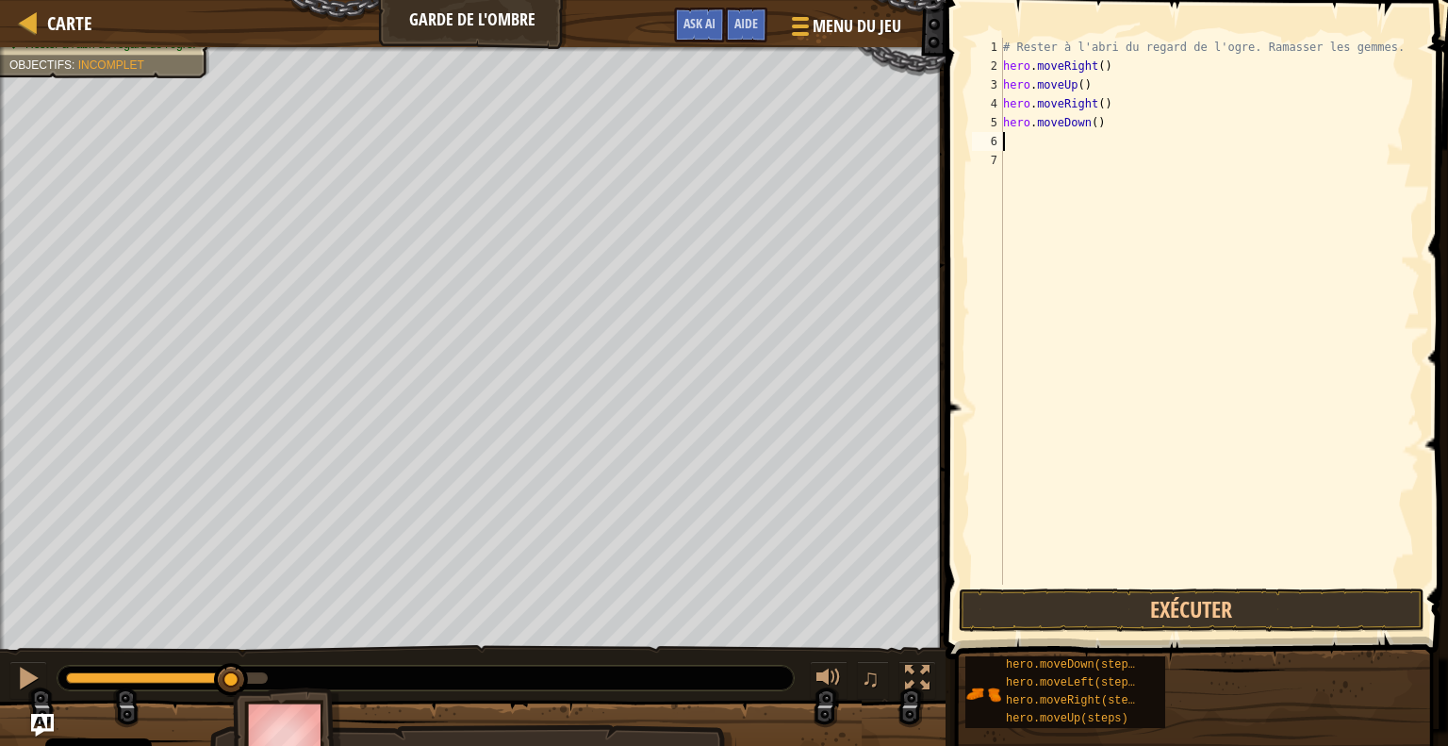
type textarea "h"
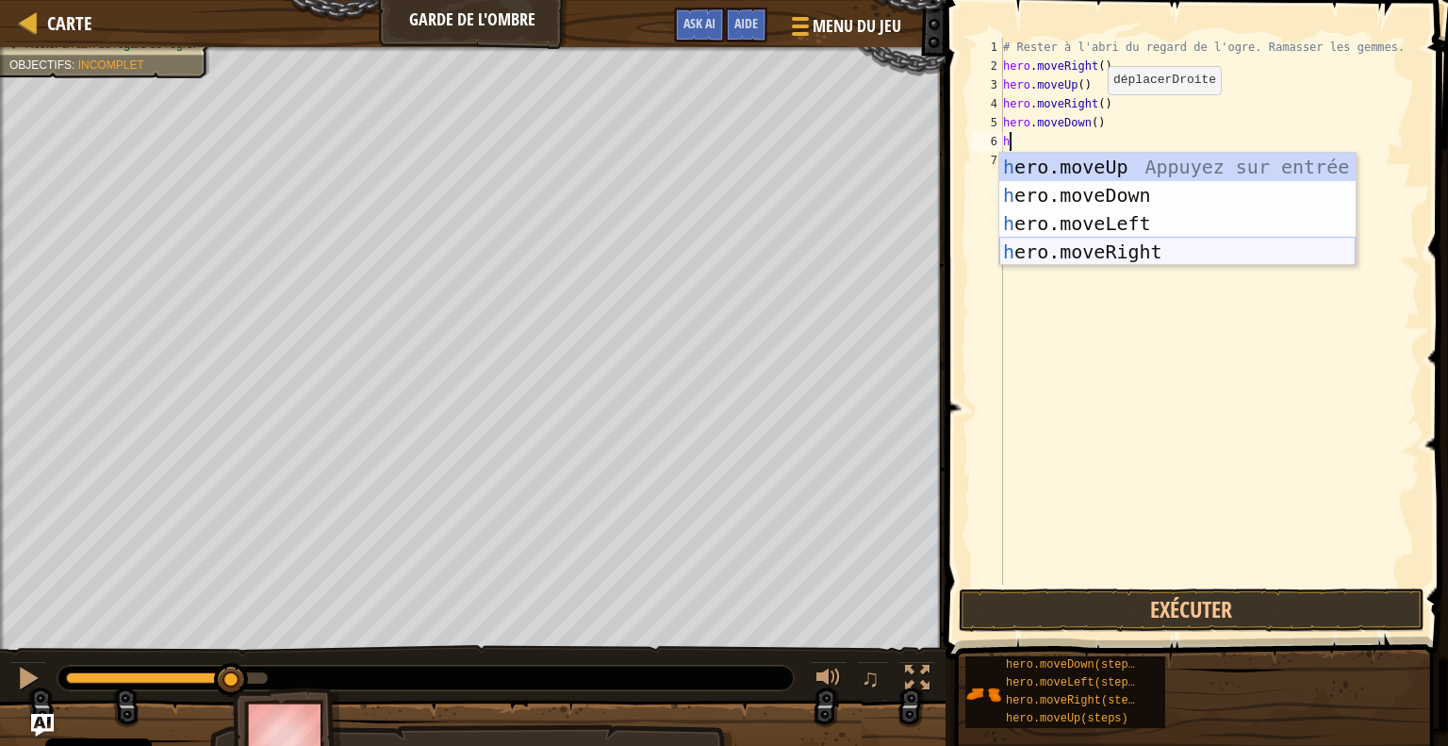
click at [1060, 252] on div "h ero.moveUp Appuyez sur entrée h ero.moveDown Appuyez sur entrée h ero.moveLef…" at bounding box center [1177, 238] width 356 height 170
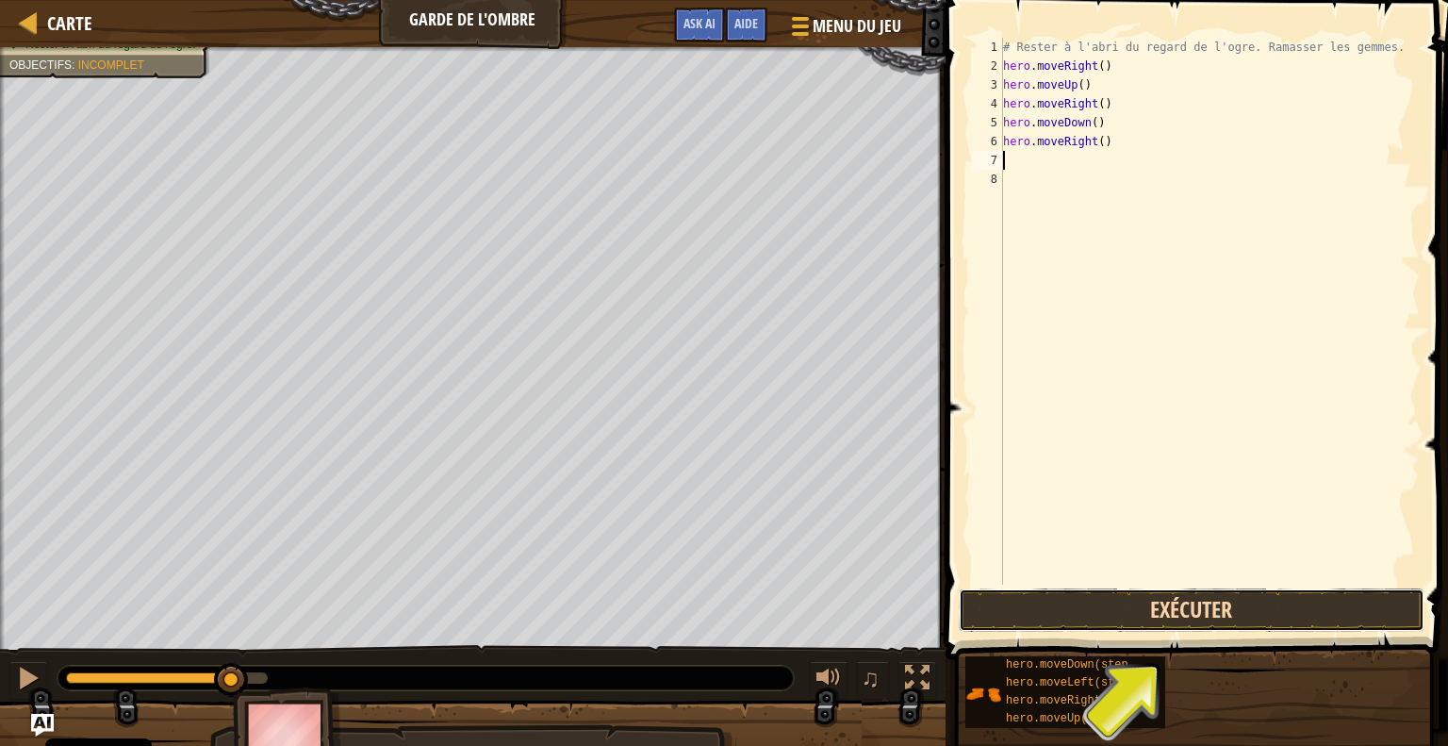
click at [1131, 610] on button "Exécuter" at bounding box center [1192, 609] width 466 height 43
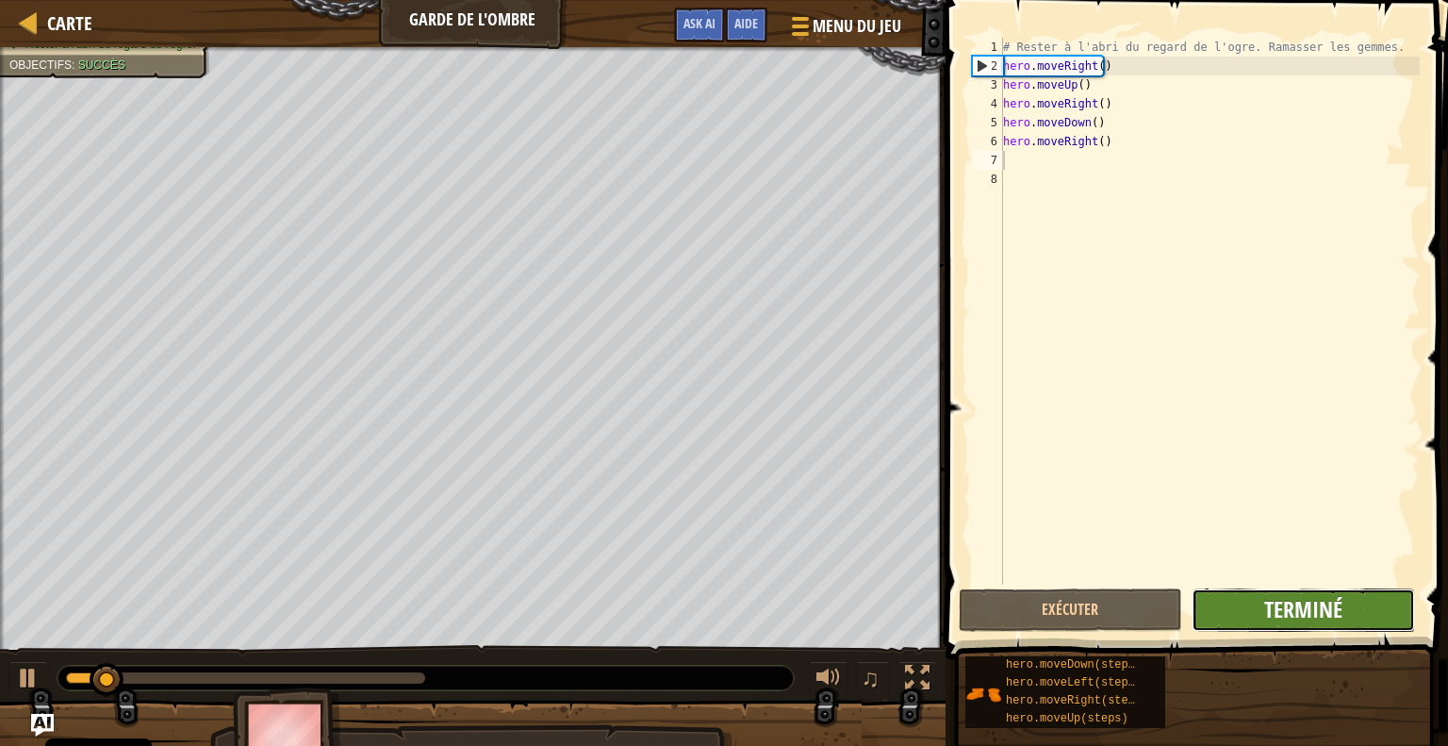
click at [1265, 602] on span "Terminé" at bounding box center [1303, 609] width 78 height 30
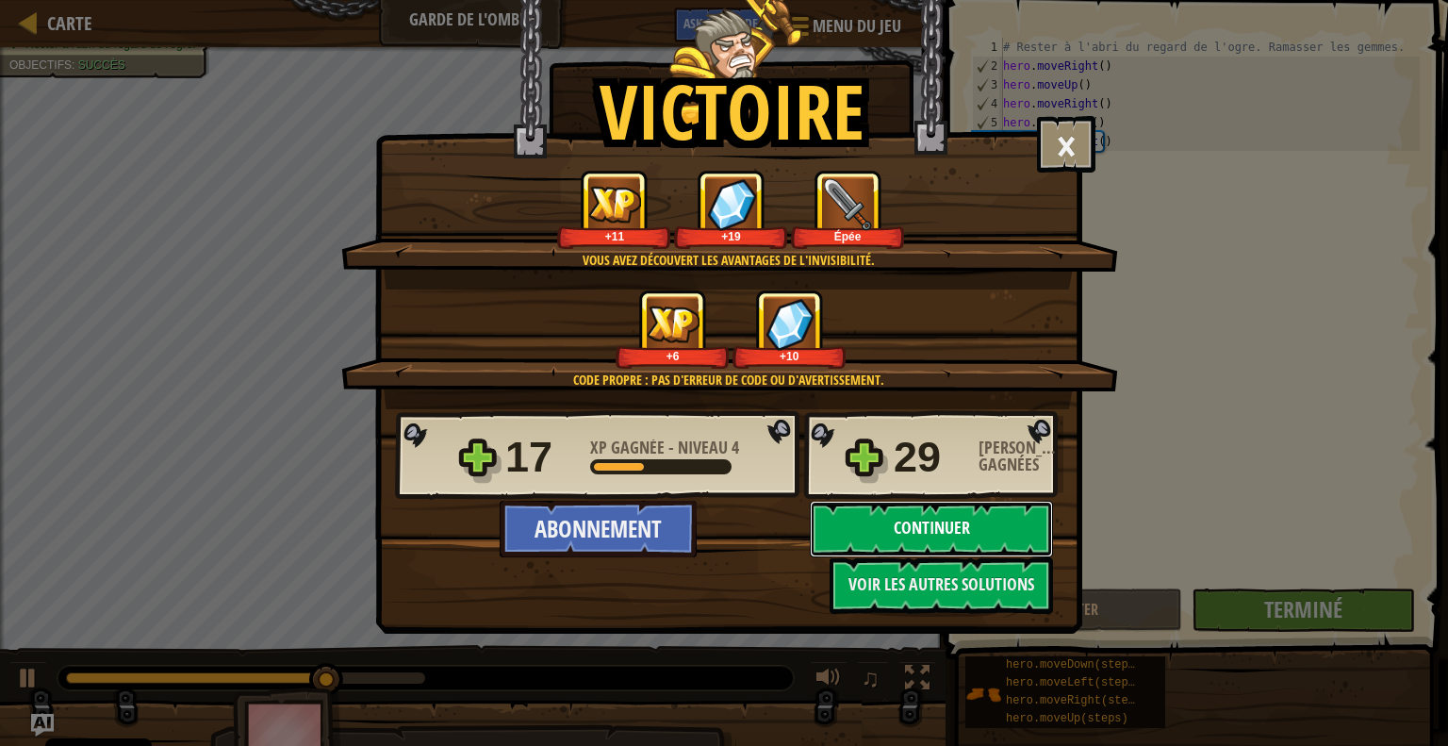
click at [890, 519] on button "Continuer" at bounding box center [931, 529] width 243 height 57
select select "fr"
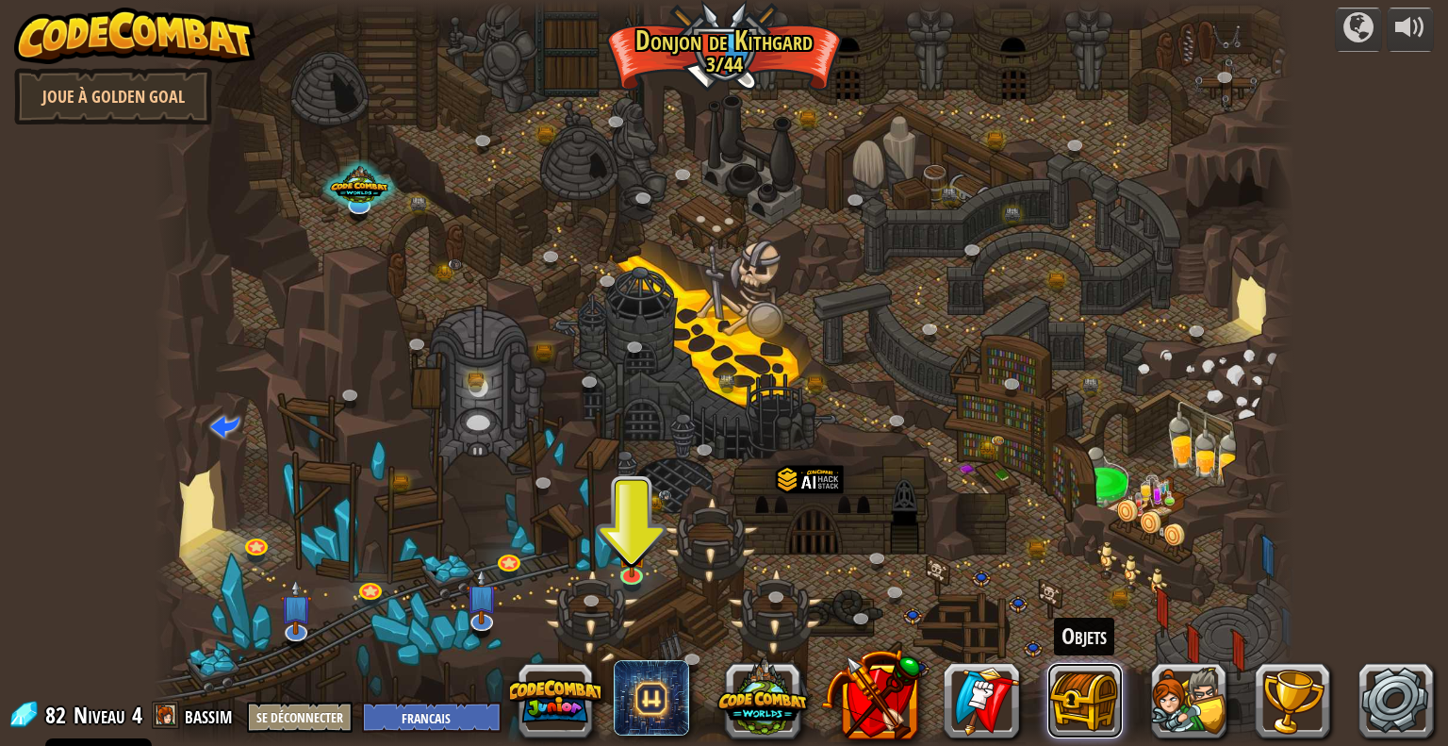
click at [1074, 708] on button at bounding box center [1084, 700] width 75 height 75
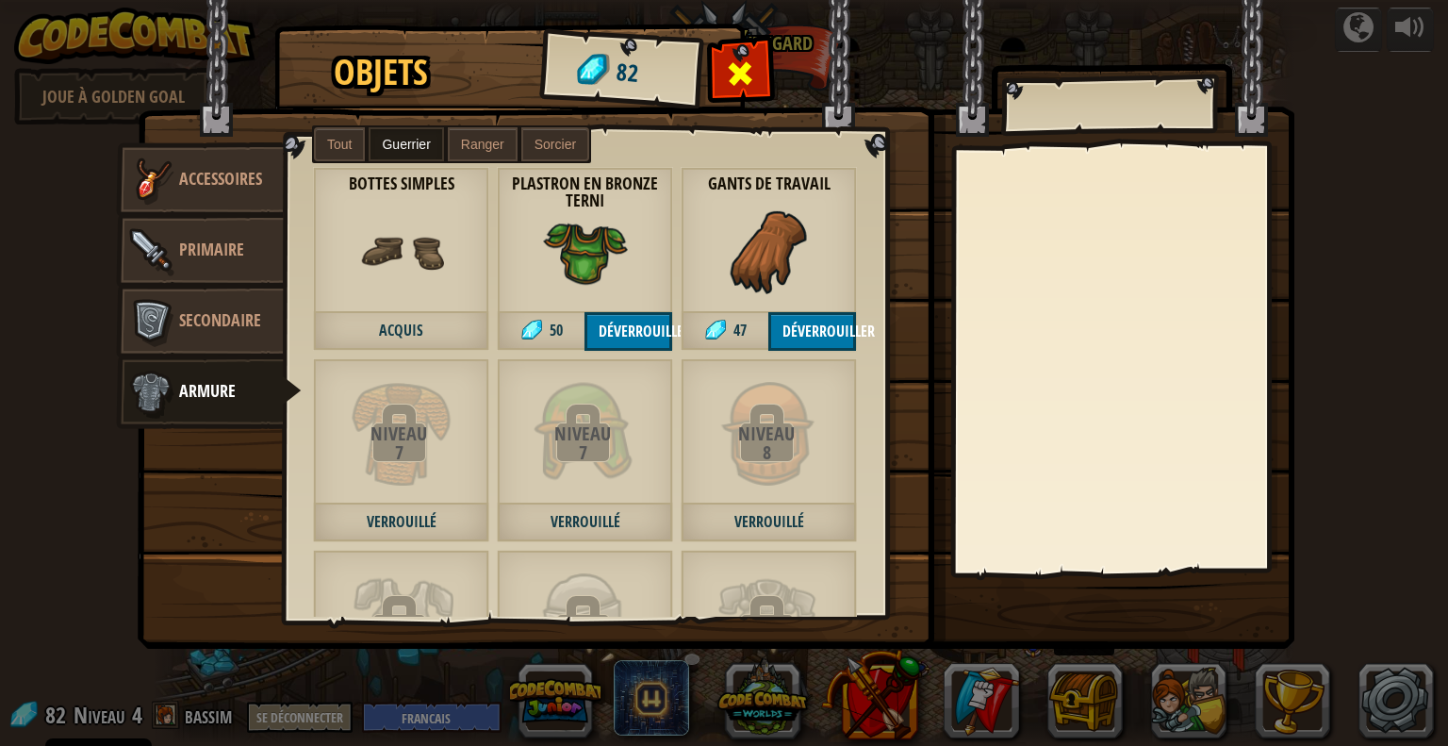
click at [751, 85] on span at bounding box center [741, 73] width 30 height 30
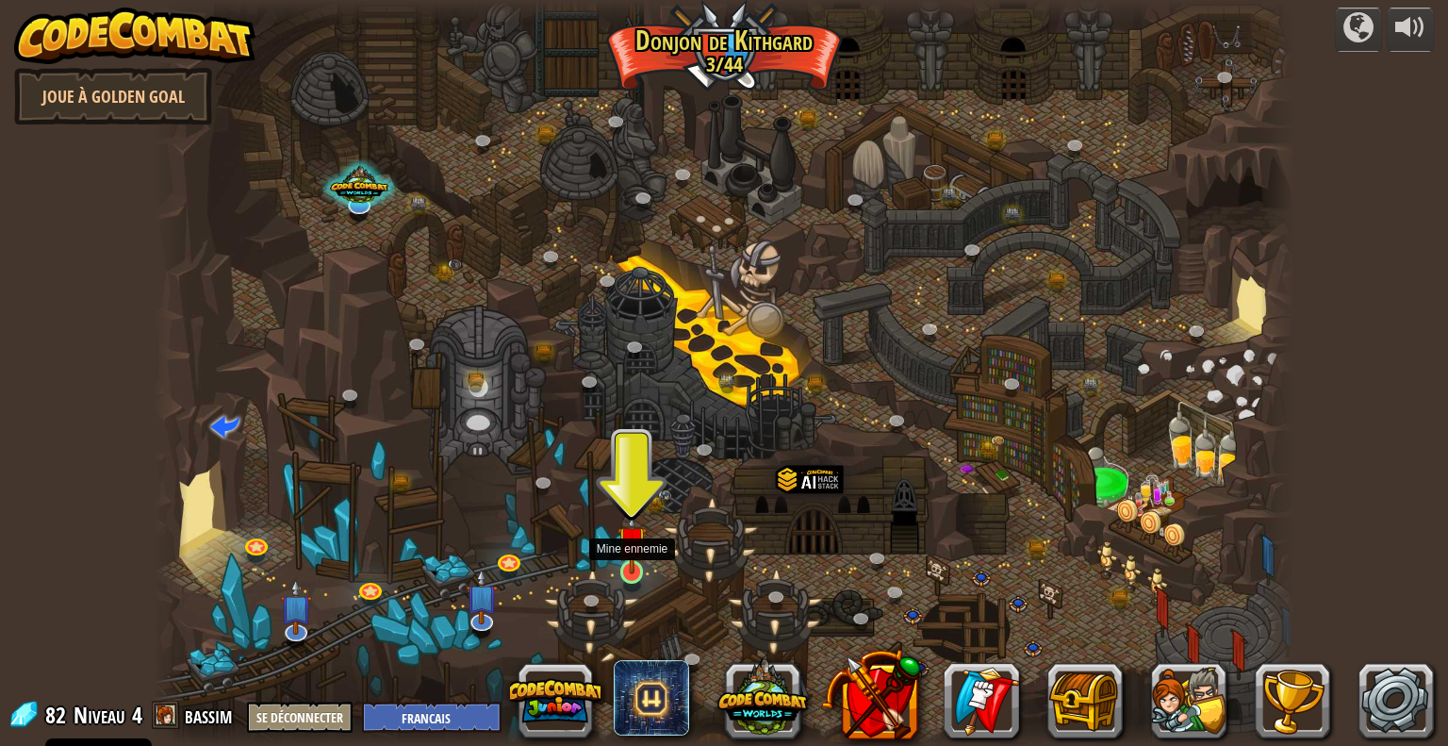
click at [630, 563] on img at bounding box center [631, 540] width 29 height 67
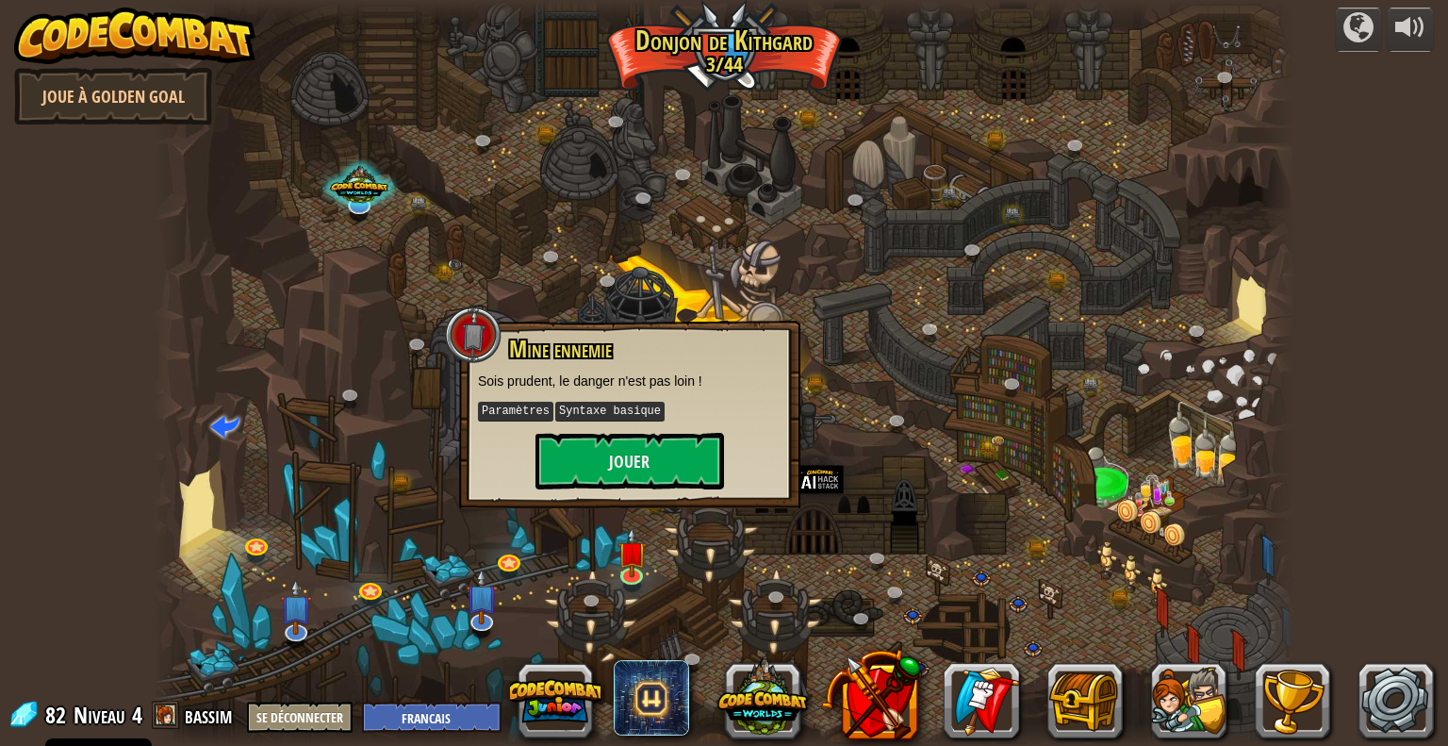
click at [660, 585] on div at bounding box center [724, 373] width 1141 height 746
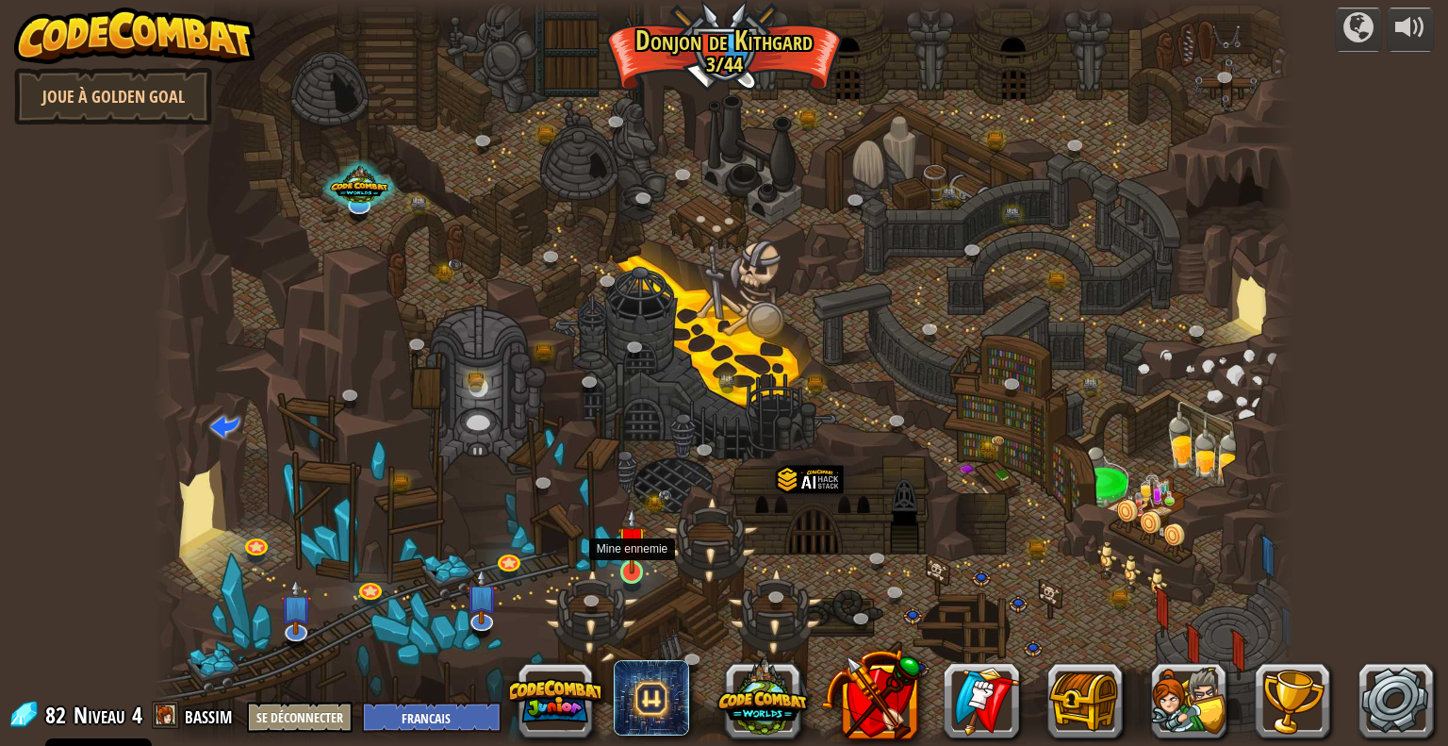
click at [637, 568] on img at bounding box center [631, 540] width 29 height 67
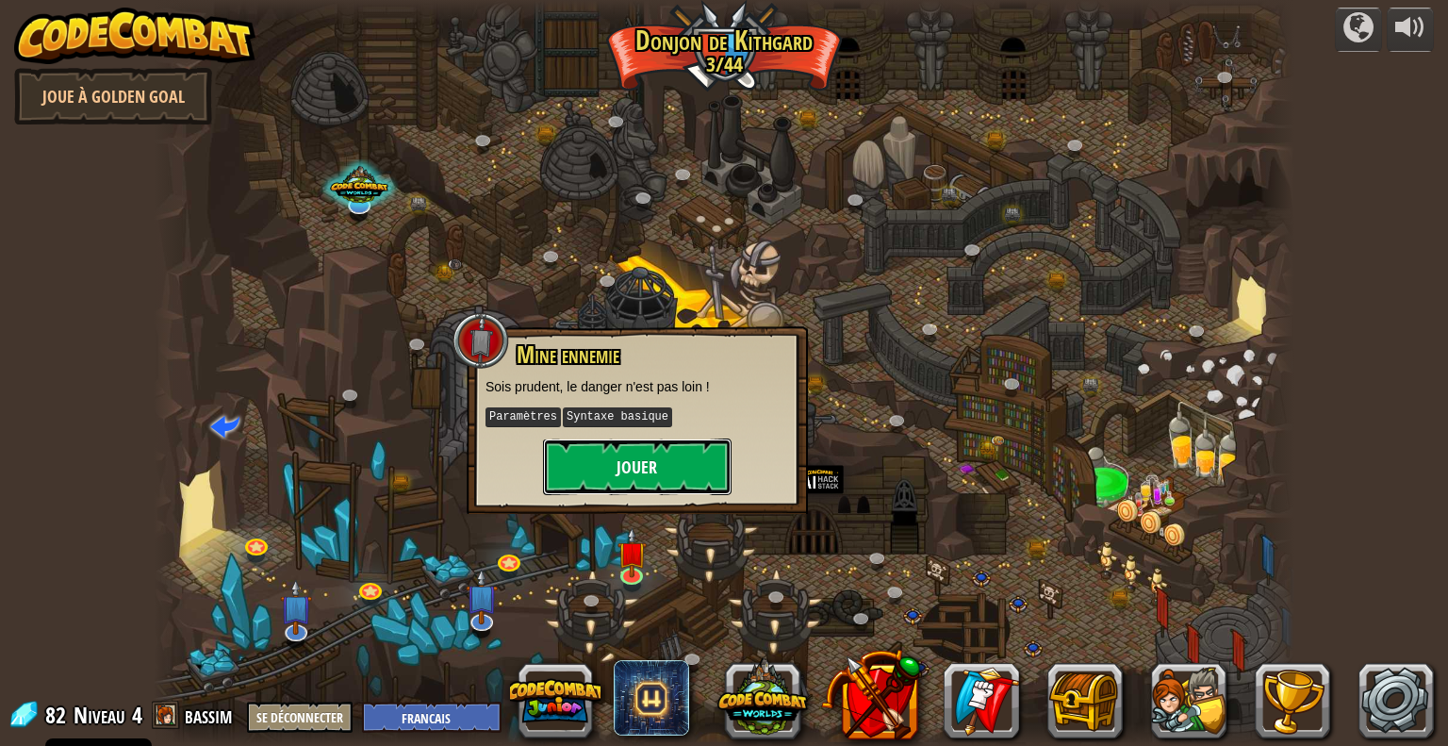
click at [621, 466] on button "Jouer" at bounding box center [637, 466] width 189 height 57
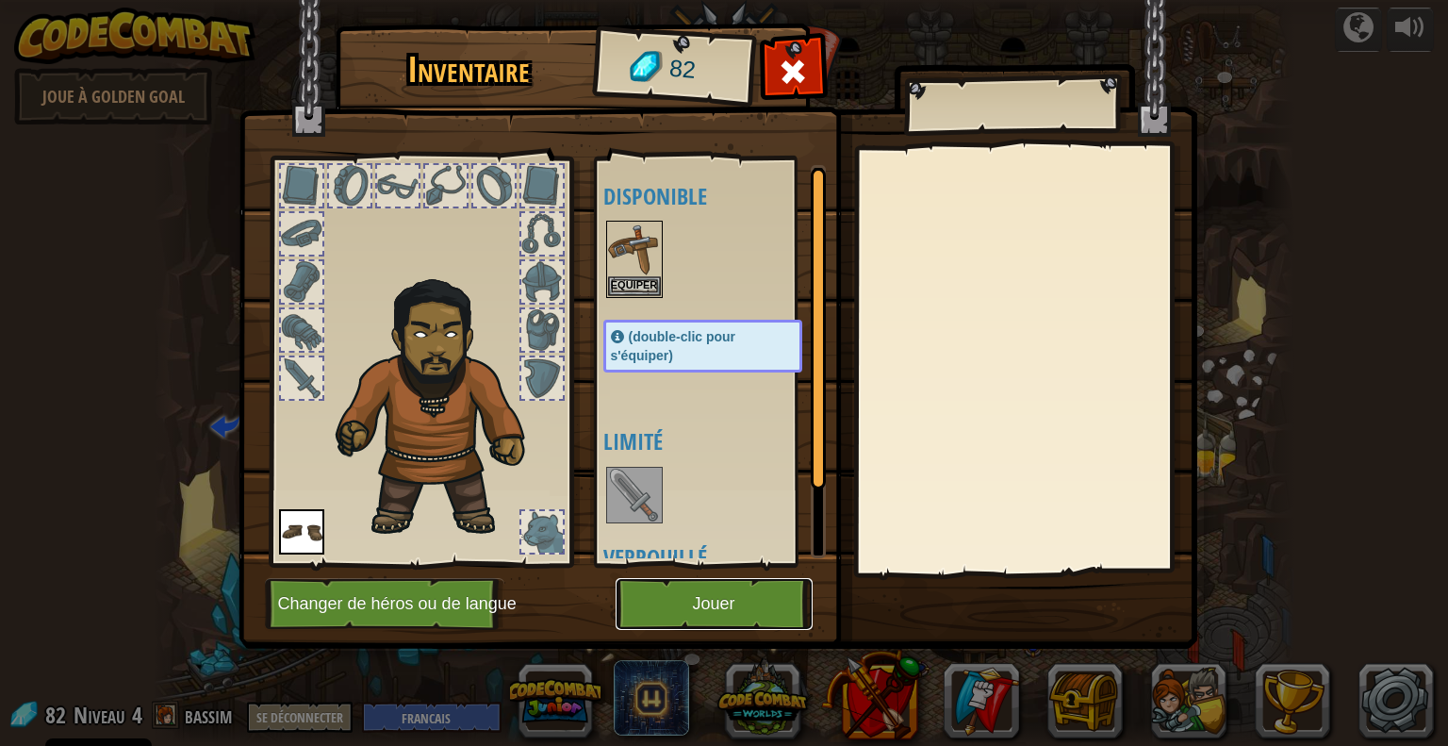
click at [677, 600] on button "Jouer" at bounding box center [714, 604] width 197 height 52
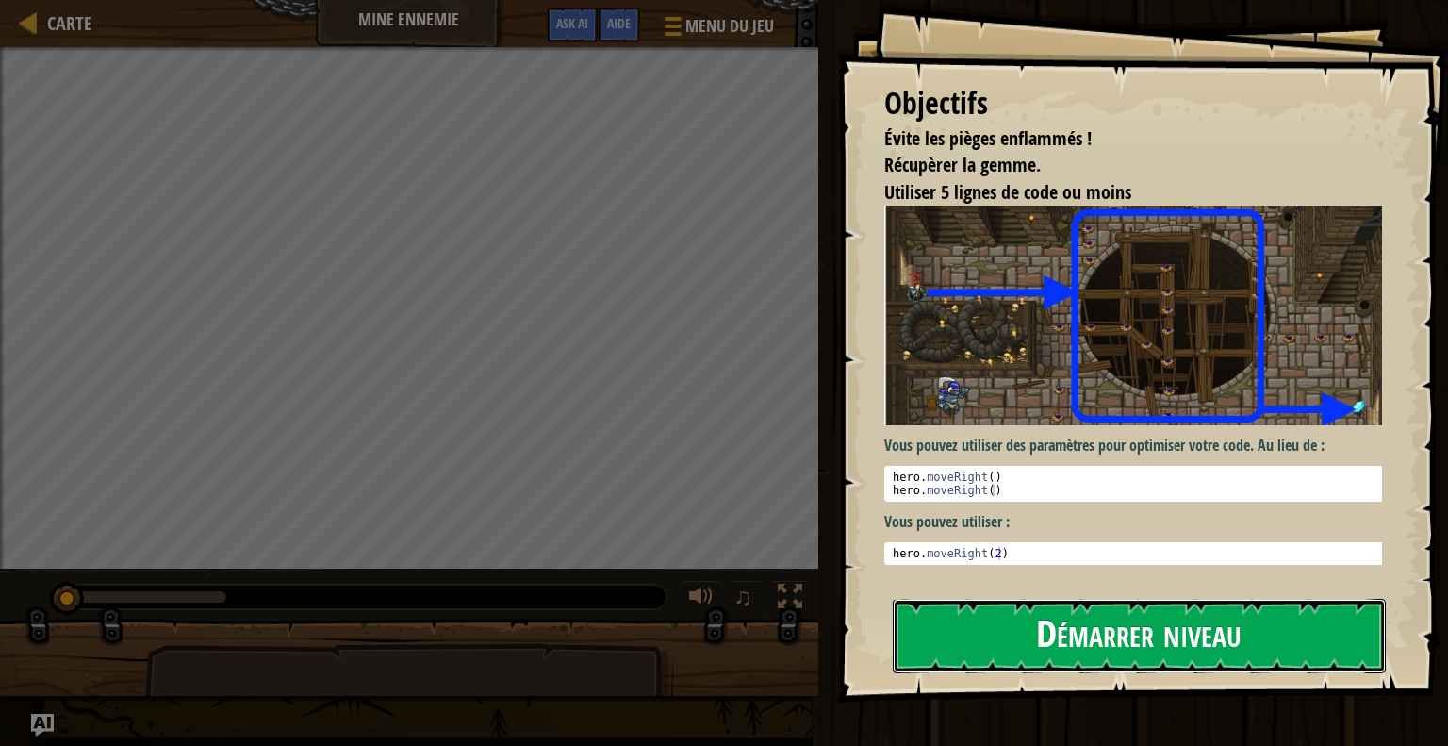
click at [1052, 655] on button "Démarrer niveau" at bounding box center [1139, 636] width 493 height 74
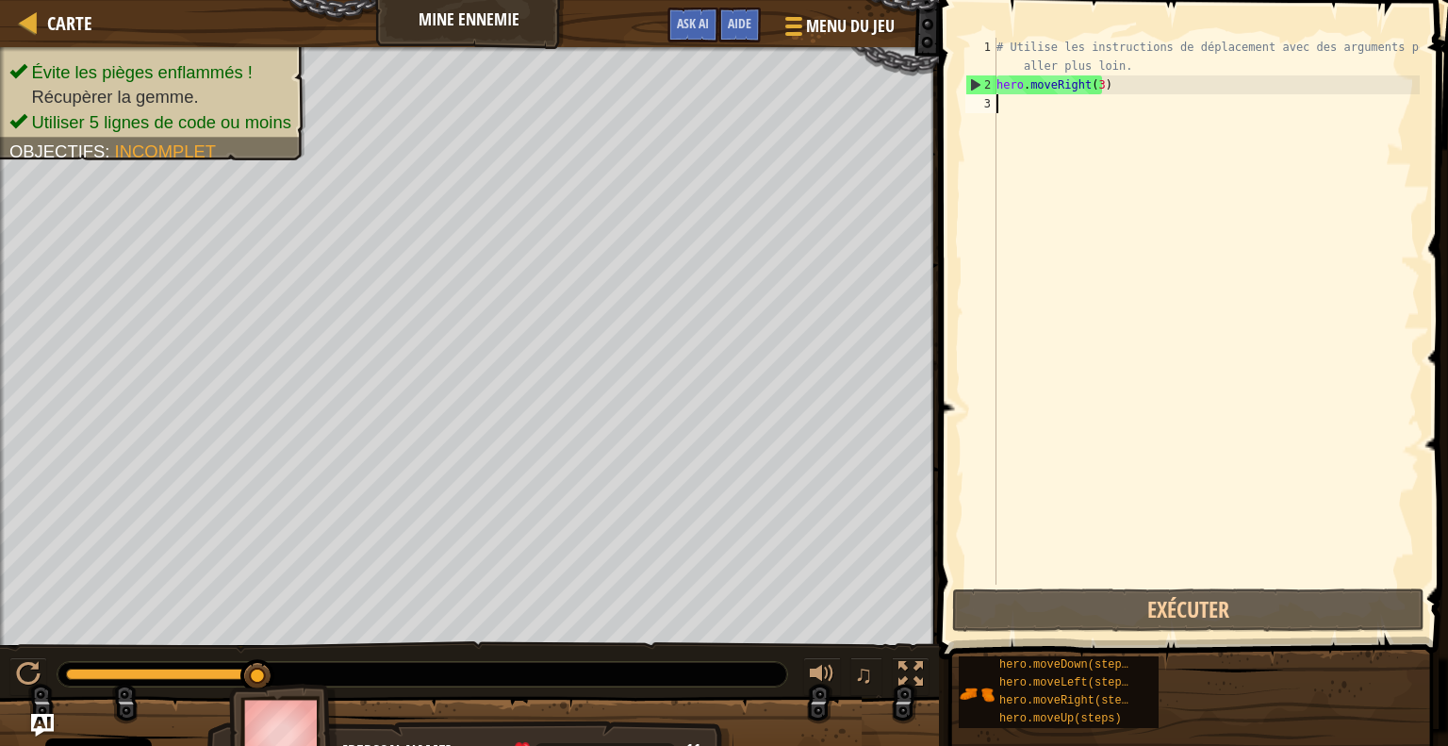
type textarea "h"
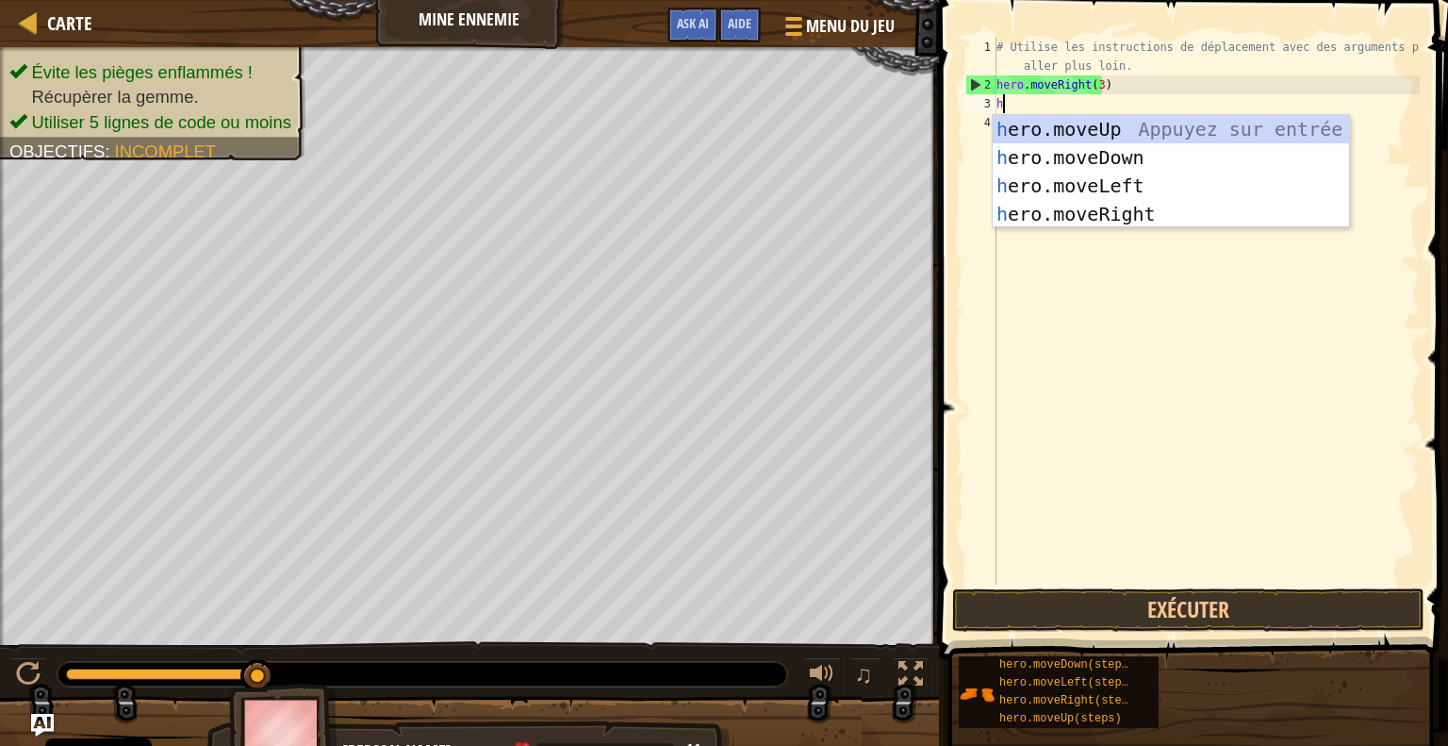
scroll to position [8, 0]
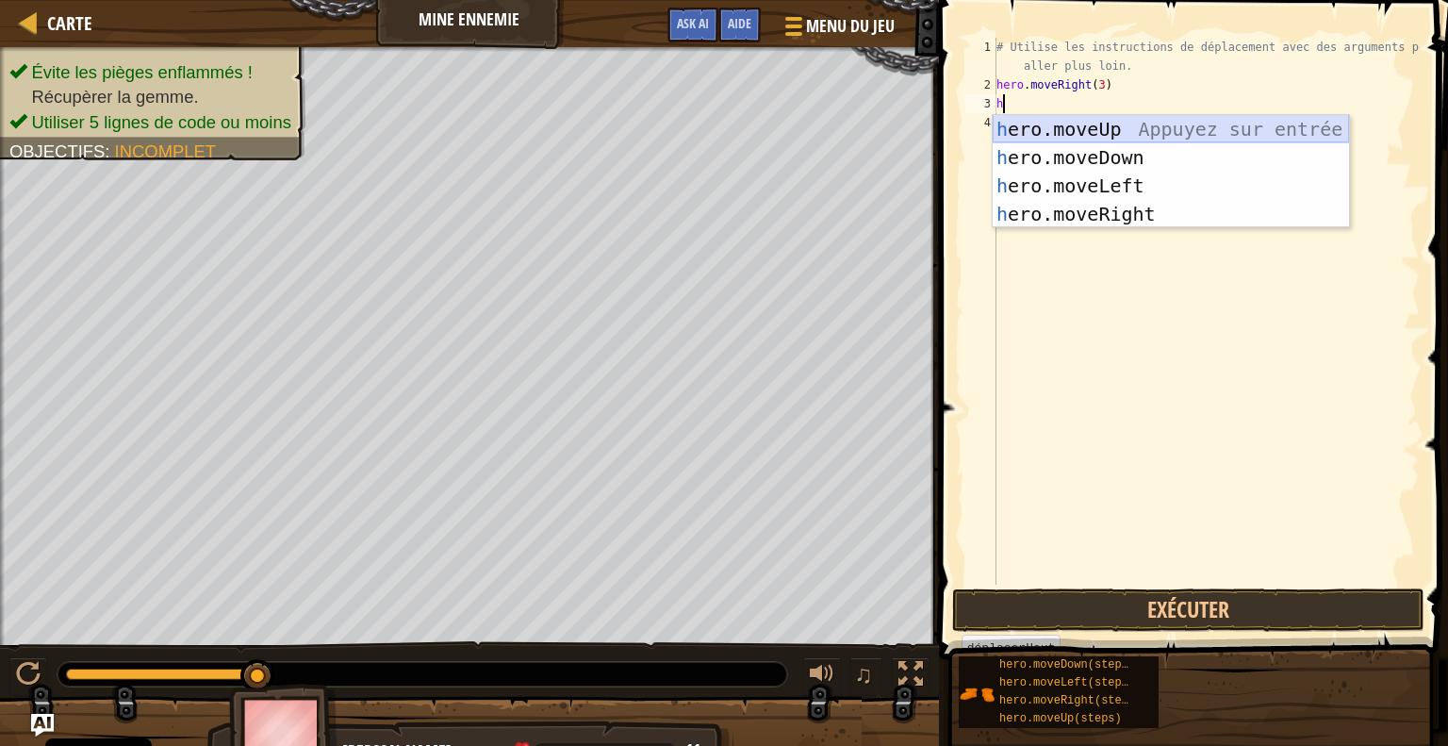
click at [1037, 127] on div "h ero.moveUp Appuyez sur entrée h ero.moveDown Appuyez sur entrée h ero.moveLef…" at bounding box center [1171, 200] width 356 height 170
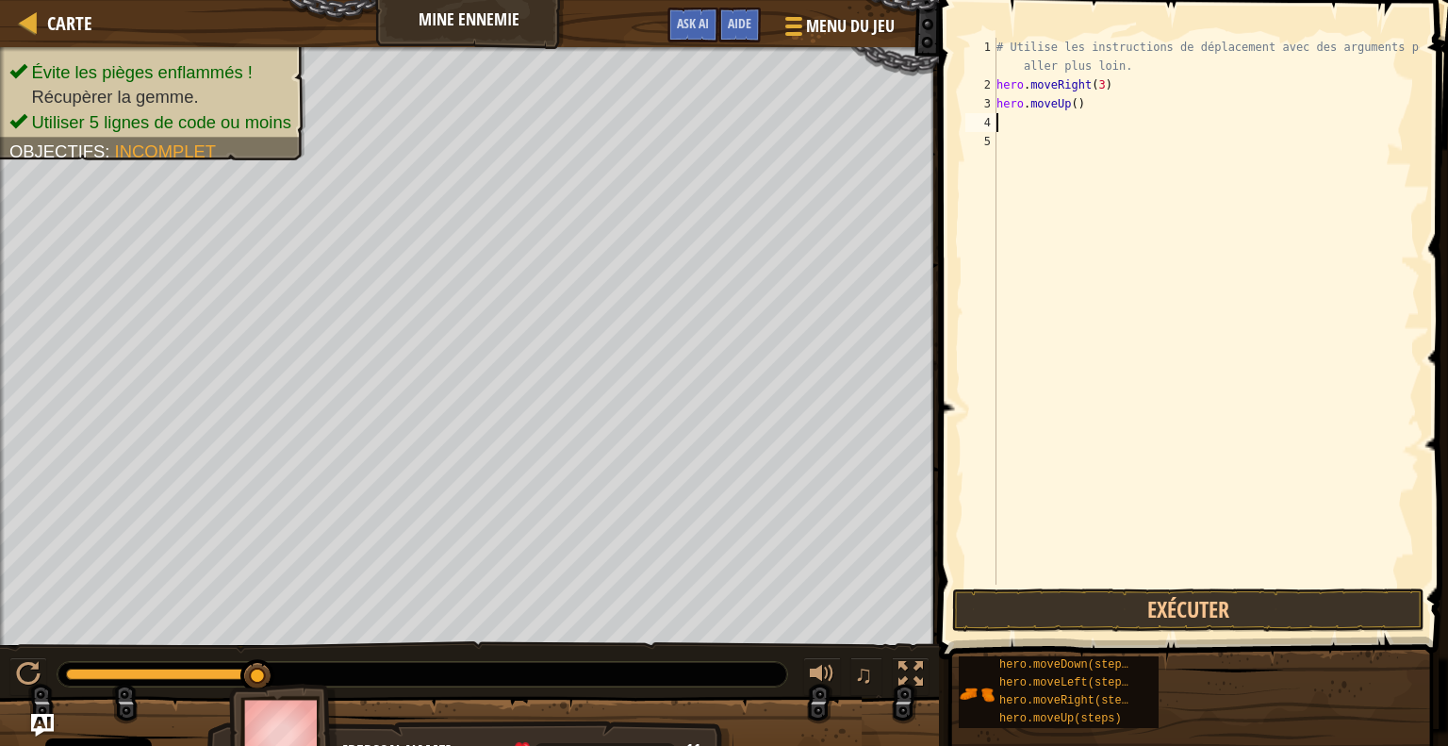
type textarea "h"
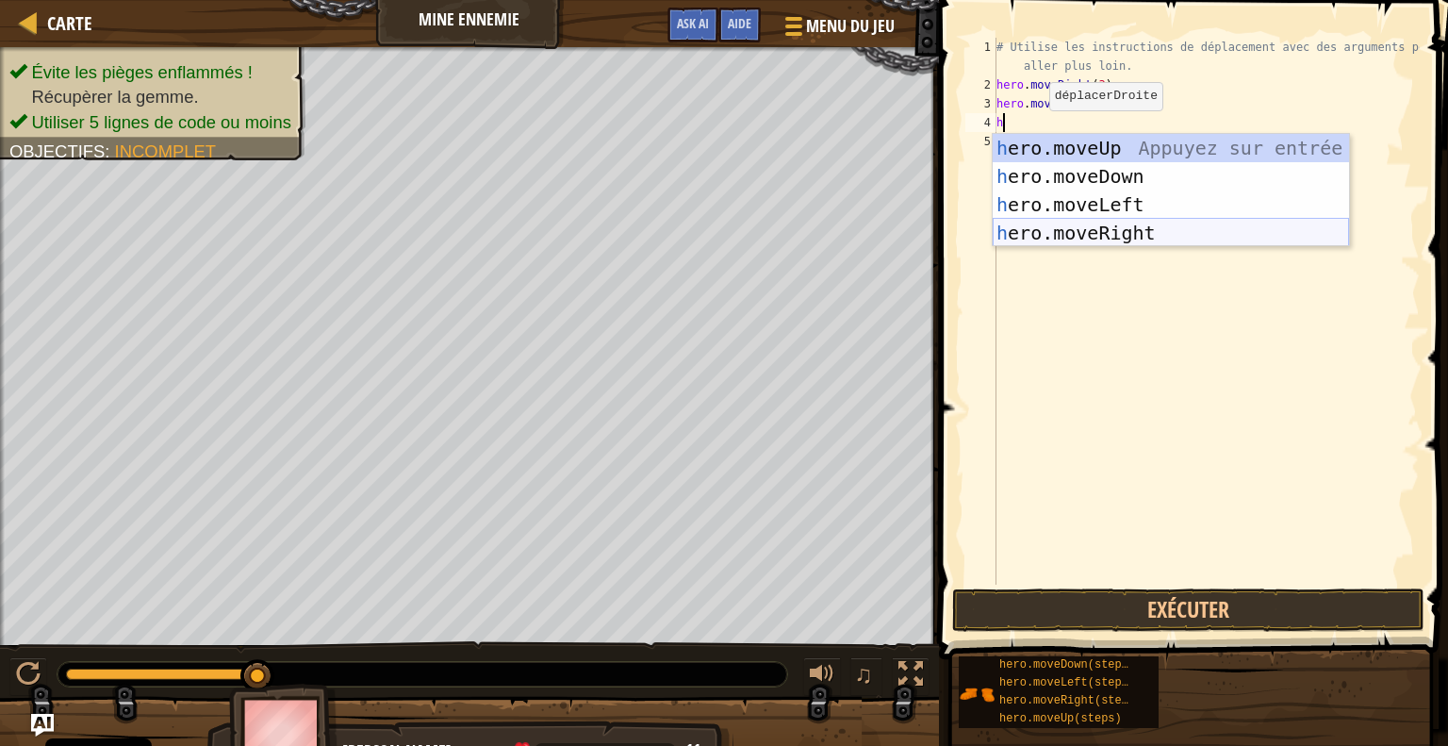
click at [1044, 229] on div "h ero.moveUp Appuyez sur entrée h ero.moveDown Appuyez sur entrée h ero.moveLef…" at bounding box center [1171, 219] width 356 height 170
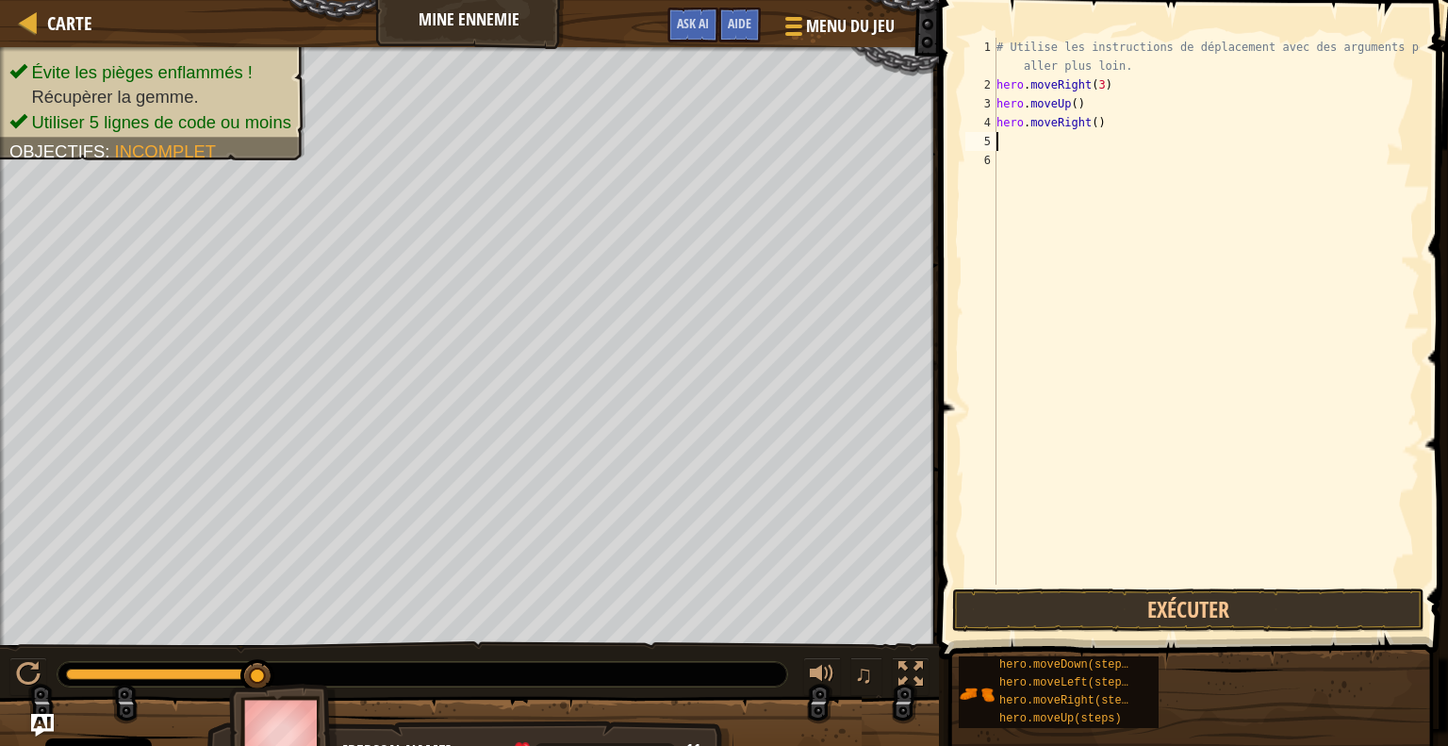
type textarea "h"
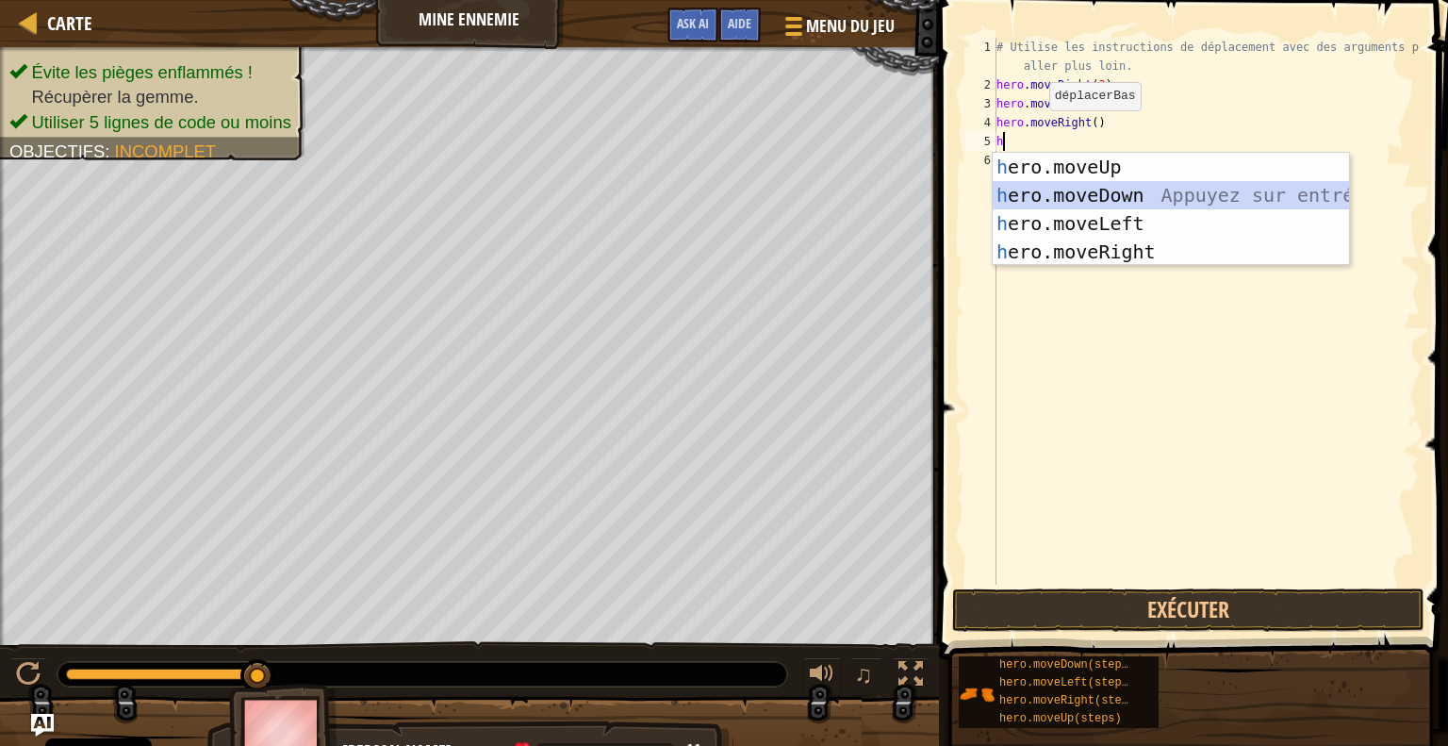
click at [1048, 190] on div "h ero.moveUp Appuyez sur entrée h ero.moveDown Appuyez sur entrée h ero.moveLef…" at bounding box center [1171, 238] width 356 height 170
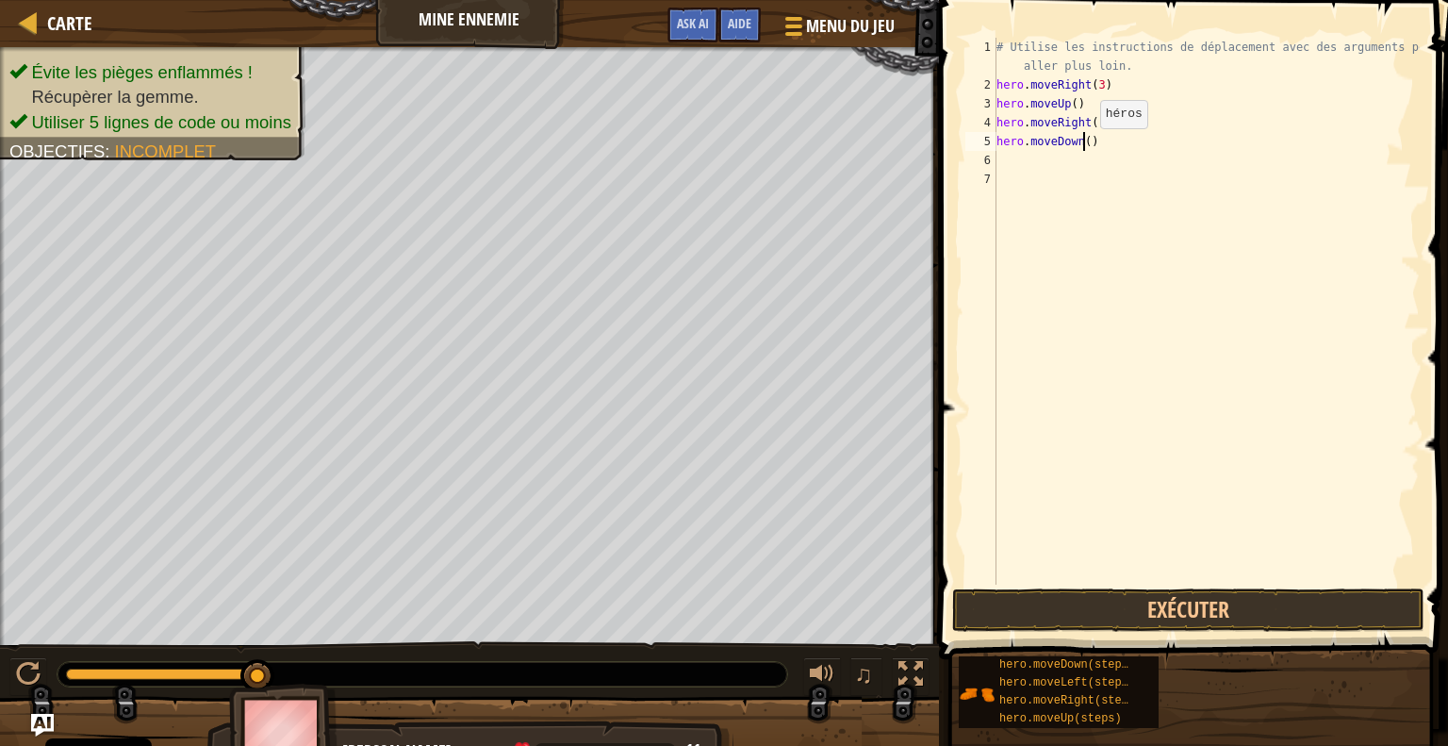
click at [1083, 146] on div "# Utilise les instructions de déplacement avec des arguments pour aller plus lo…" at bounding box center [1206, 339] width 427 height 603
type textarea "hero.moveDown(3)"
click at [1033, 160] on div "# Utilise les instructions de déplacement avec des arguments pour aller plus lo…" at bounding box center [1206, 339] width 427 height 603
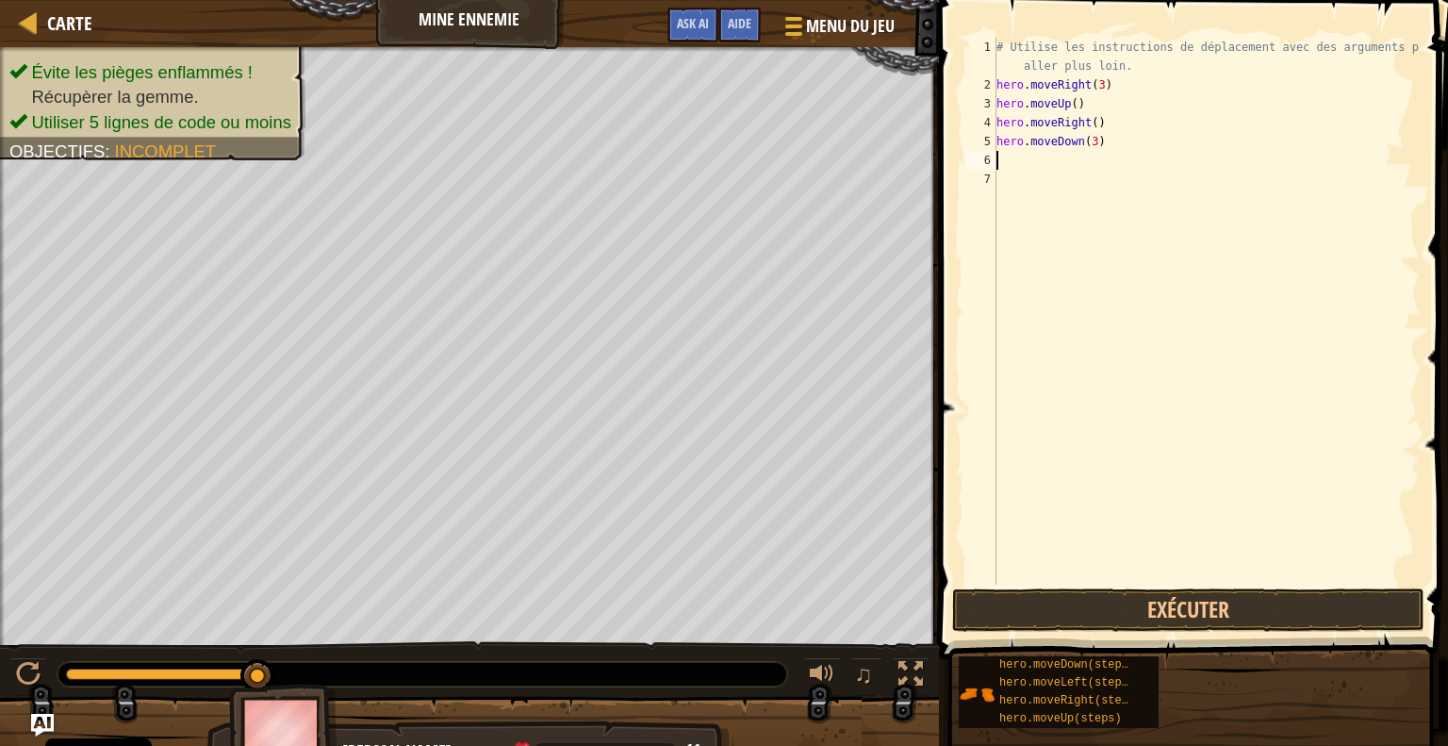
type textarea "h"
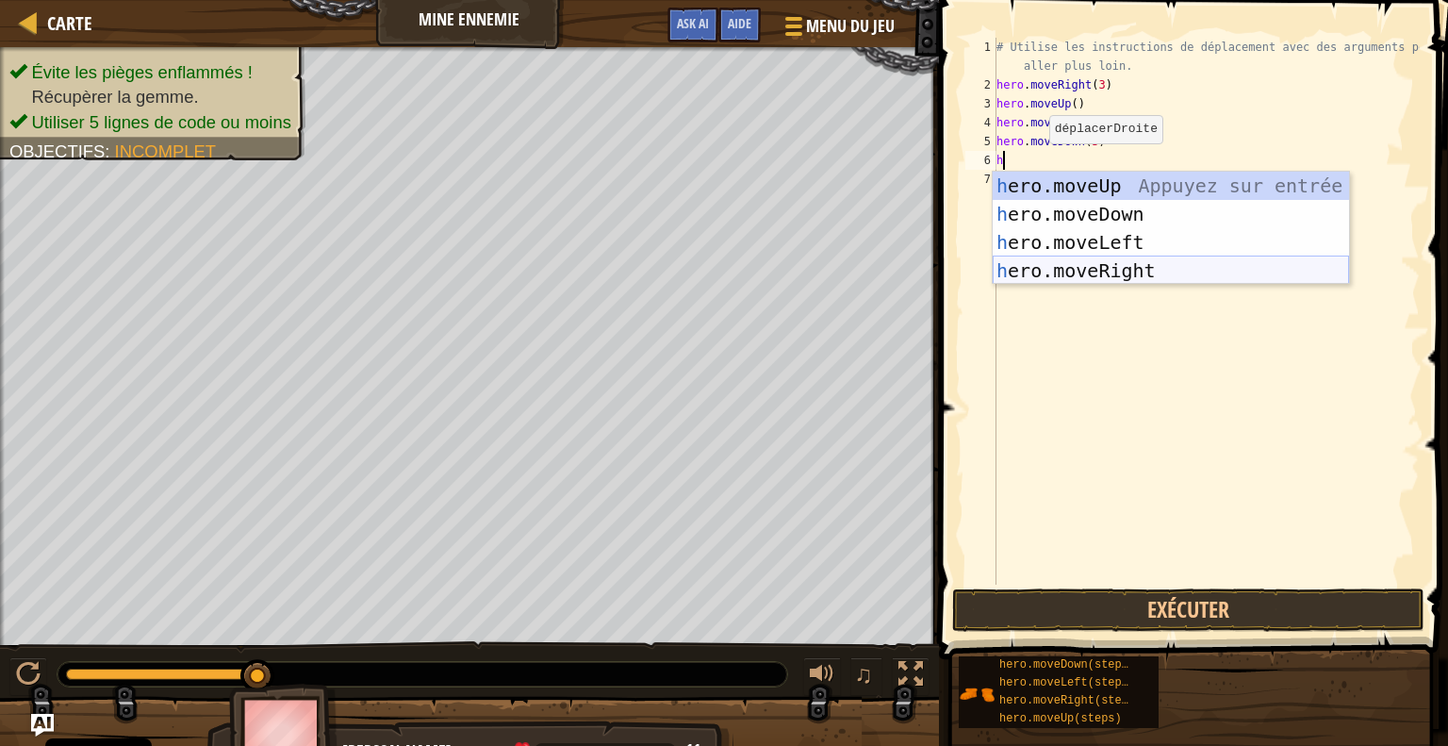
click at [1052, 272] on div "h ero.moveUp Appuyez sur entrée h ero.moveDown Appuyez sur entrée h ero.moveLef…" at bounding box center [1171, 257] width 356 height 170
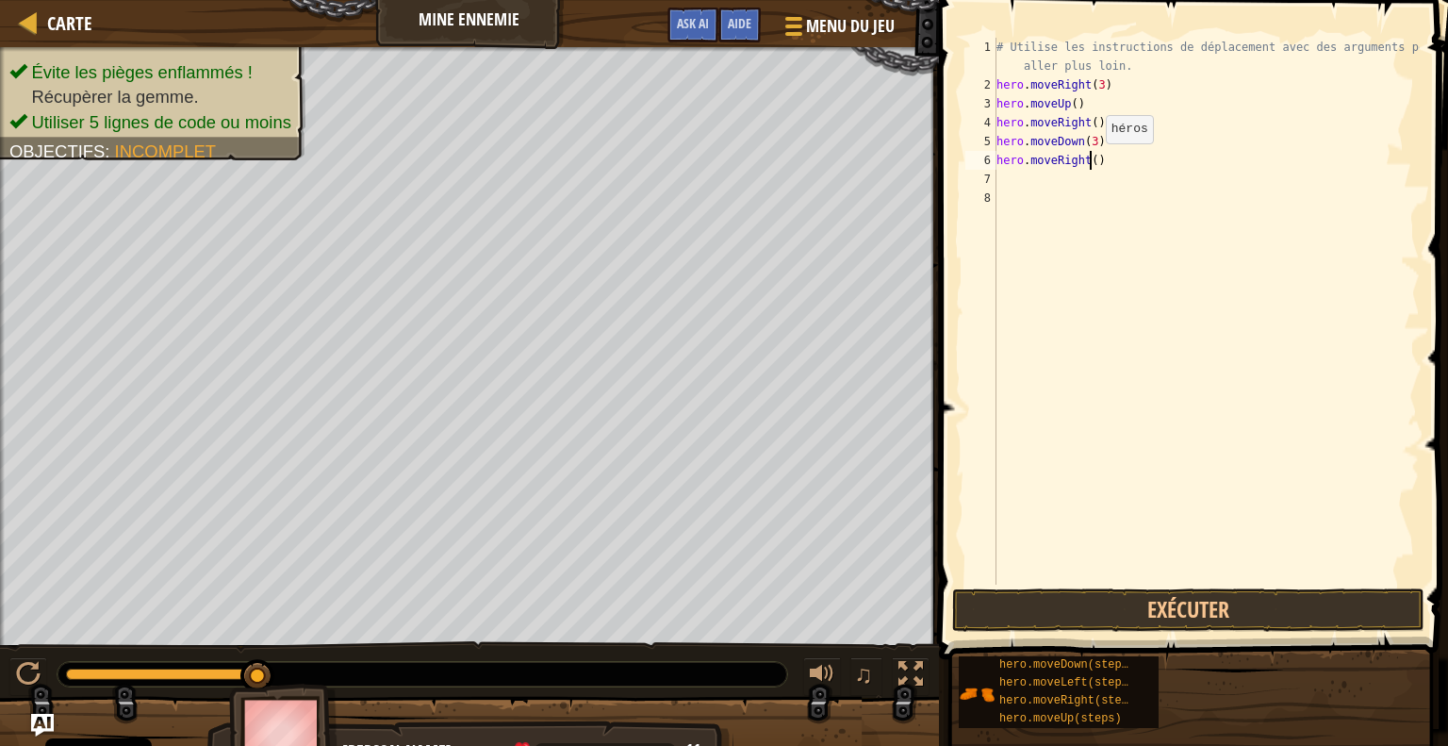
click at [1090, 161] on div "# Utilise les instructions de déplacement avec des arguments pour aller plus lo…" at bounding box center [1206, 339] width 427 height 603
type textarea "hero.moveRight(2)"
click at [1157, 608] on button "Exécuter" at bounding box center [1188, 609] width 472 height 43
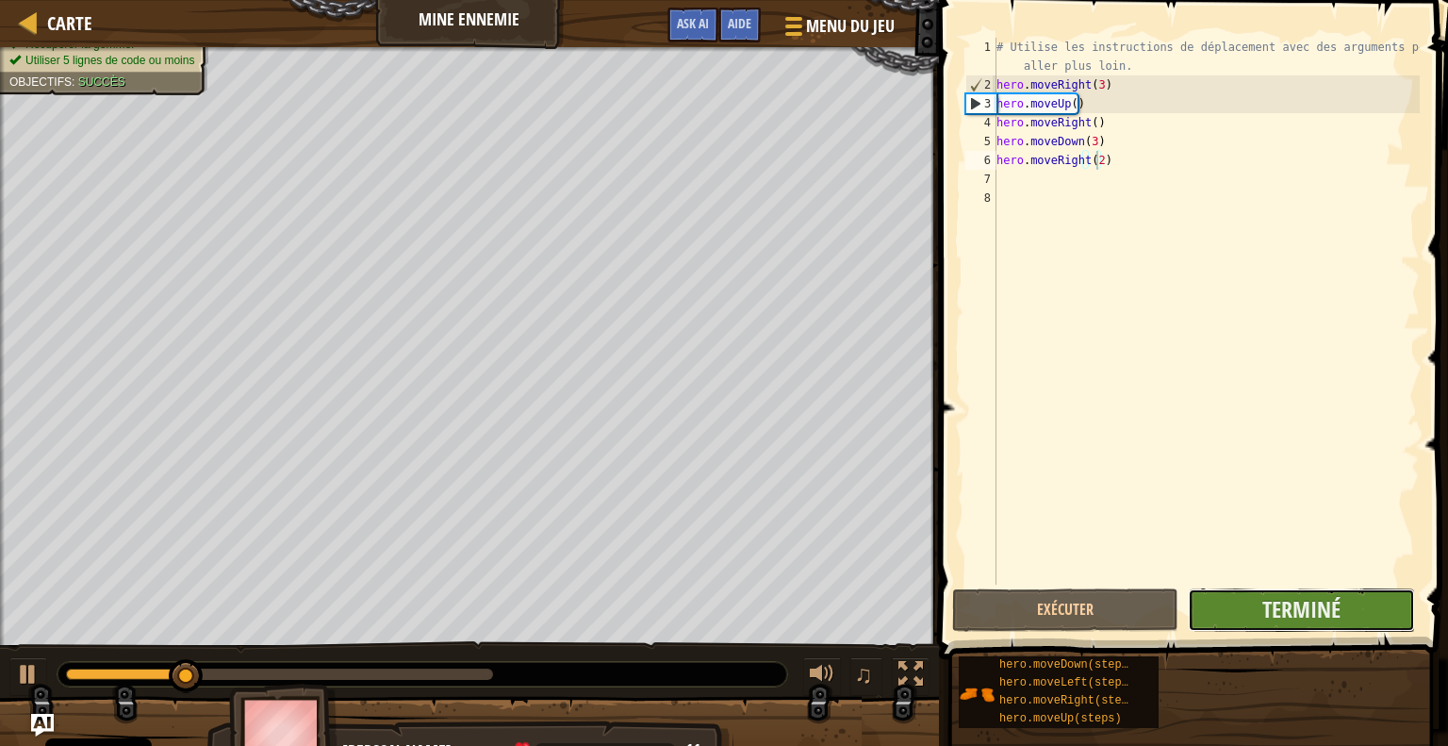
click at [1253, 611] on button "Terminé" at bounding box center [1301, 609] width 226 height 43
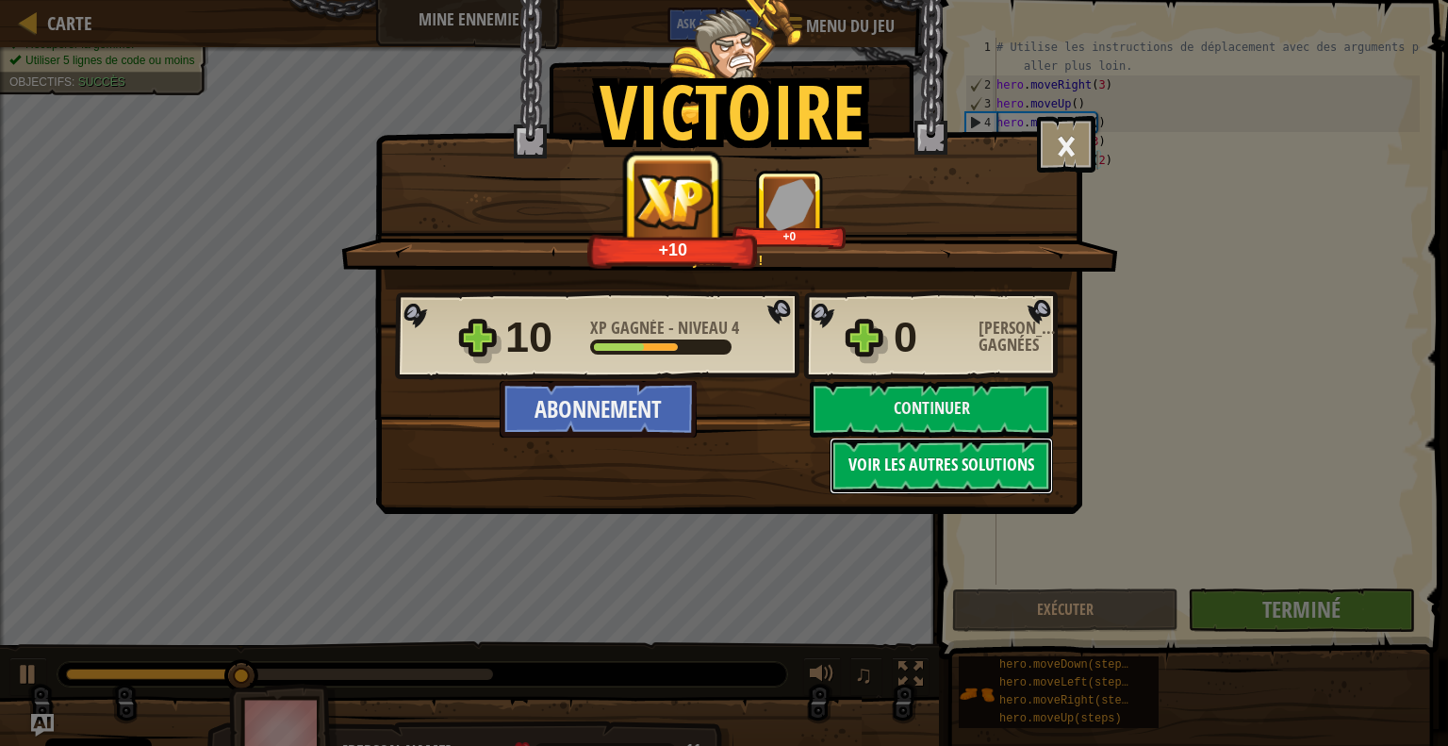
click at [892, 469] on button "Voir les autres solutions" at bounding box center [940, 465] width 223 height 57
select select "fr"
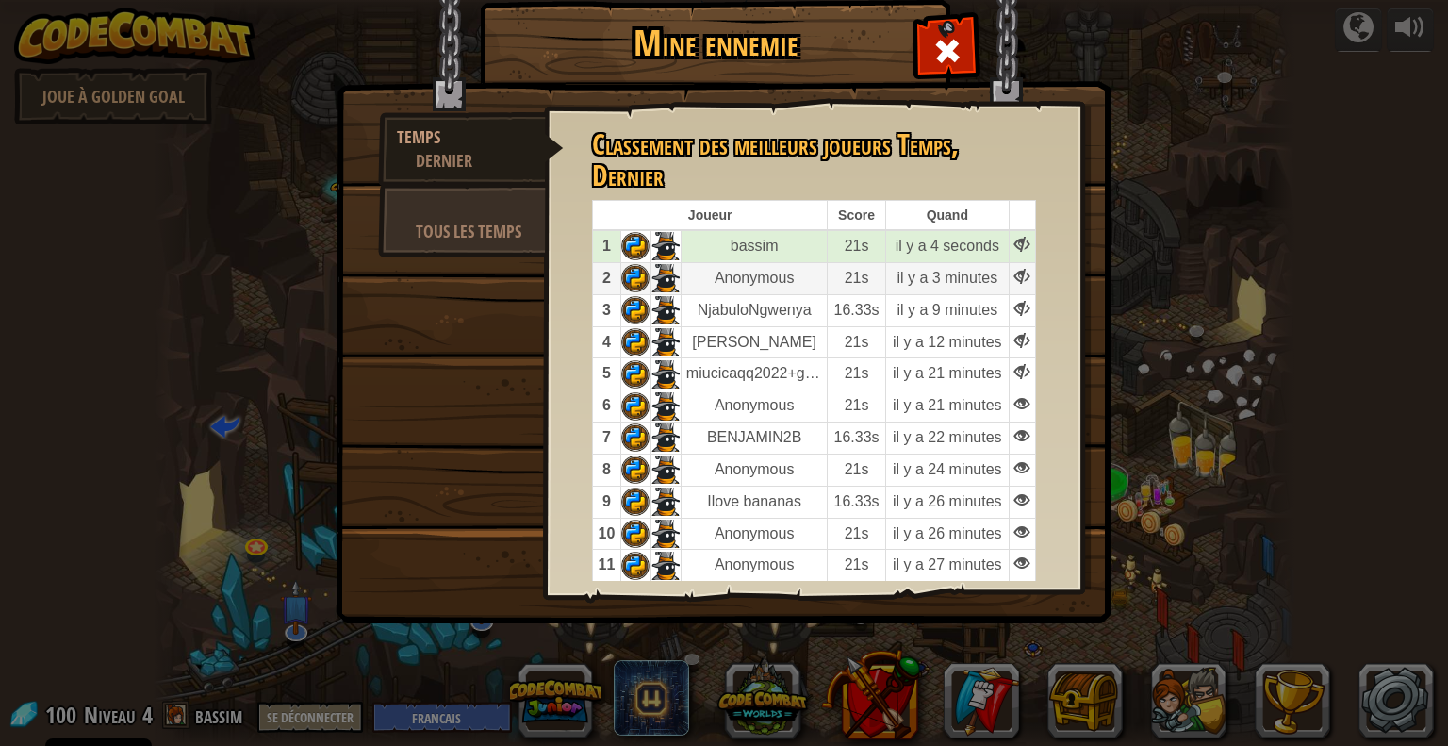
click at [745, 262] on td "Anonymous" at bounding box center [754, 278] width 147 height 32
click at [916, 262] on td "il y a 3 minutes" at bounding box center [946, 278] width 123 height 32
click at [1027, 270] on div at bounding box center [1021, 277] width 15 height 15
click at [428, 211] on div at bounding box center [462, 208] width 130 height 24
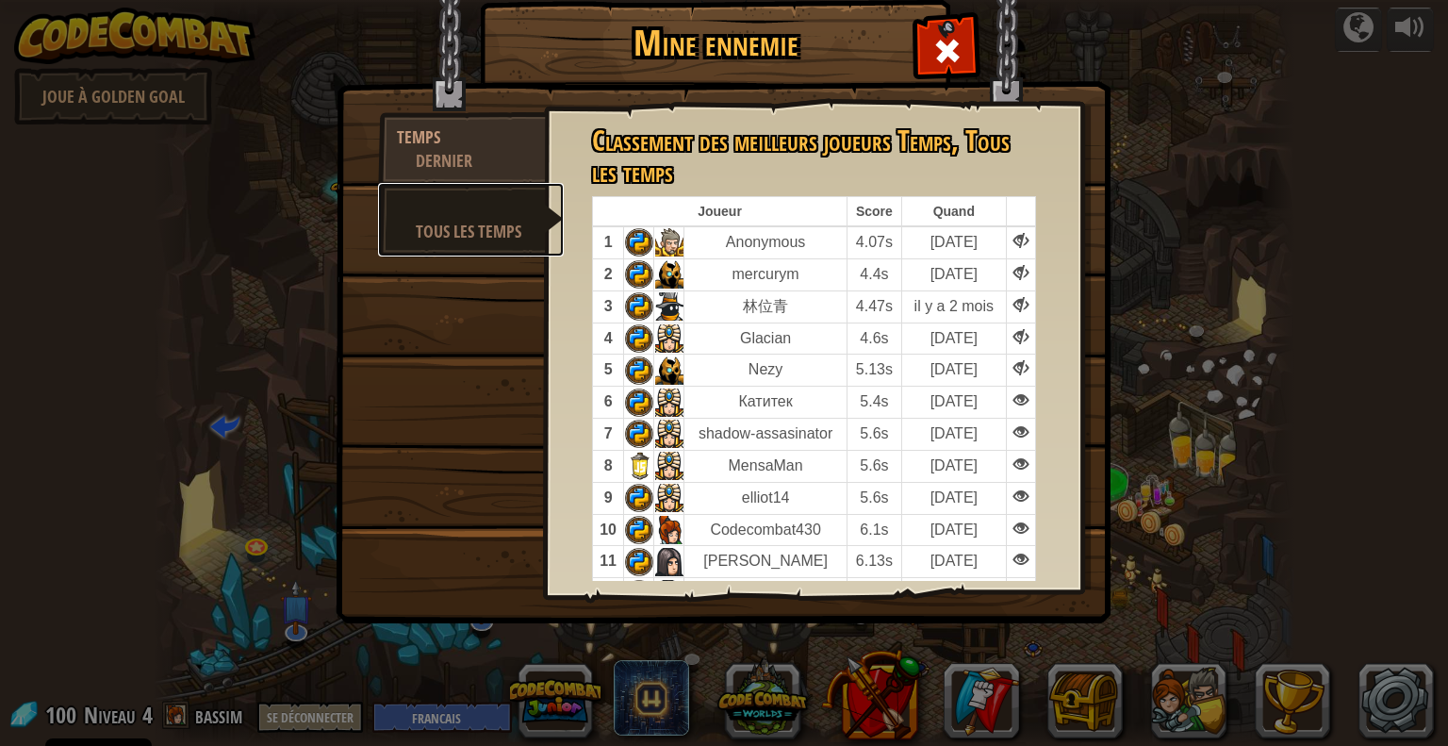
scroll to position [6, 0]
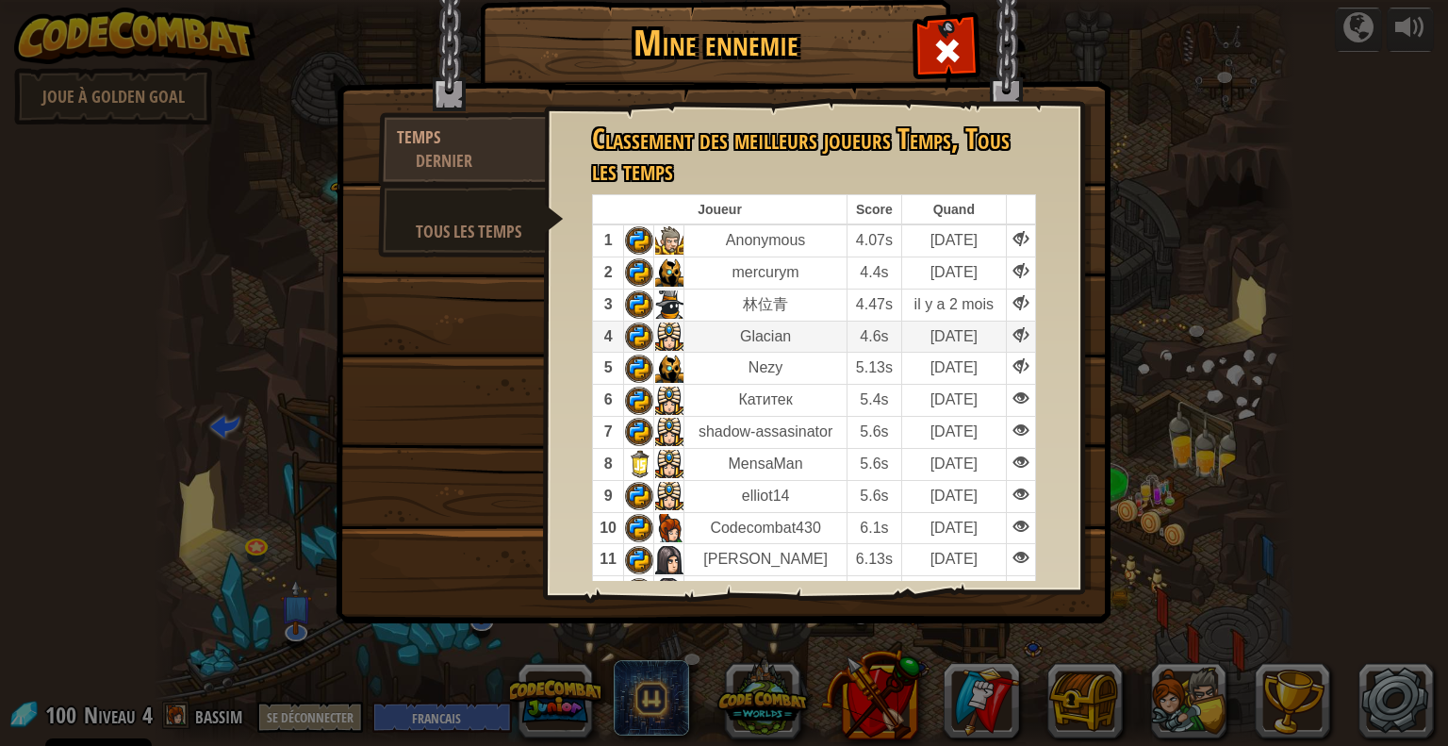
click at [725, 334] on td "Glacian" at bounding box center [765, 336] width 163 height 32
click at [894, 335] on td "4.6s" at bounding box center [874, 336] width 55 height 32
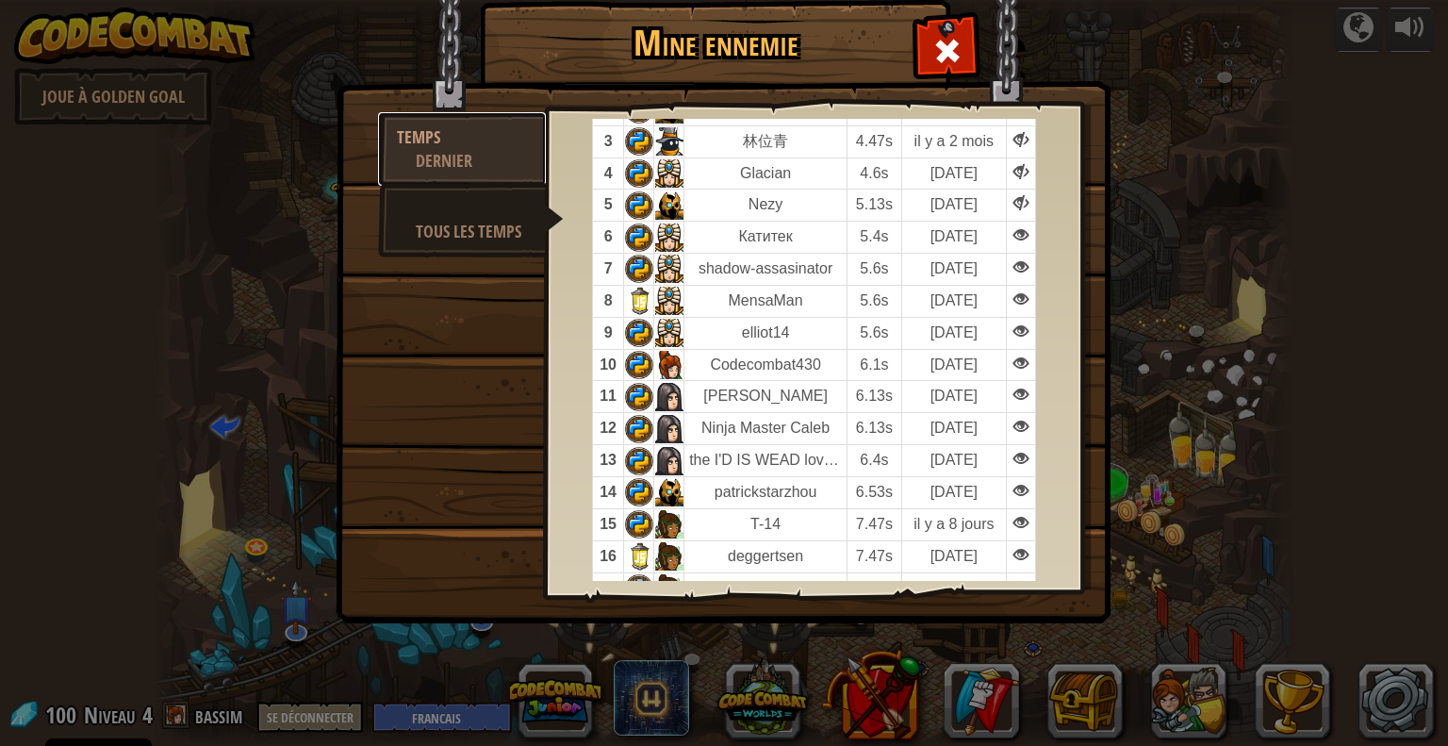
click at [471, 165] on div "Dernier" at bounding box center [471, 161] width 111 height 24
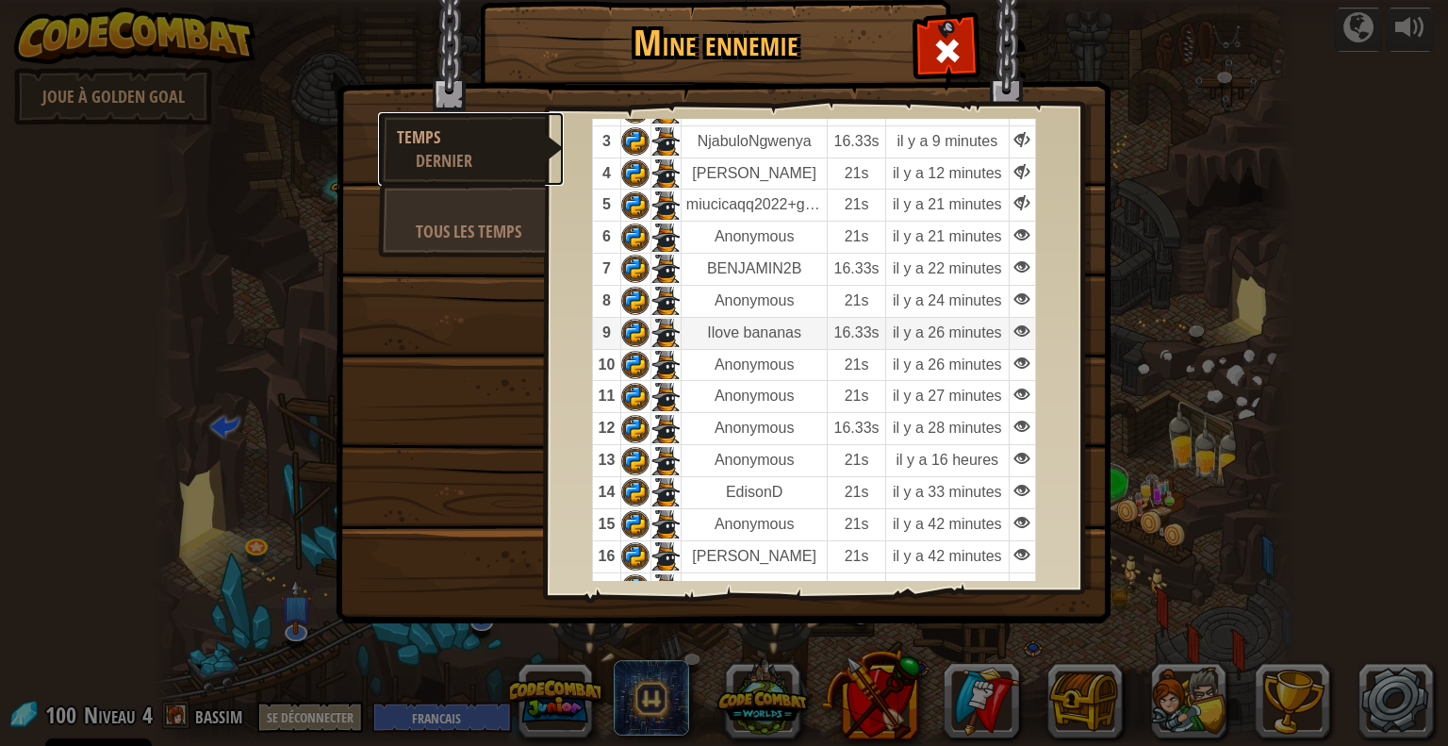
scroll to position [0, 0]
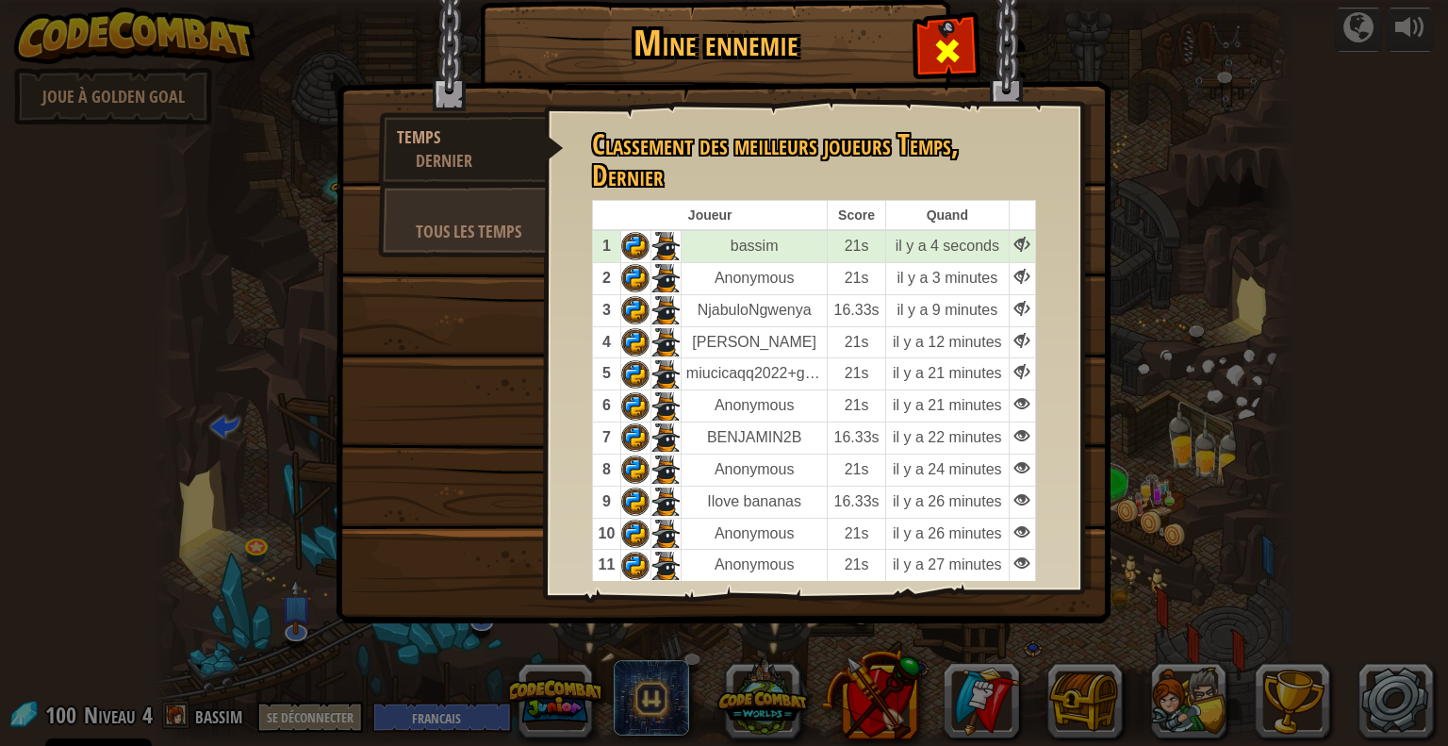
click at [944, 66] on span at bounding box center [947, 51] width 30 height 30
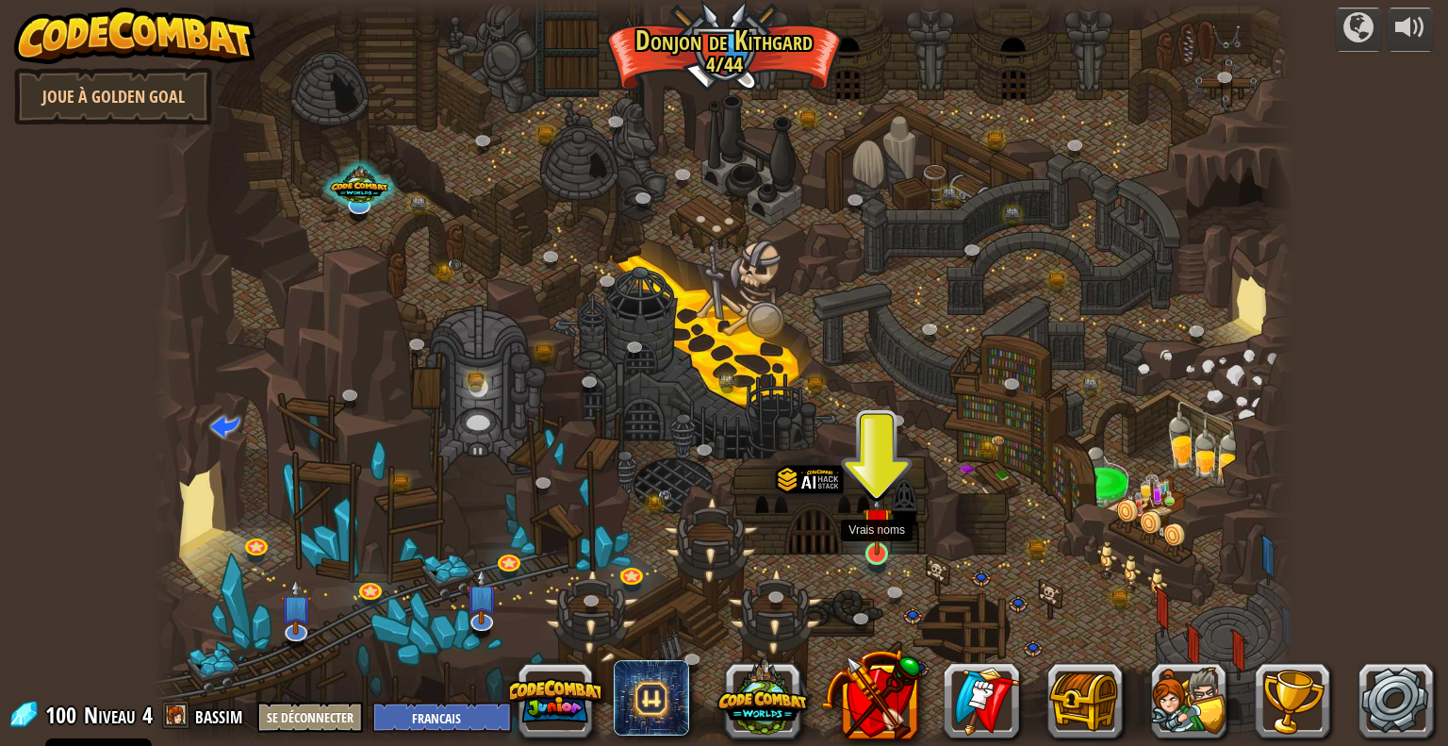
click at [881, 552] on img at bounding box center [876, 521] width 29 height 67
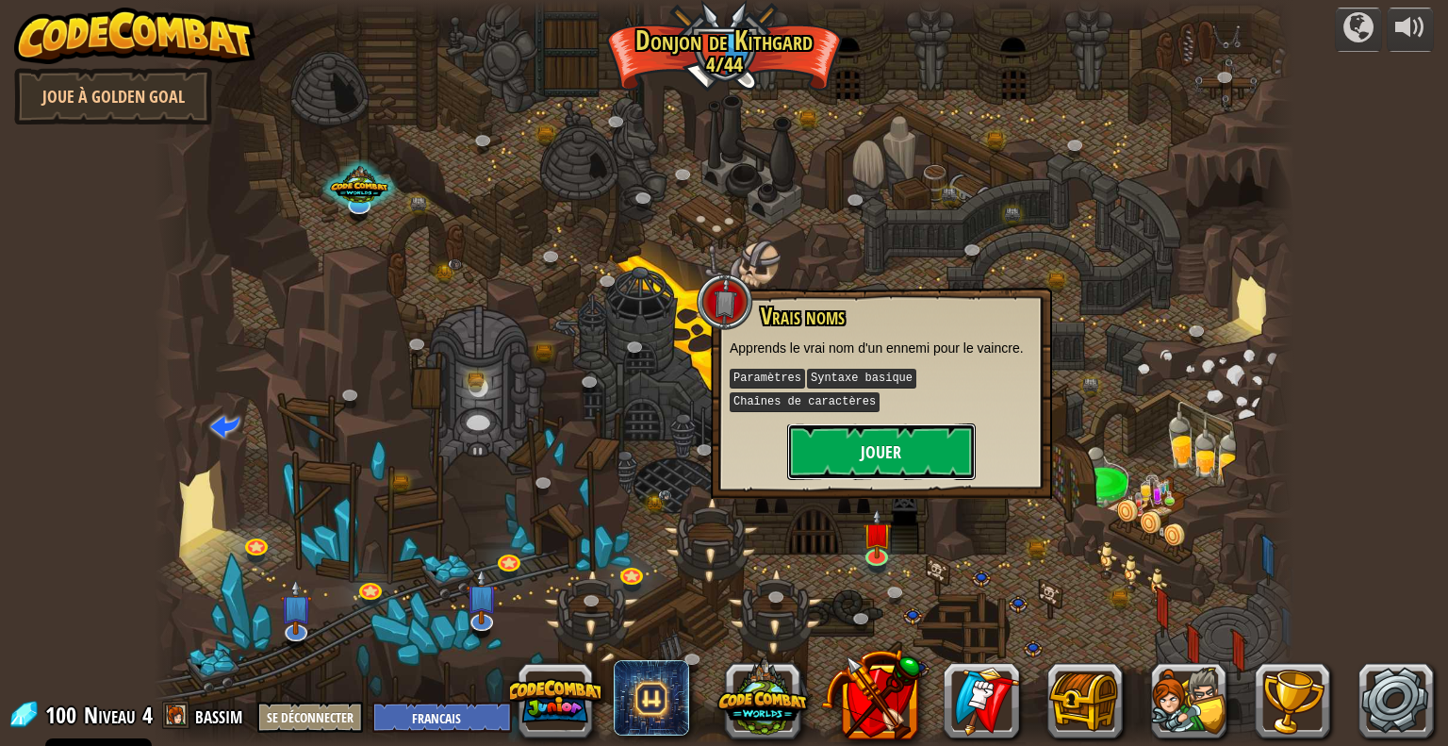
click at [893, 463] on button "Jouer" at bounding box center [881, 451] width 189 height 57
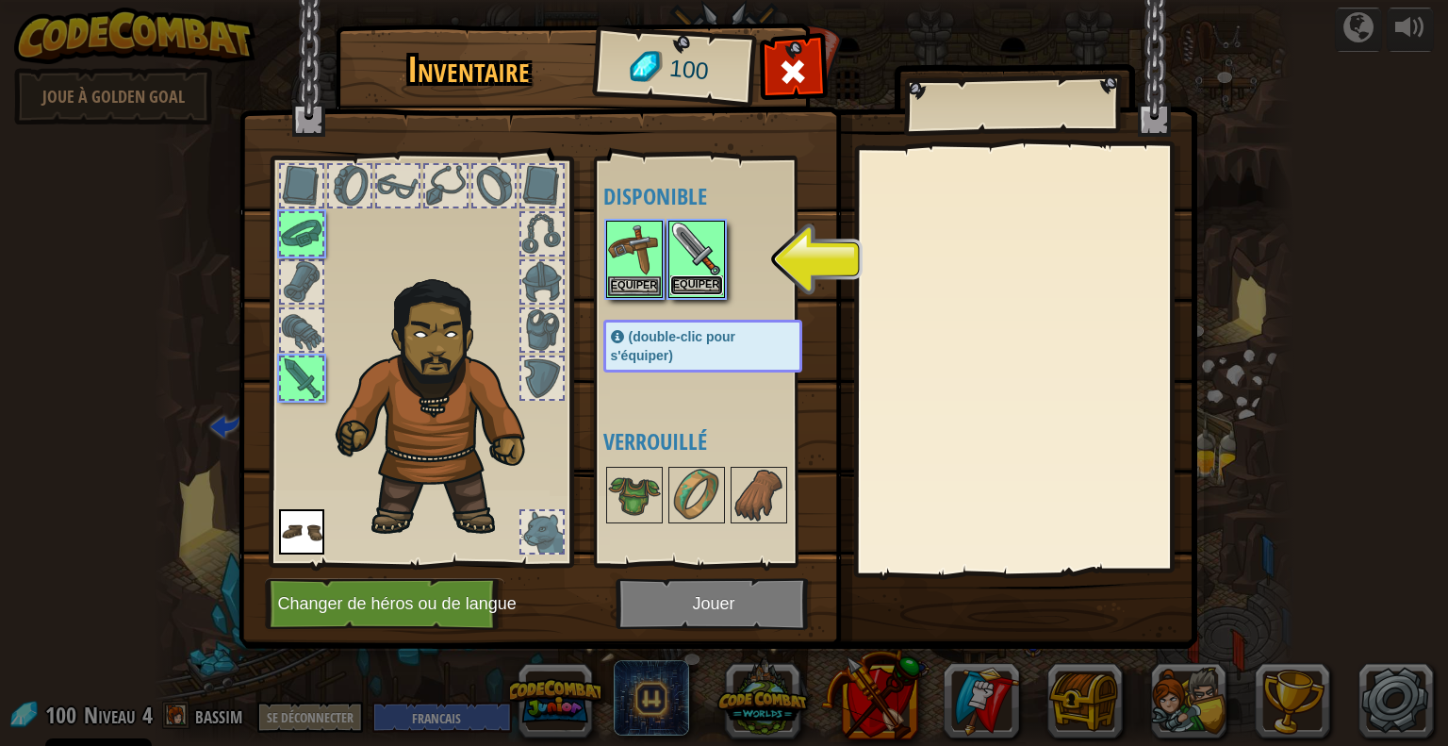
click at [697, 279] on button "Equiper" at bounding box center [696, 285] width 53 height 20
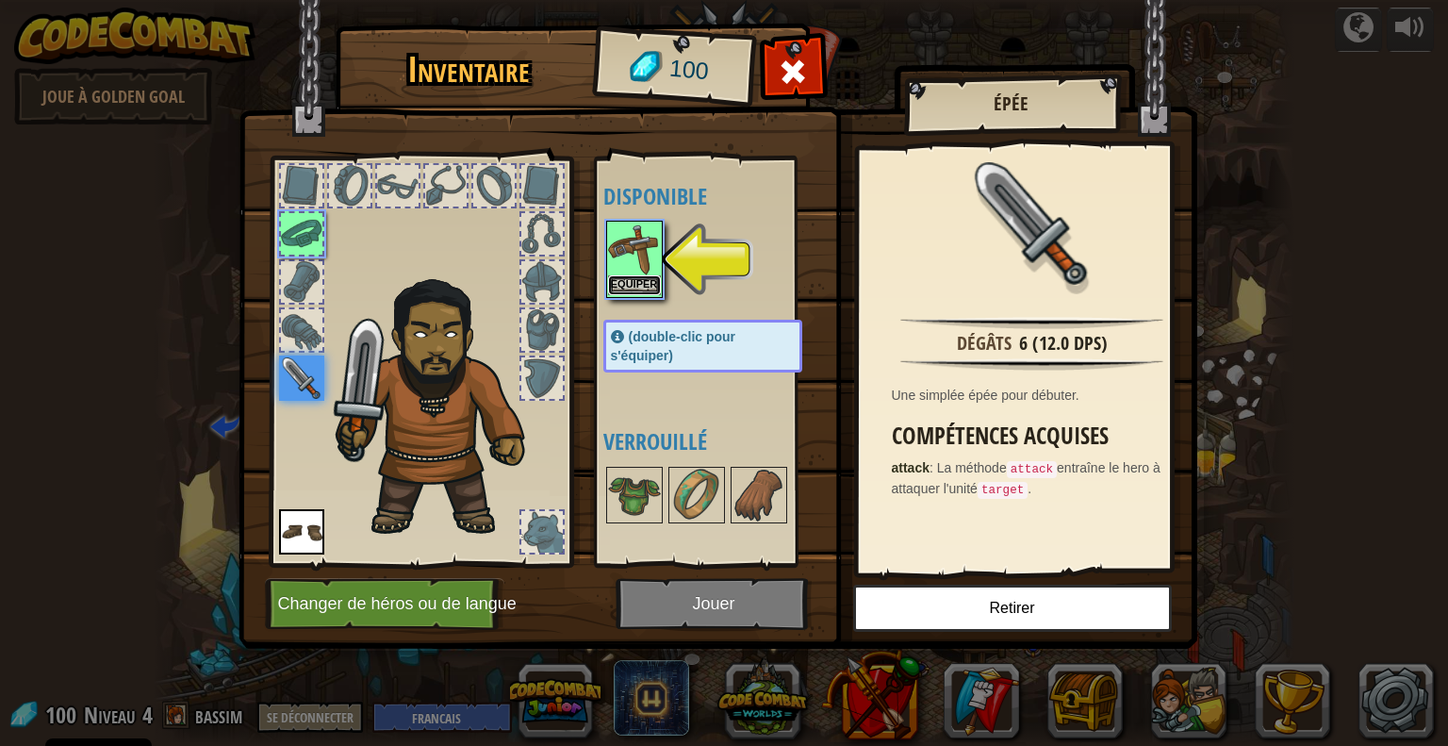
click at [637, 282] on button "Equiper" at bounding box center [634, 285] width 53 height 20
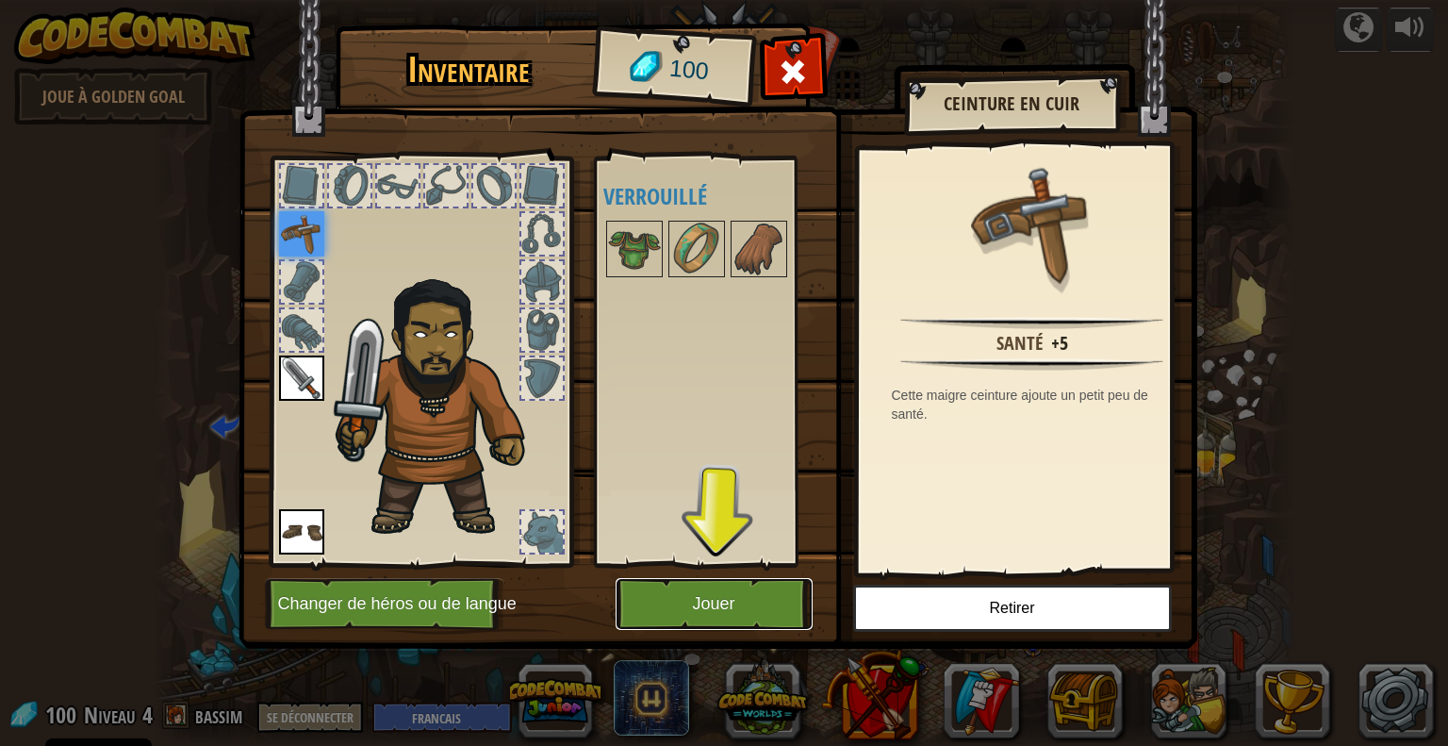
click at [652, 607] on button "Jouer" at bounding box center [714, 604] width 197 height 52
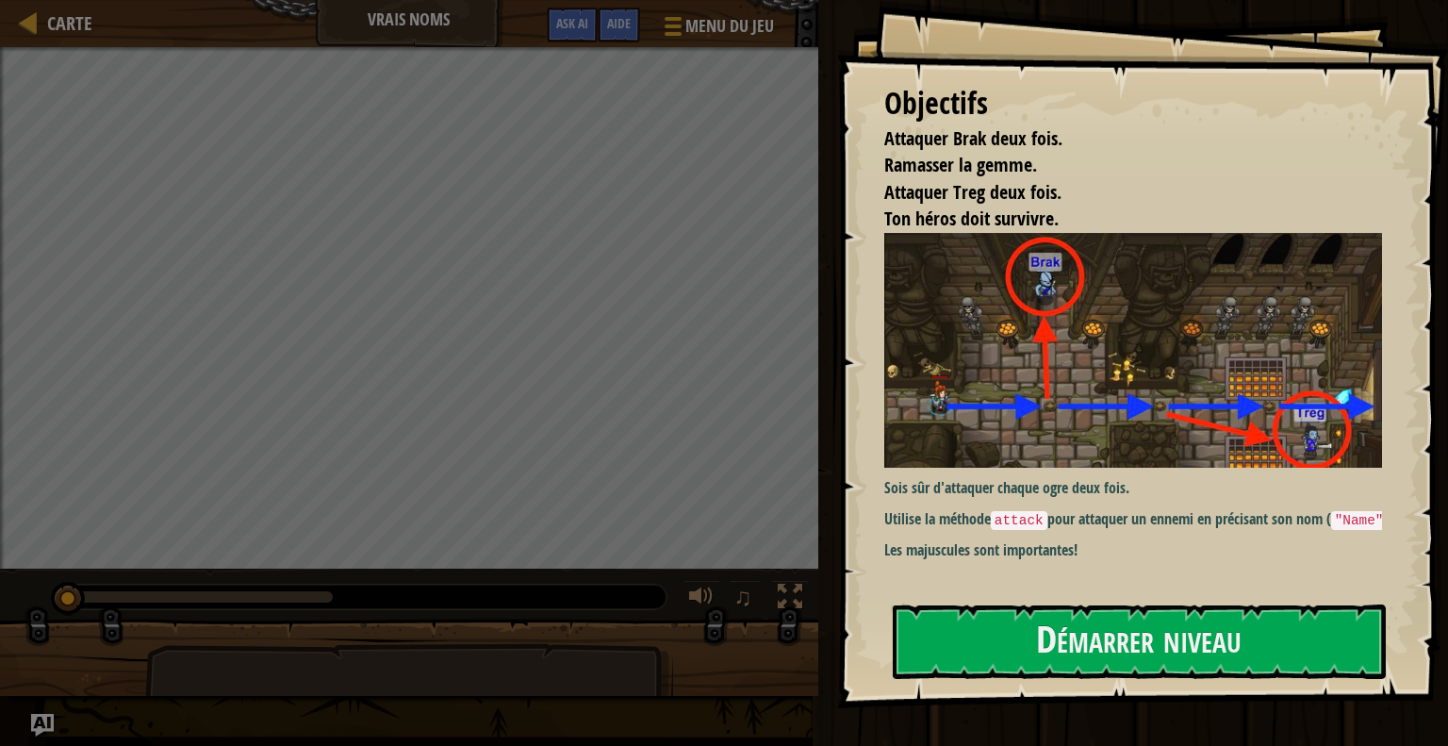
click at [947, 371] on img at bounding box center [1140, 350] width 512 height 235
click at [1000, 618] on button "Démarrer niveau" at bounding box center [1139, 641] width 493 height 74
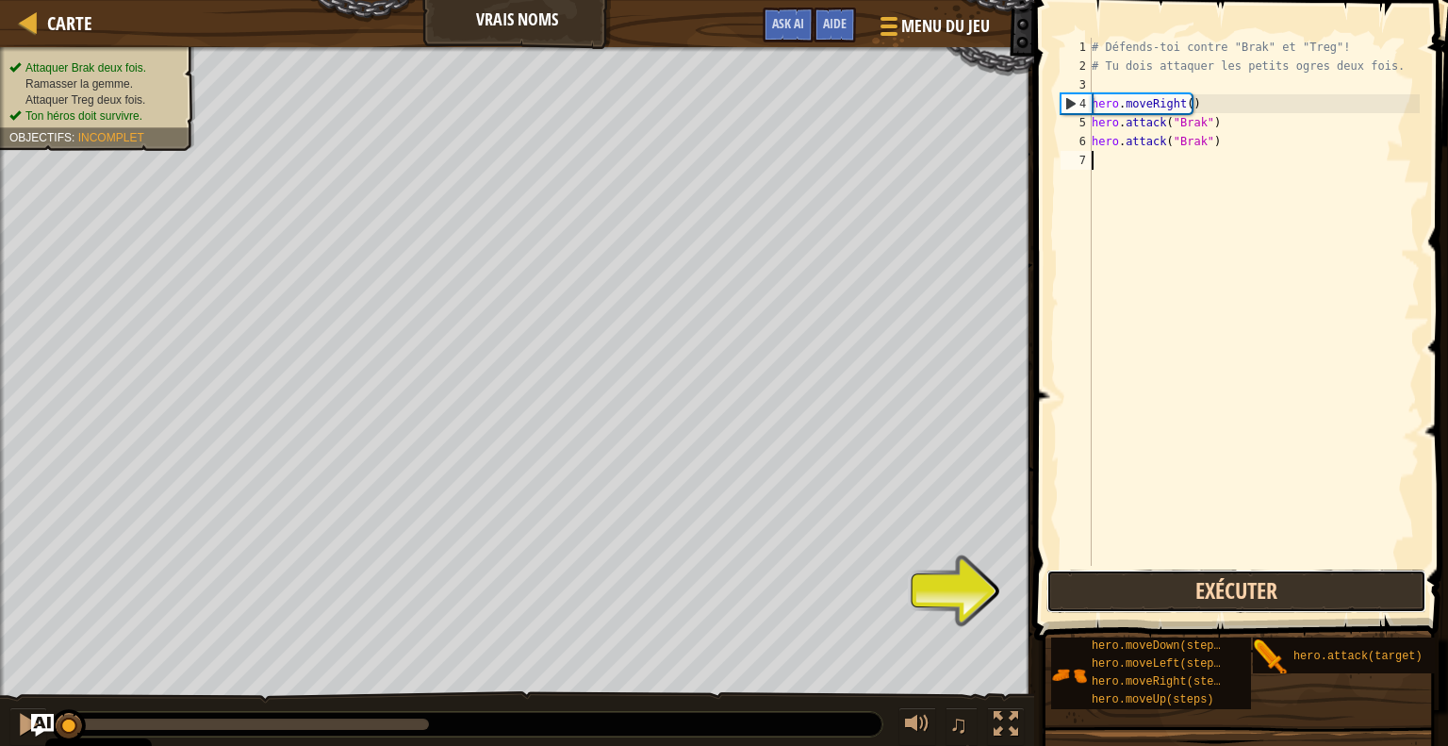
click at [1126, 592] on button "Exécuter" at bounding box center [1236, 590] width 380 height 43
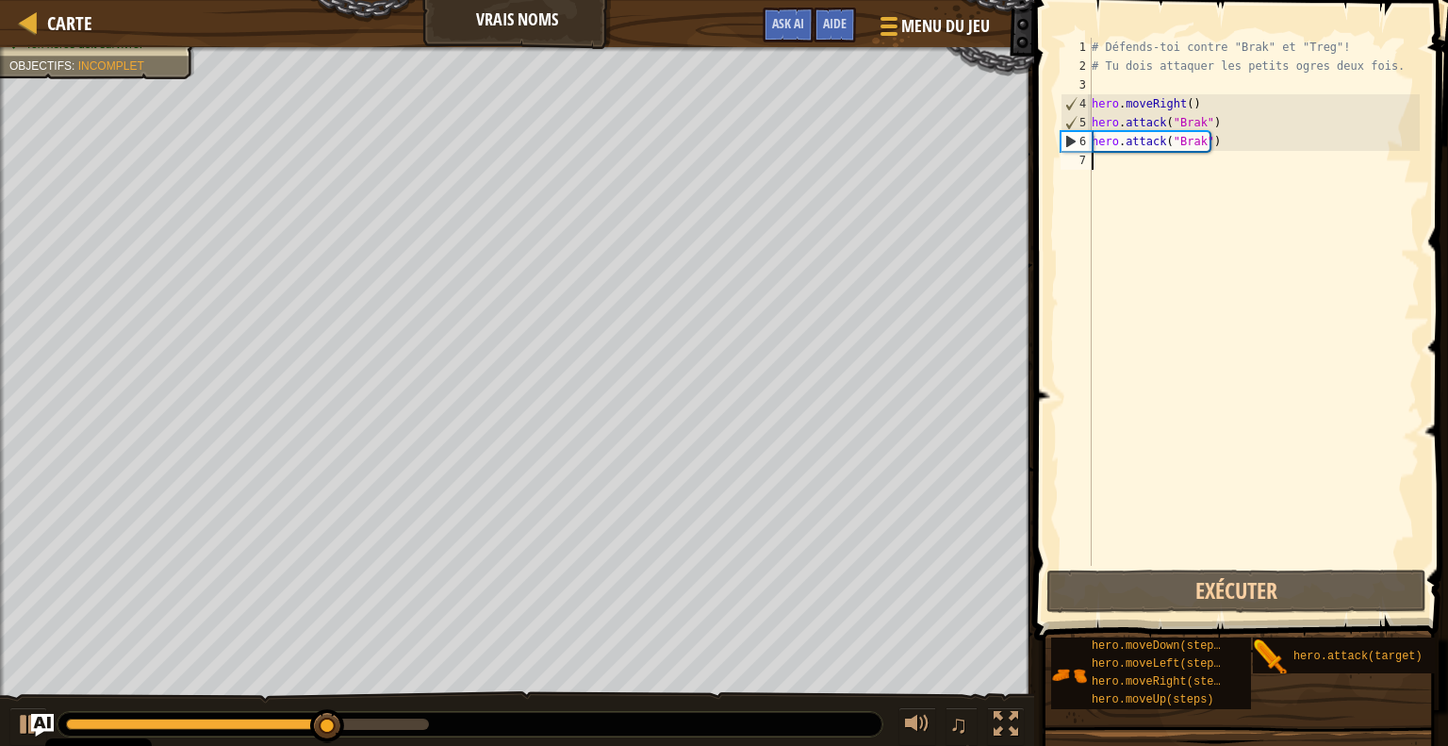
type textarea "h"
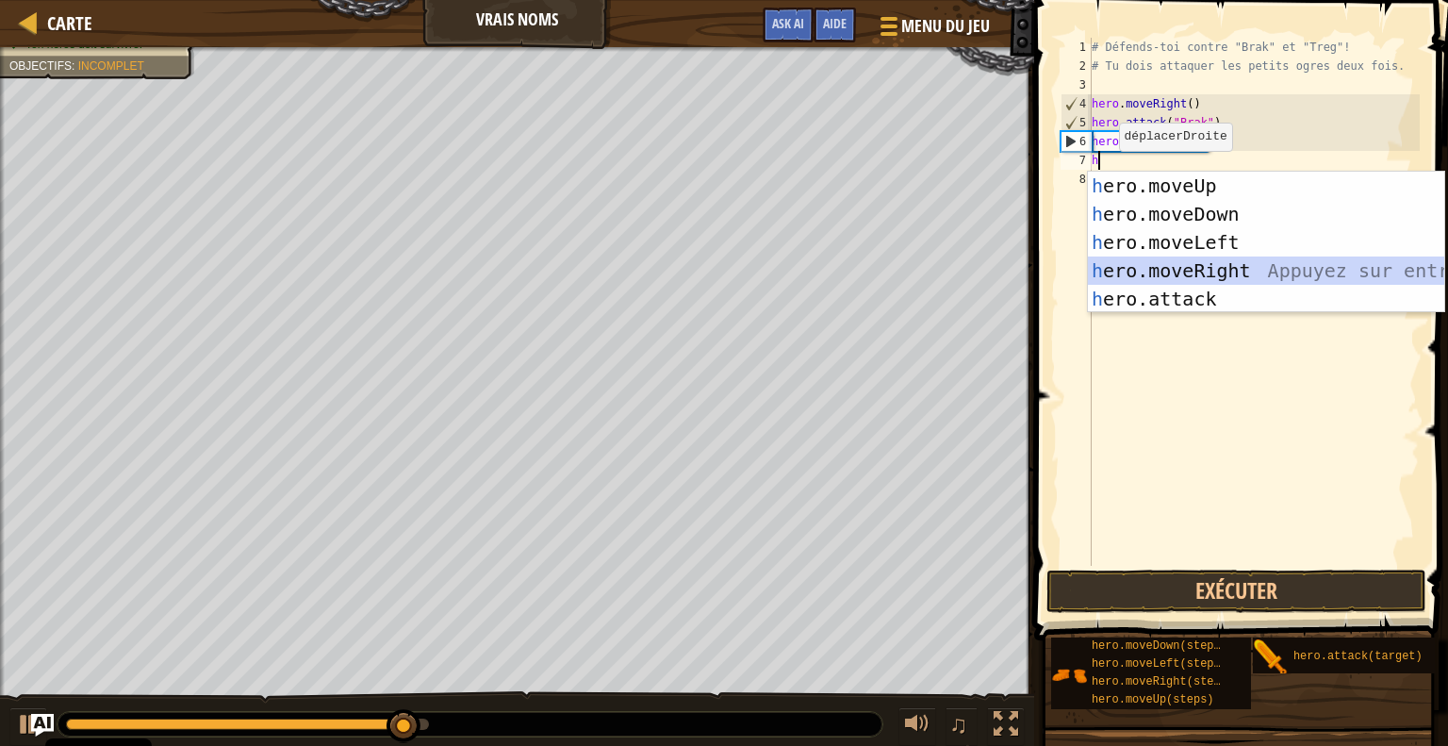
click at [1135, 275] on div "h ero.moveUp Appuyez sur entrée h ero.moveDown Appuyez sur entrée h ero.moveLef…" at bounding box center [1266, 271] width 356 height 198
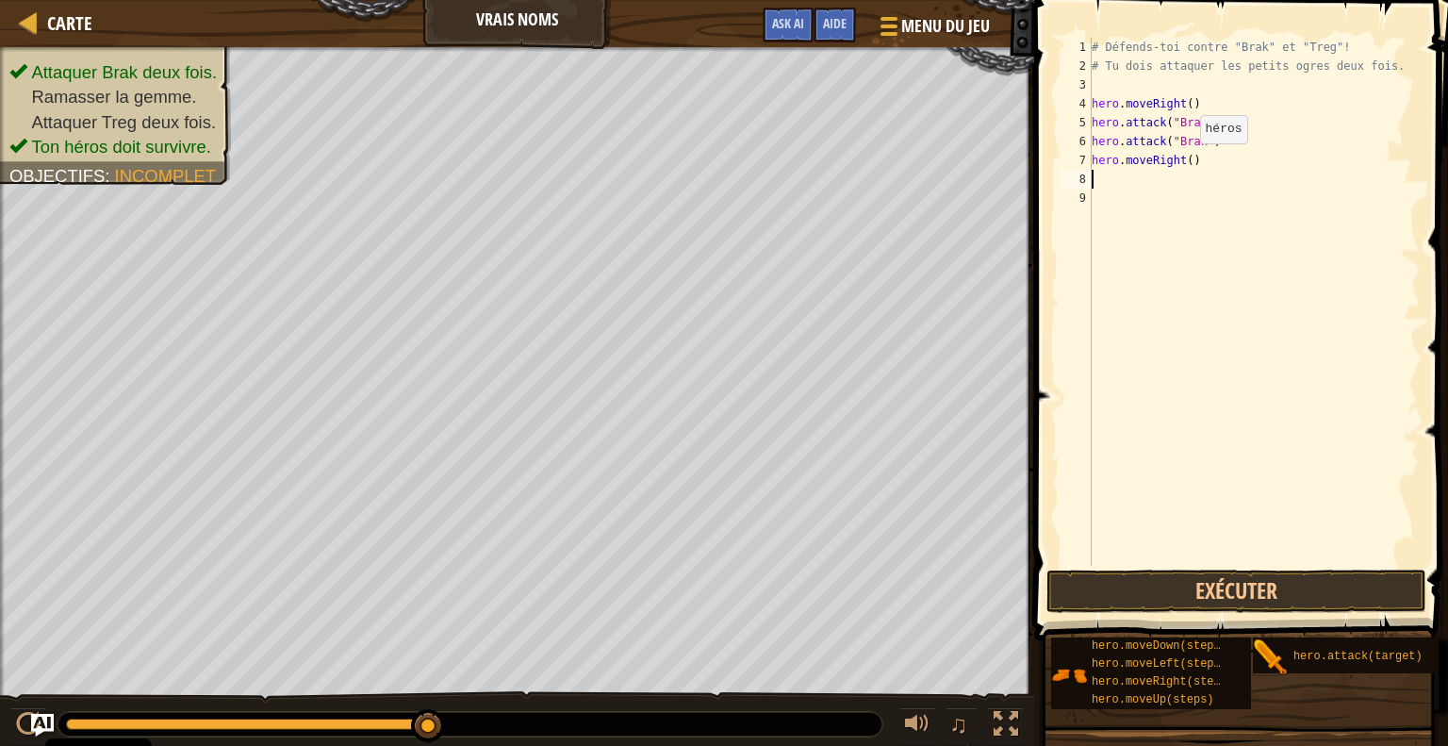
click at [1184, 161] on div "# Défends-toi contre "Brak" et "Treg"! # Tu dois attaquer les petits ogres deux…" at bounding box center [1254, 321] width 332 height 566
type textarea "hero.moveRight(2)"
click at [1119, 178] on div "# Défends-toi contre "Brak" et "Treg"! # Tu dois attaquer les petits ogres deux…" at bounding box center [1254, 321] width 332 height 566
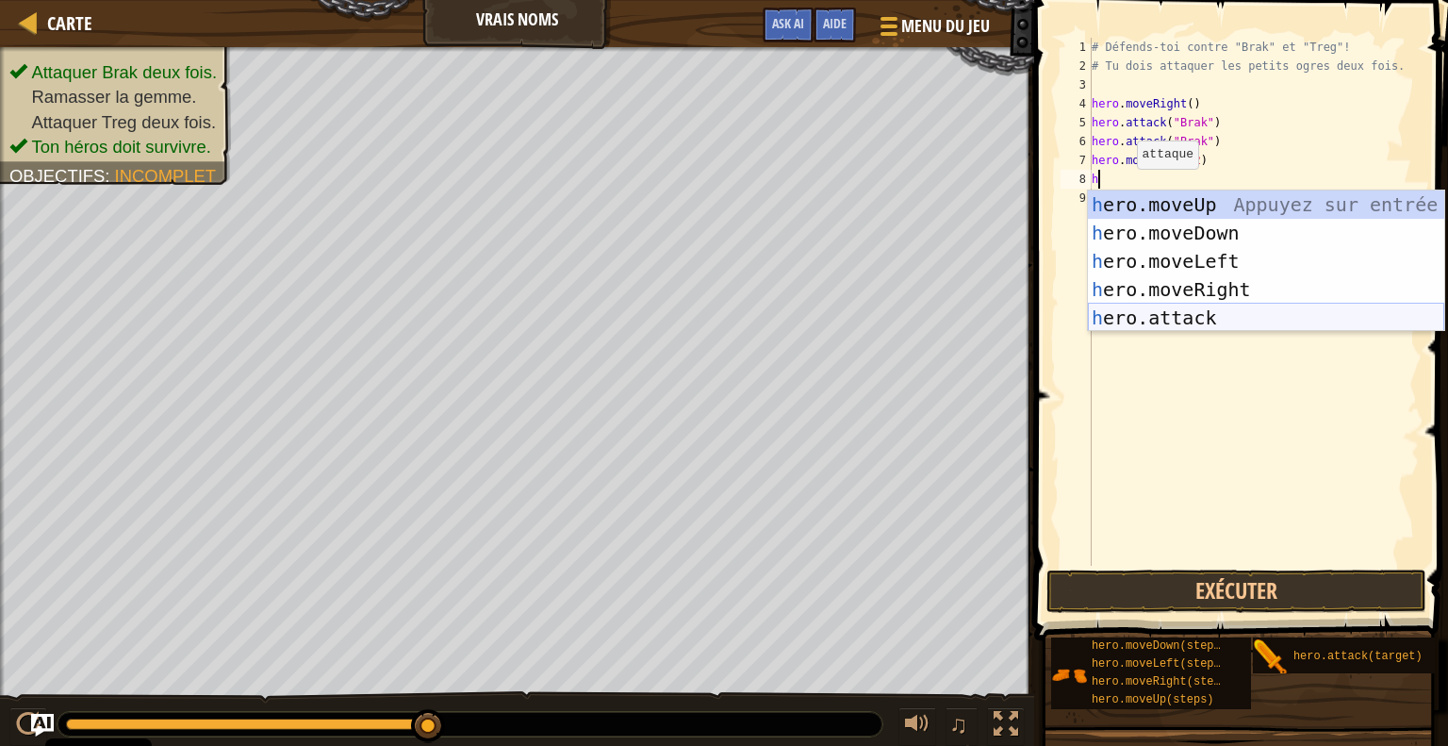
click at [1184, 326] on div "h ero.moveUp Appuyez sur entrée h ero.moveDown Appuyez sur entrée h ero.moveLef…" at bounding box center [1266, 289] width 356 height 198
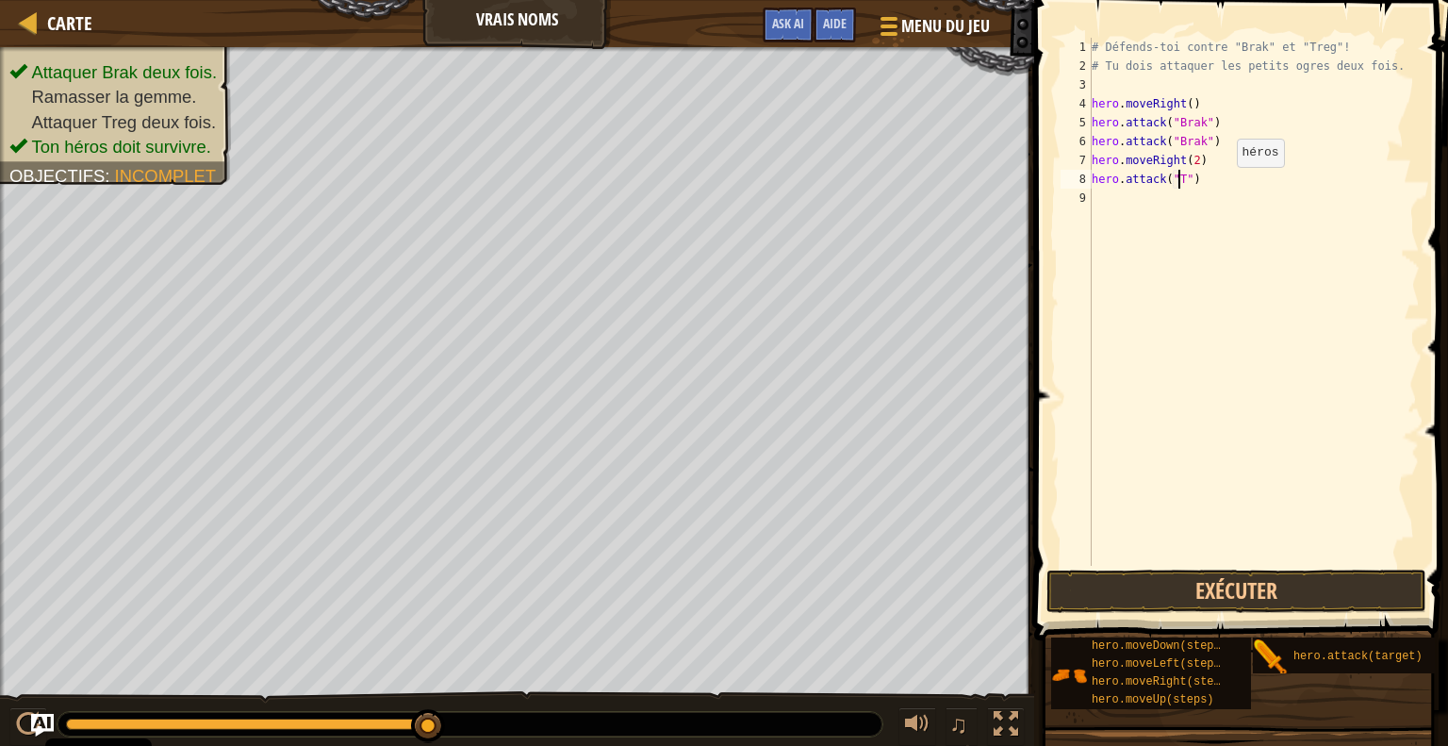
scroll to position [8, 7]
type textarea "hero.attack("Treg")"
click at [1082, 191] on div "9" at bounding box center [1075, 198] width 31 height 19
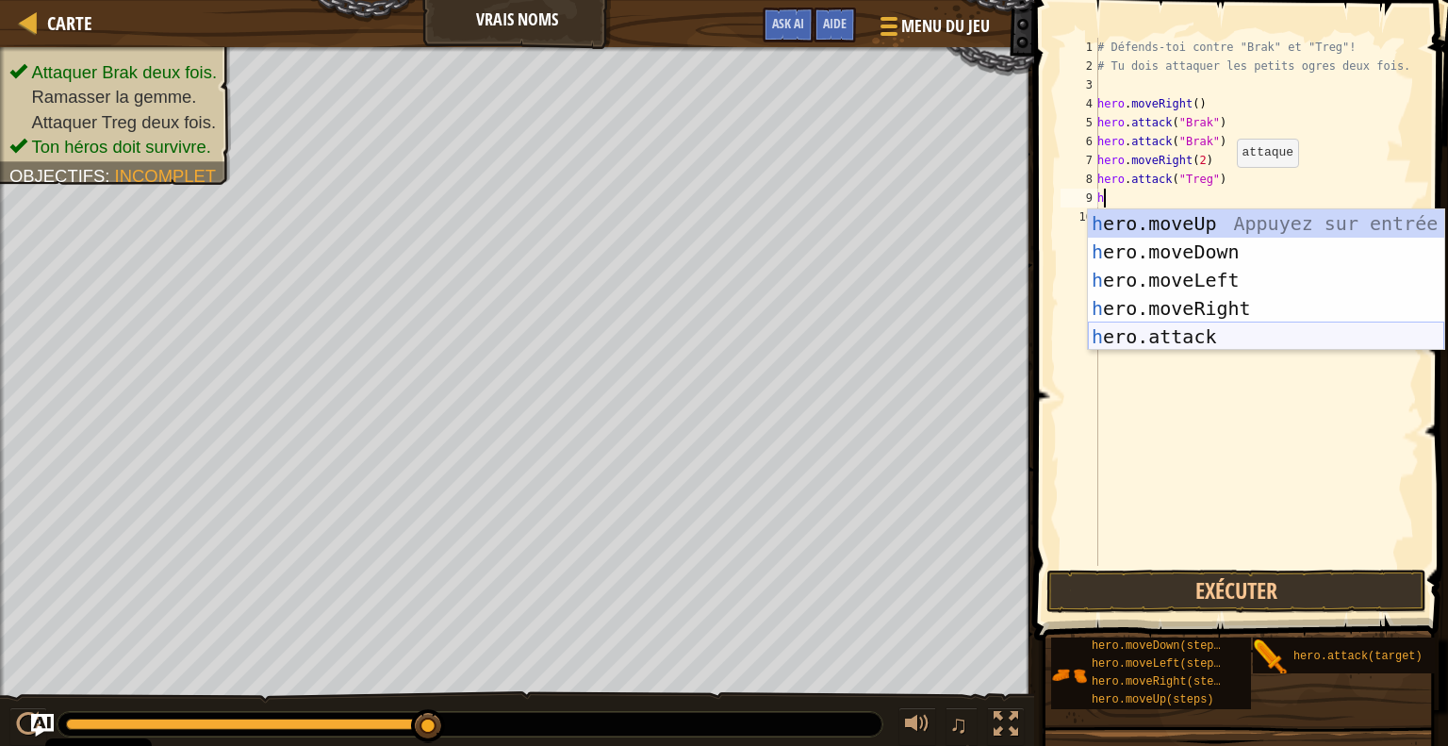
click at [1167, 332] on div "h ero.moveUp Appuyez sur entrée h ero.moveDown Appuyez sur entrée h ero.moveLef…" at bounding box center [1266, 308] width 356 height 198
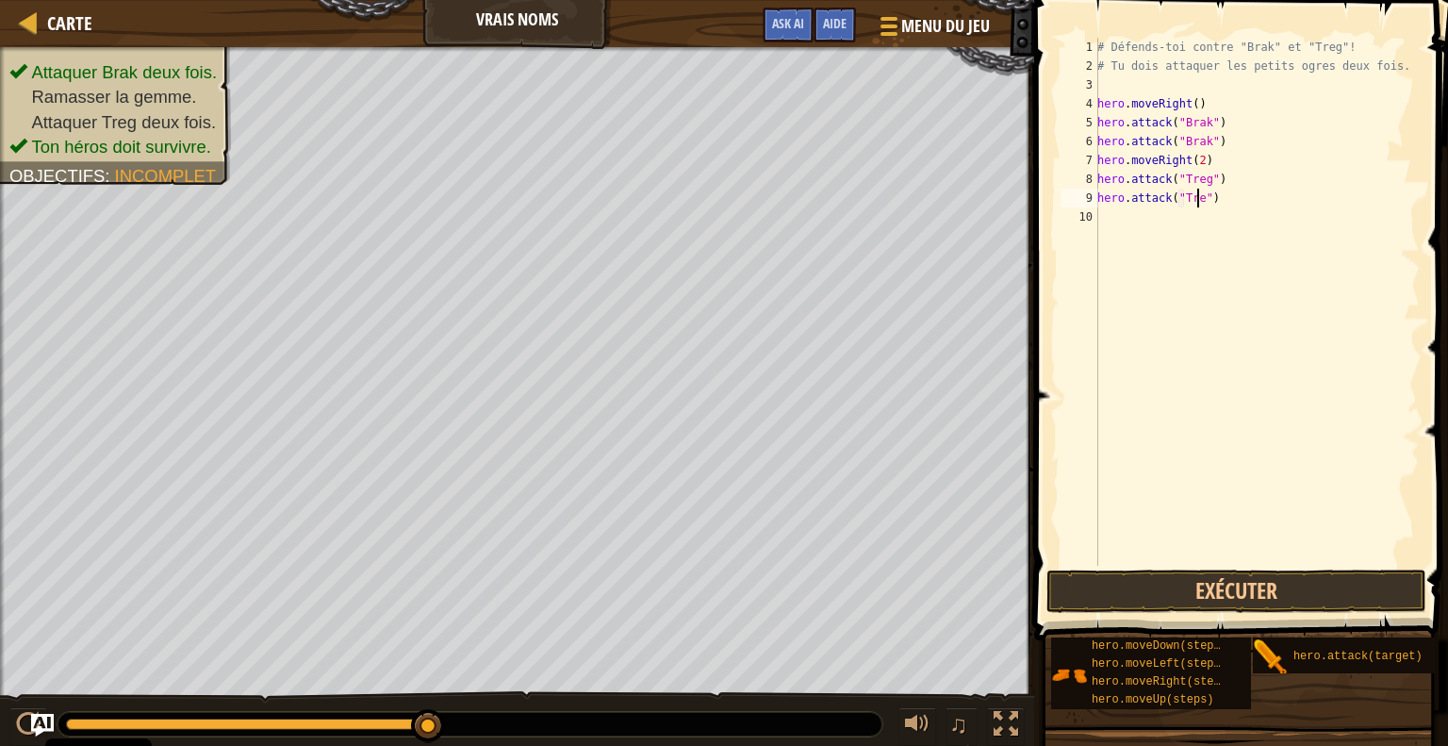
scroll to position [8, 8]
type textarea "hero.attack("Treg")"
click at [1200, 590] on button "Exécuter" at bounding box center [1236, 590] width 380 height 43
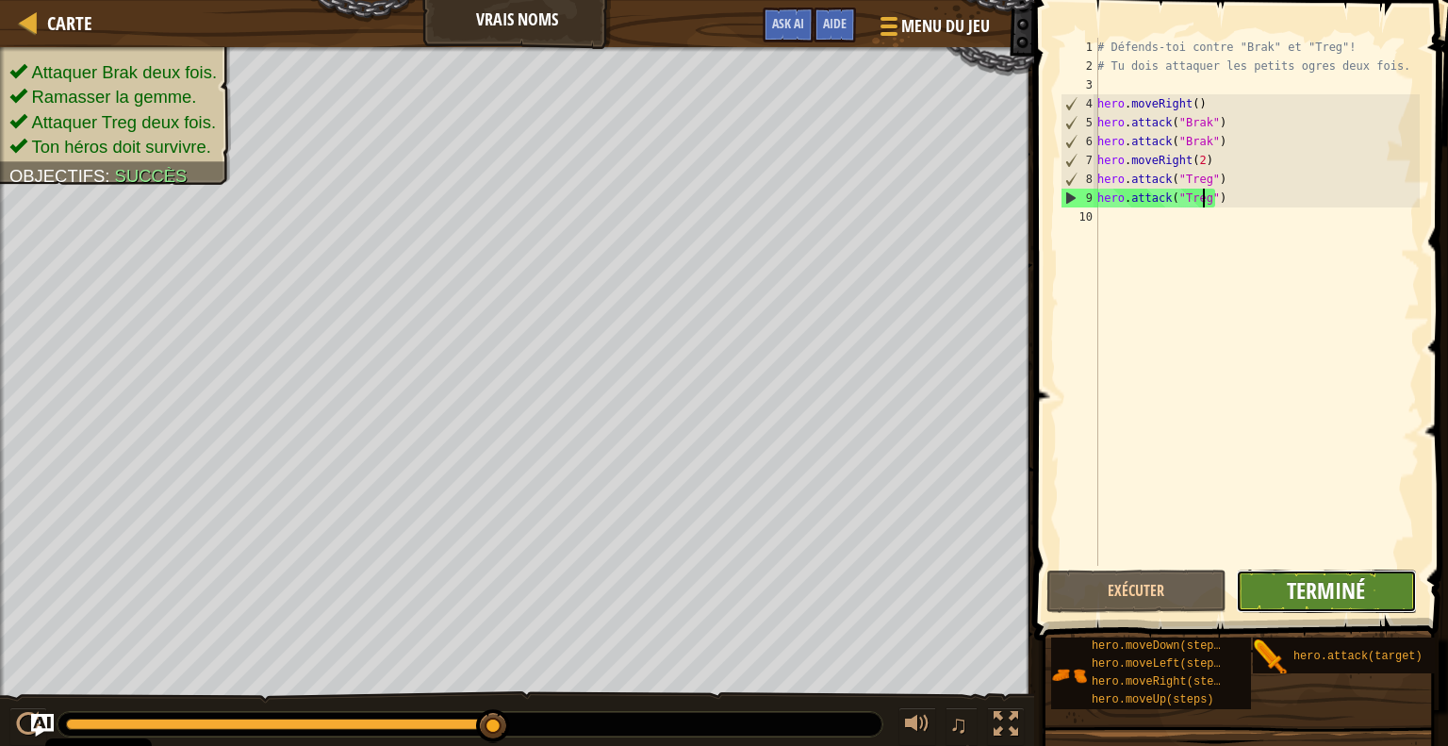
click at [1289, 599] on span "Terminé" at bounding box center [1326, 590] width 78 height 30
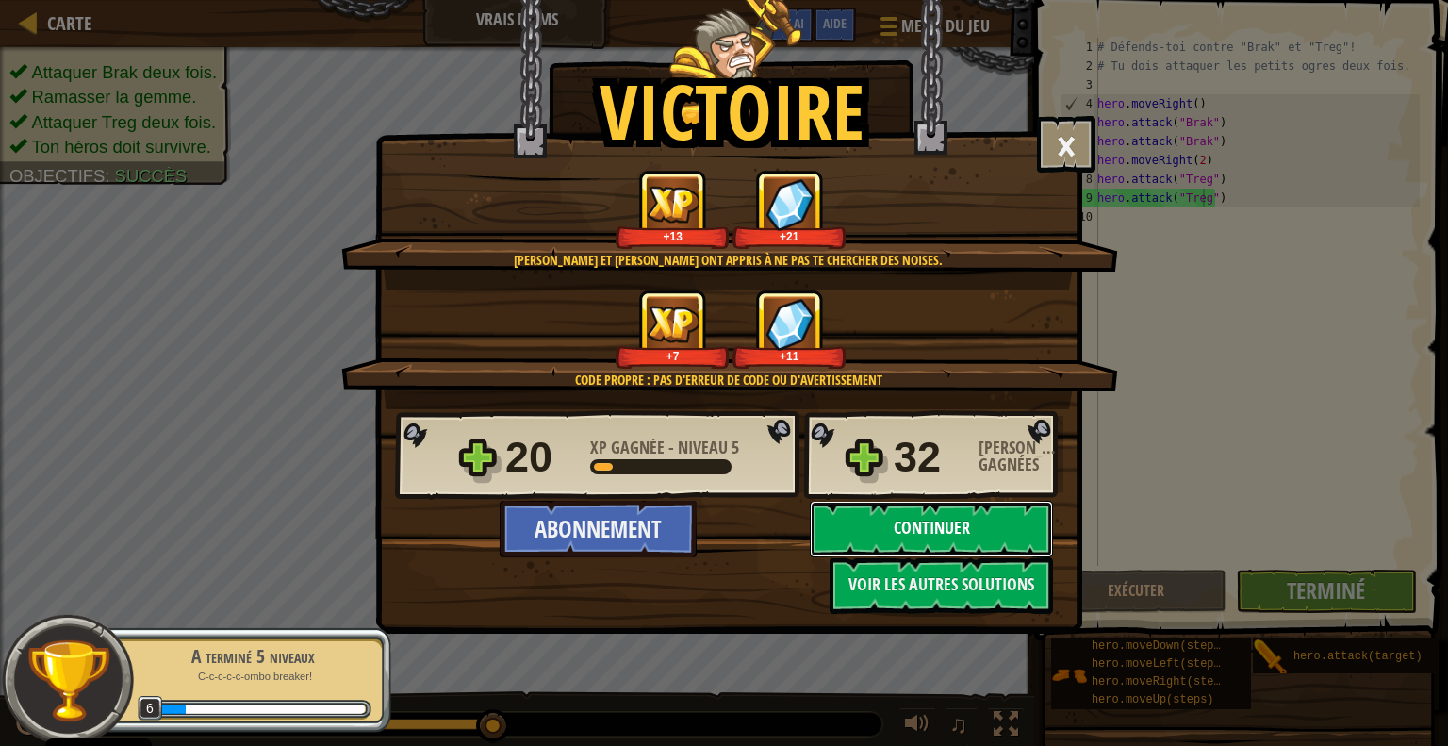
click at [909, 530] on button "Continuer" at bounding box center [931, 529] width 243 height 57
select select "fr"
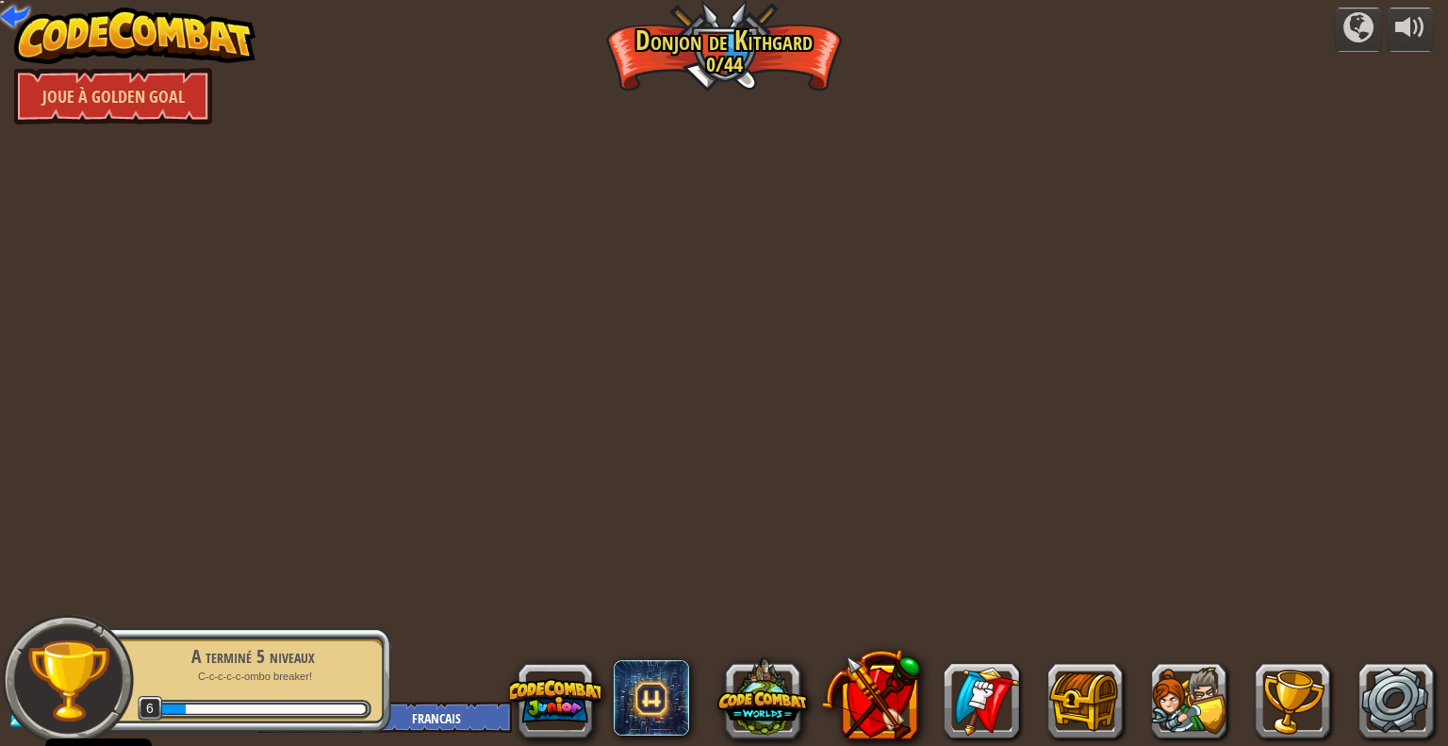
select select "fr"
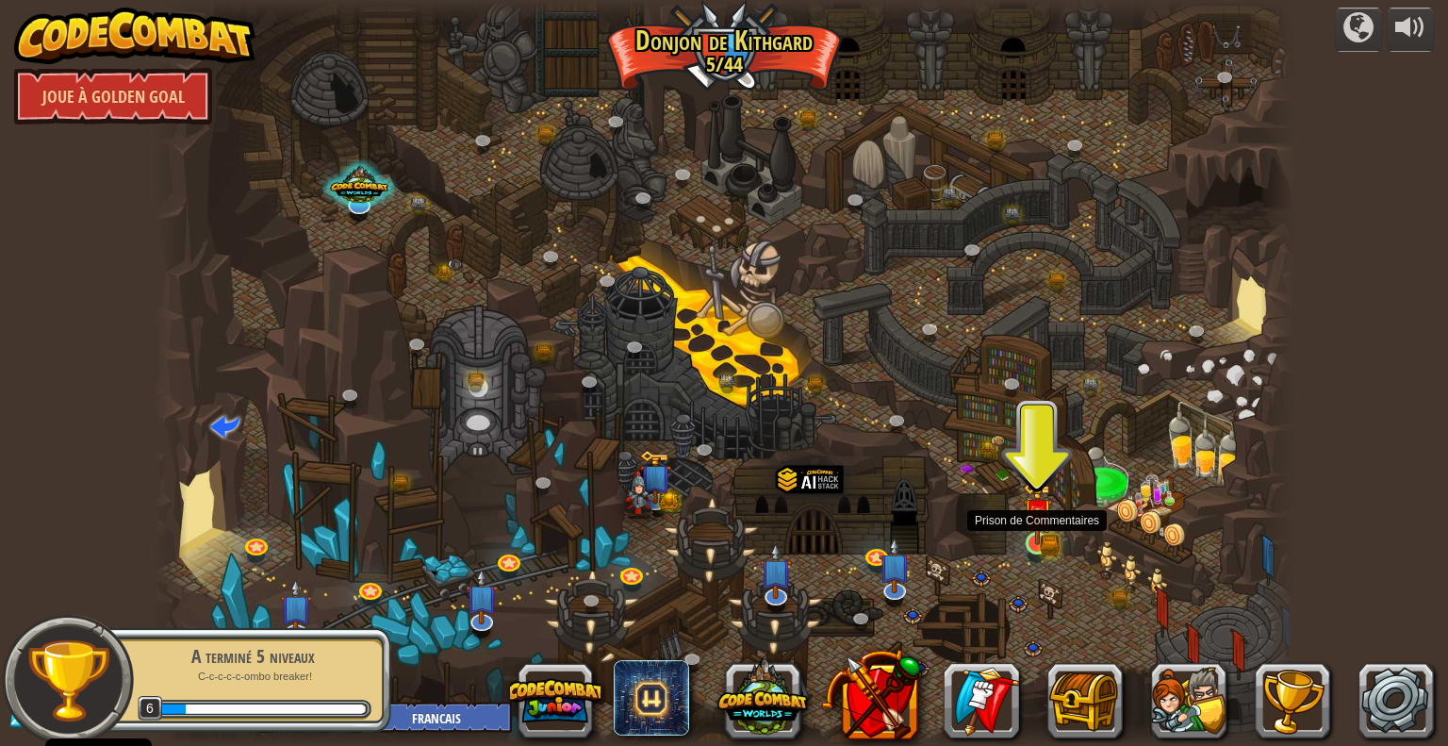
click at [1038, 532] on img at bounding box center [1037, 513] width 29 height 64
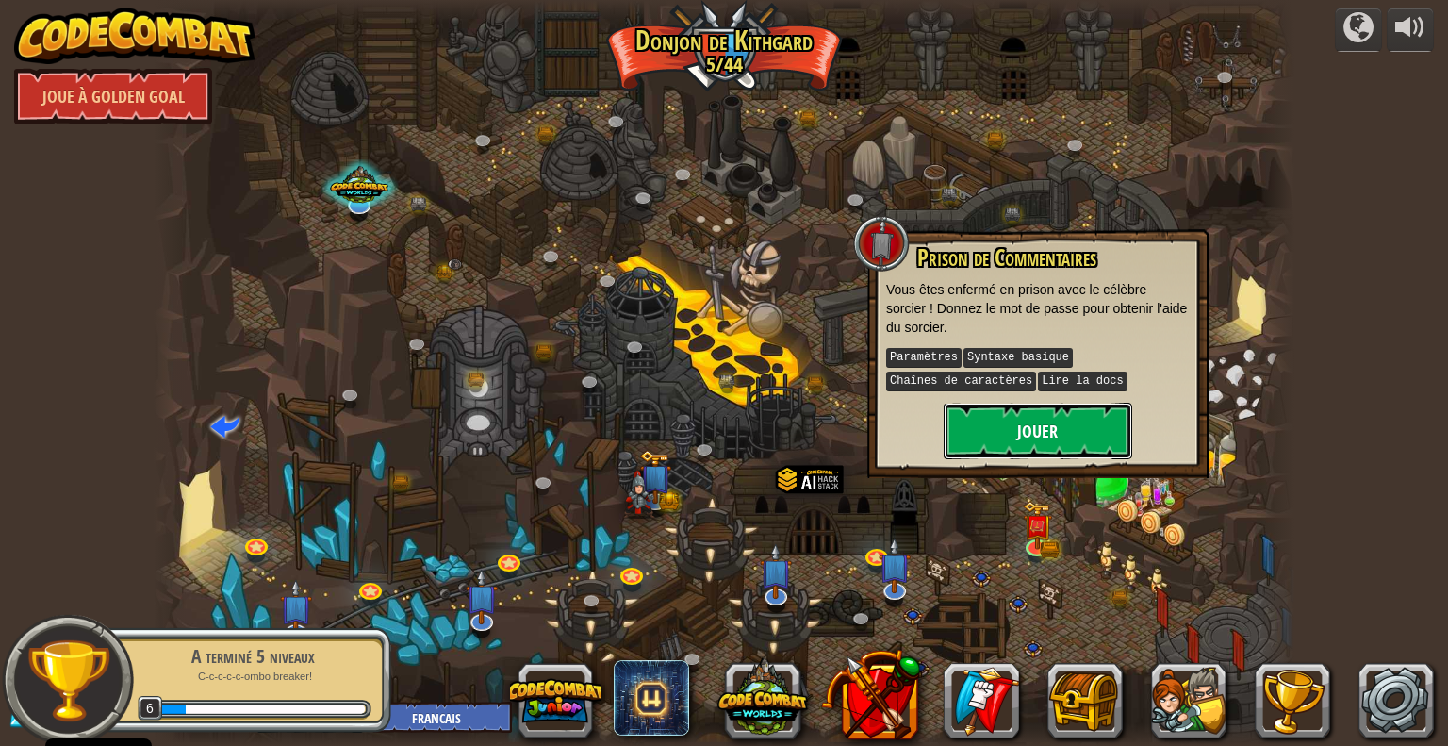
click at [1023, 444] on button "Jouer" at bounding box center [1038, 430] width 189 height 57
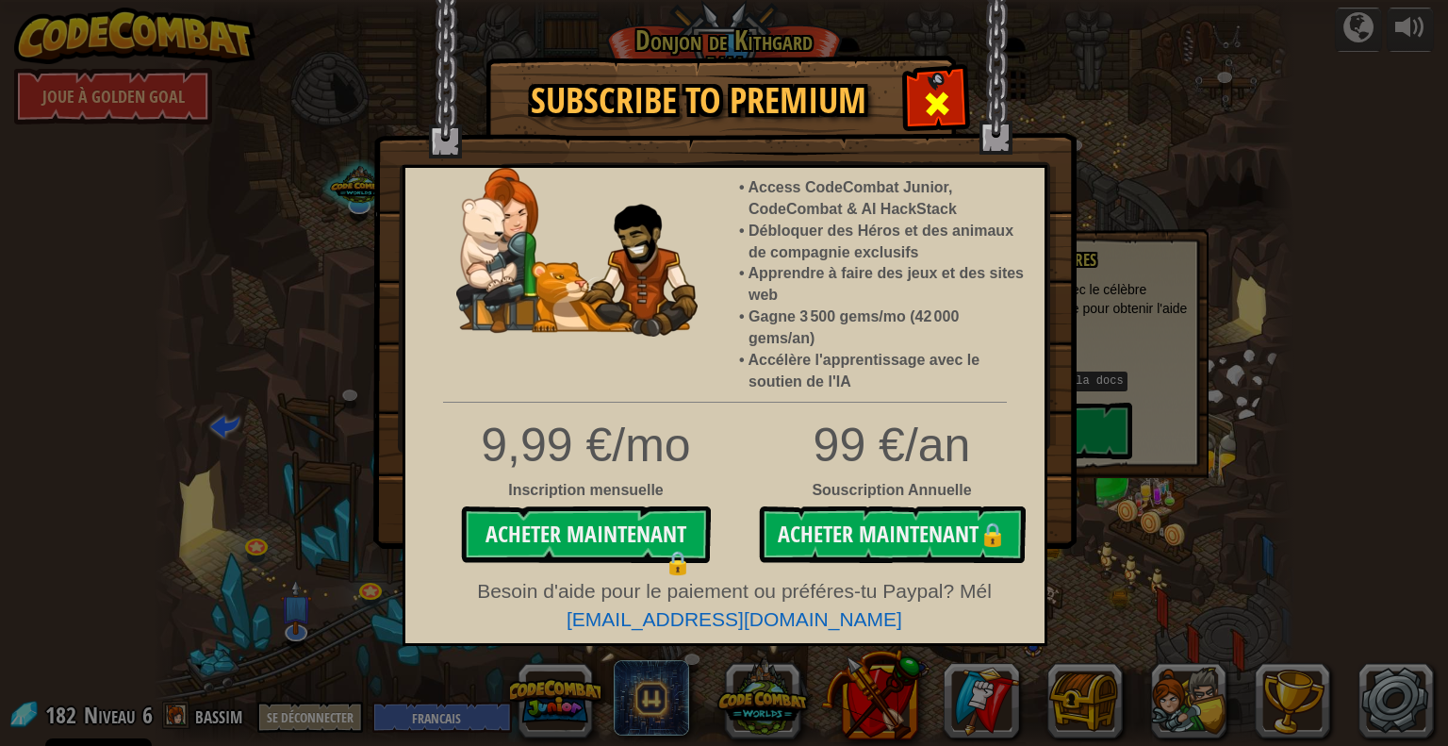
click at [933, 93] on span at bounding box center [937, 104] width 30 height 30
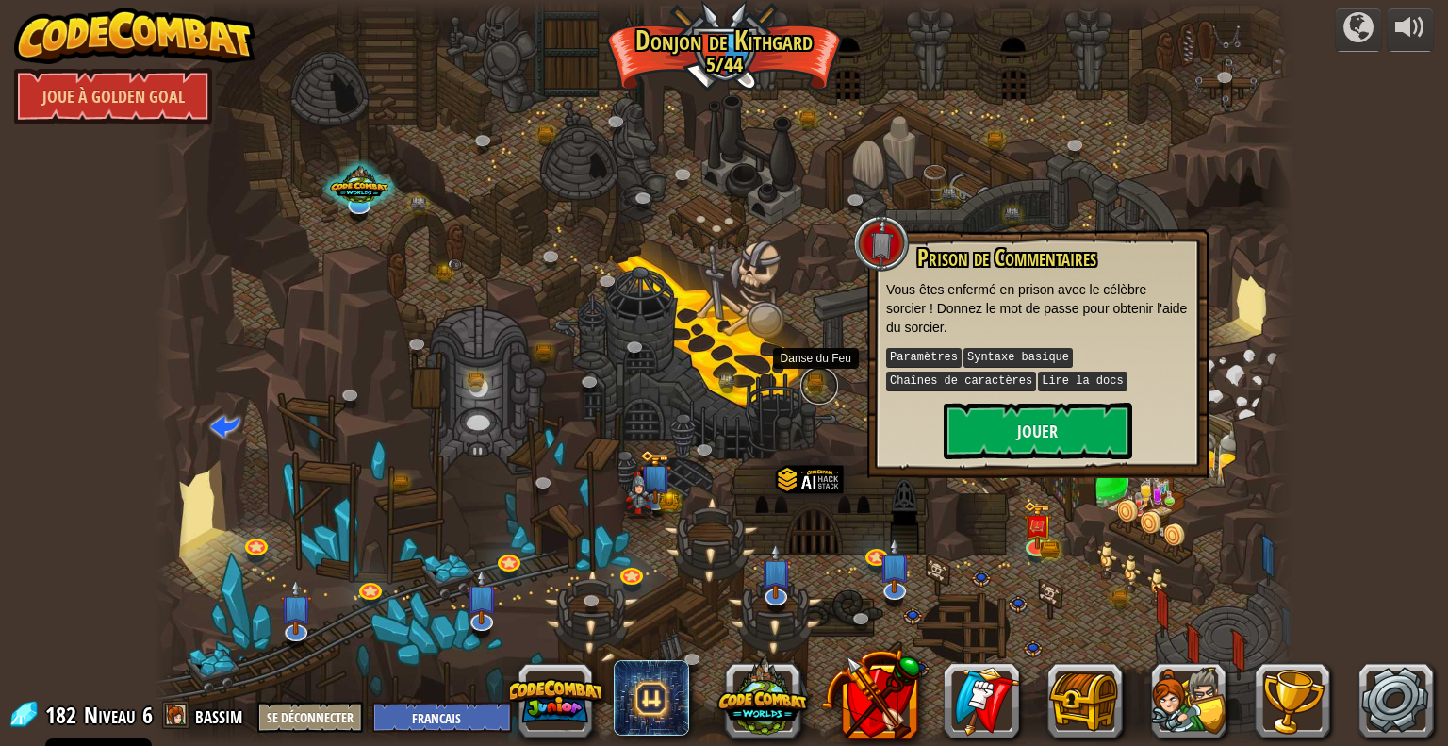
click at [826, 380] on link at bounding box center [819, 386] width 38 height 38
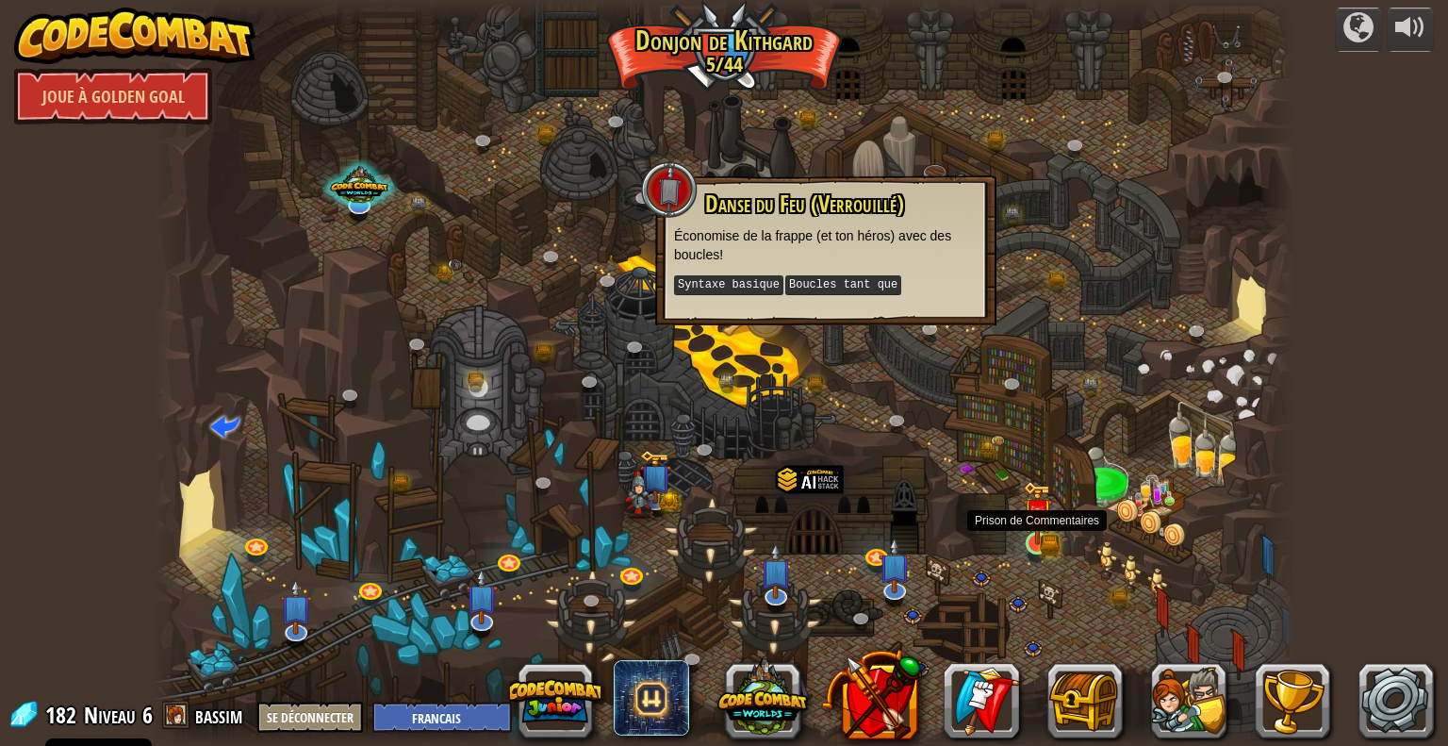
click at [1028, 544] on img at bounding box center [1037, 513] width 29 height 64
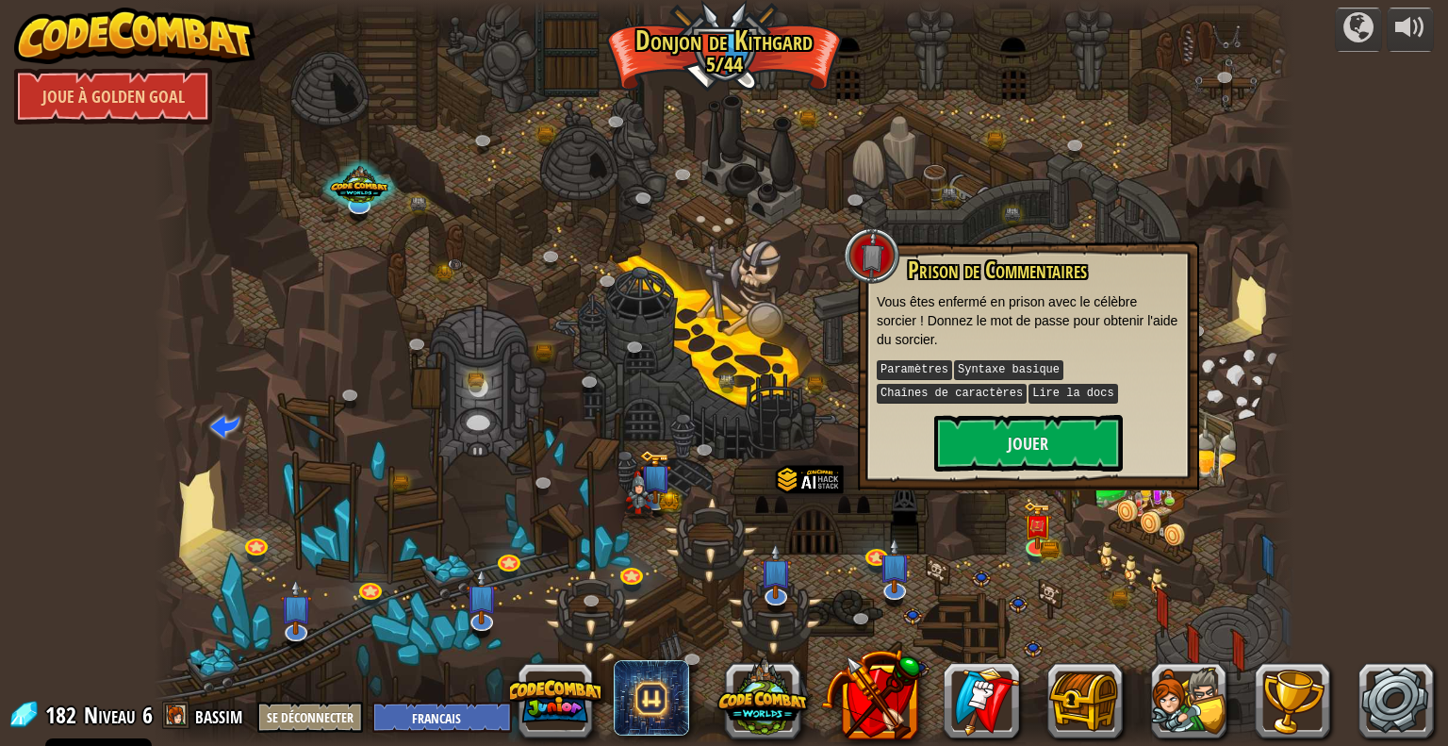
click at [1017, 477] on div "Prison de Commentaires Vous êtes enfermé en prison avec le célèbre sorcier ! Do…" at bounding box center [1028, 365] width 341 height 249
click at [1009, 436] on button "Jouer" at bounding box center [1028, 443] width 189 height 57
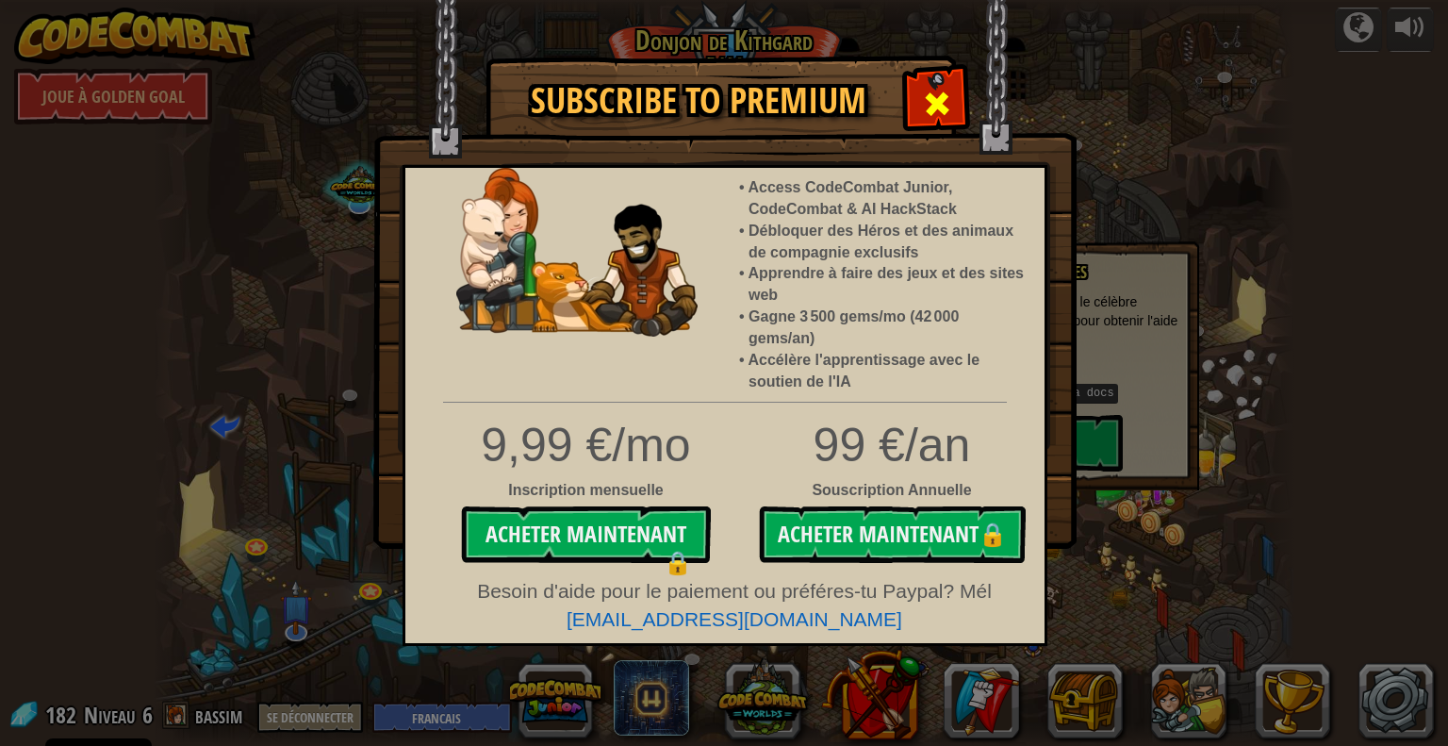
click at [943, 106] on span at bounding box center [937, 104] width 30 height 30
